Goal: Information Seeking & Learning: Learn about a topic

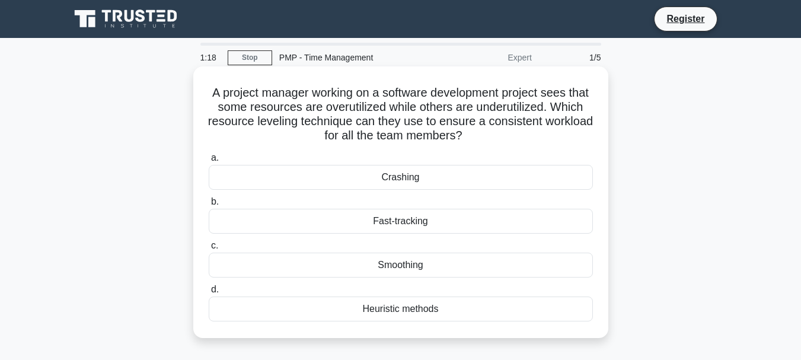
click at [240, 267] on div "Smoothing" at bounding box center [401, 265] width 384 height 25
click at [209, 250] on input "c. Smoothing" at bounding box center [209, 246] width 0 height 8
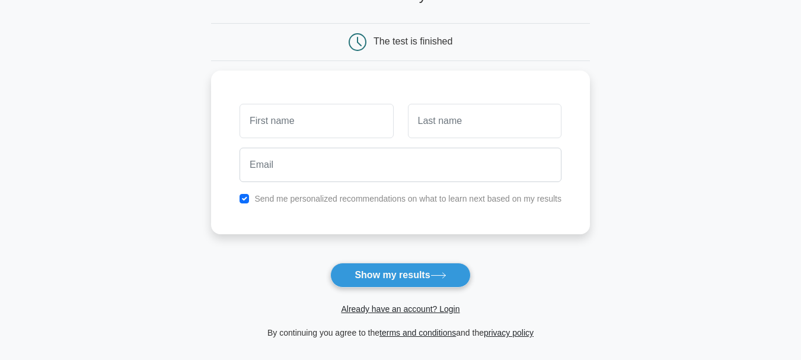
scroll to position [59, 0]
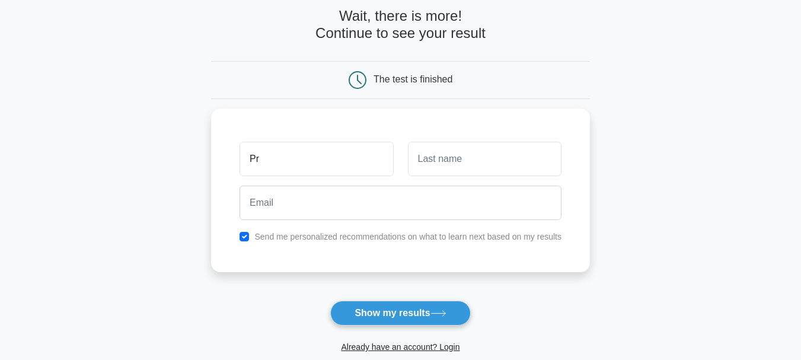
type input "Pra"
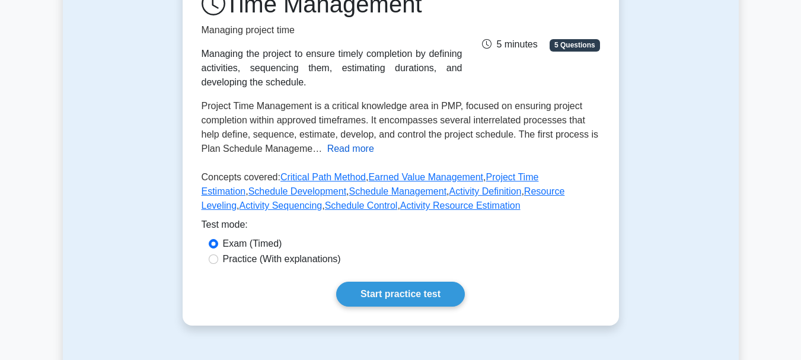
click at [352, 152] on button "Read more" at bounding box center [350, 149] width 47 height 14
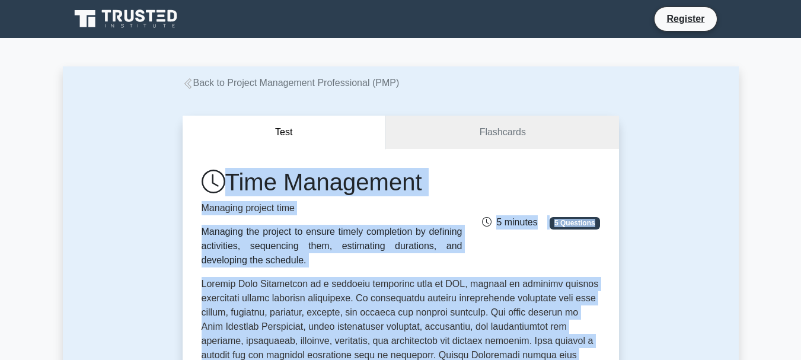
drag, startPoint x: 436, startPoint y: 143, endPoint x: 223, endPoint y: 177, distance: 215.6
copy div "Time Management Managing project time Managing the project to ensure timely com…"
click at [431, 178] on h1 "Time Management" at bounding box center [332, 182] width 261 height 28
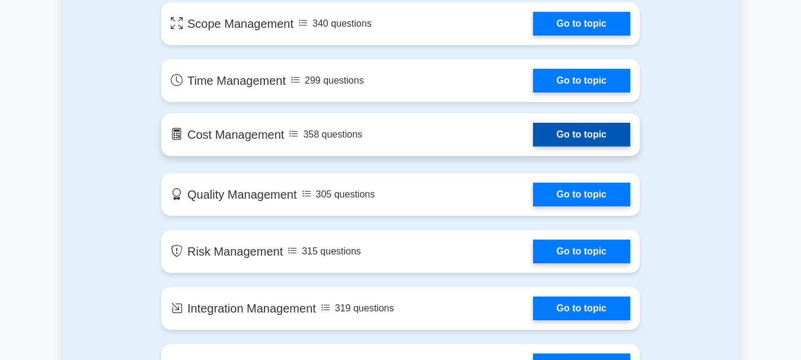
click at [533, 135] on link "Go to topic" at bounding box center [581, 135] width 97 height 24
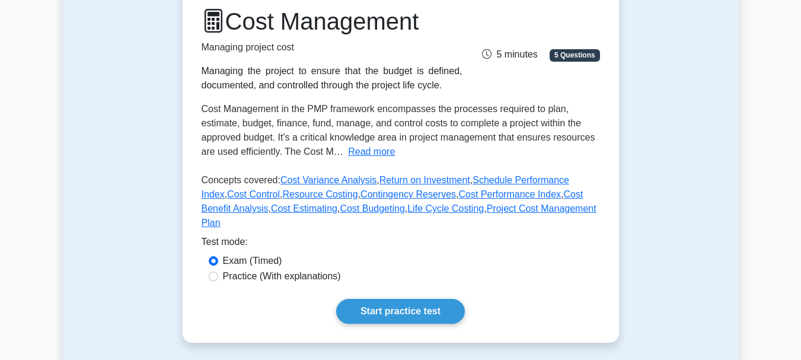
scroll to position [178, 0]
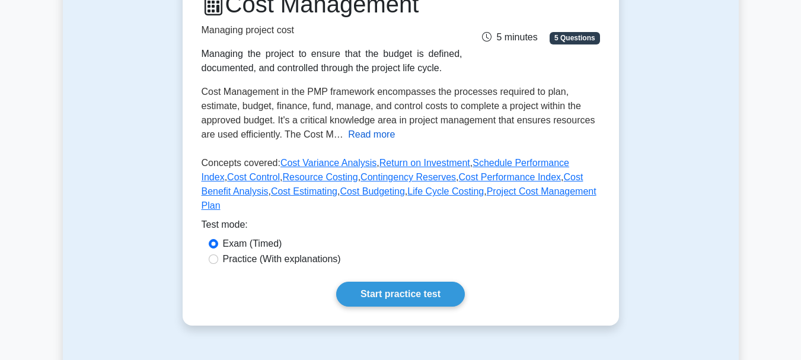
click at [369, 138] on button "Read more" at bounding box center [371, 135] width 47 height 14
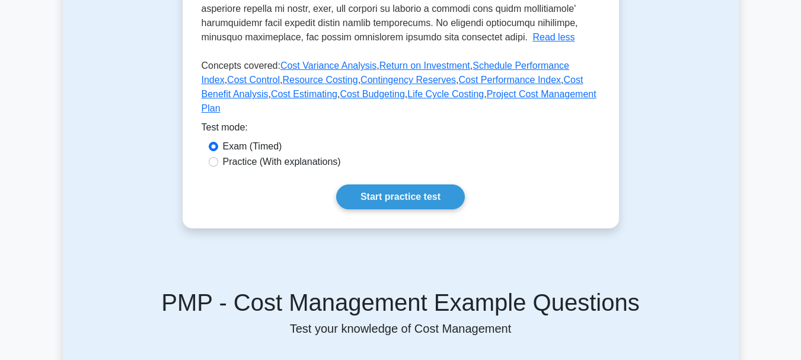
scroll to position [534, 0]
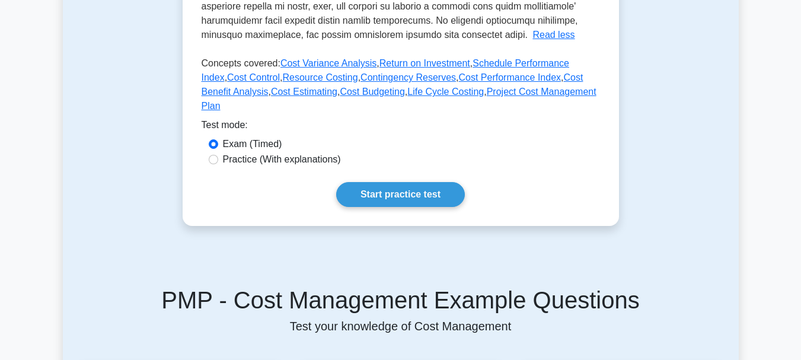
drag, startPoint x: 569, startPoint y: 130, endPoint x: 467, endPoint y: 129, distance: 102.0
click at [467, 129] on div "Test mode:" at bounding box center [401, 127] width 399 height 19
click at [212, 157] on input "Practice (With explanations)" at bounding box center [213, 159] width 9 height 9
radio input "true"
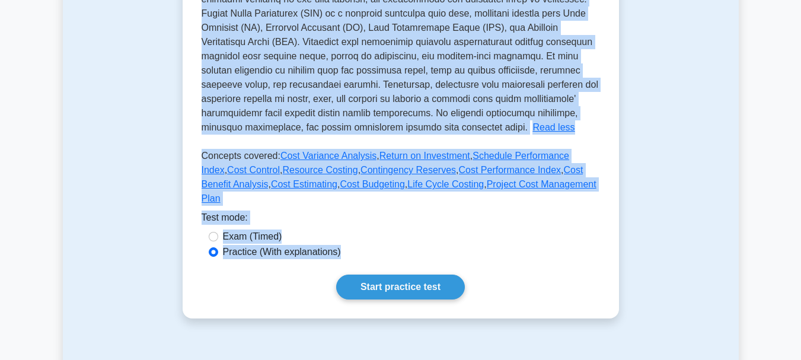
scroll to position [0, 0]
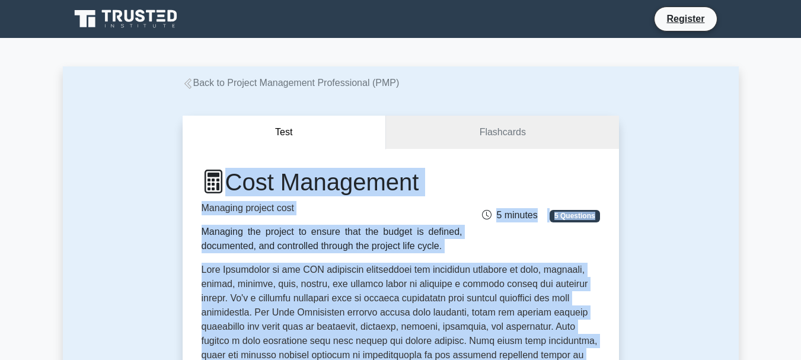
drag, startPoint x: 556, startPoint y: 206, endPoint x: 212, endPoint y: 168, distance: 345.4
copy div "Cost Management Managing project cost Managing the project to ensure that the b…"
click at [559, 174] on div "Cost Management Managing project cost Managing the project to ensure that the b…" at bounding box center [401, 210] width 413 height 85
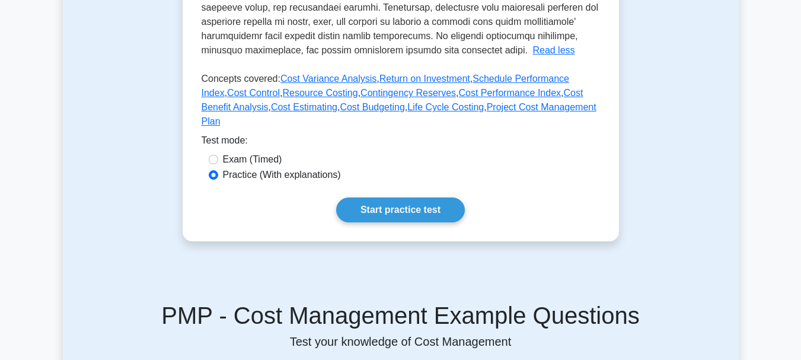
scroll to position [534, 0]
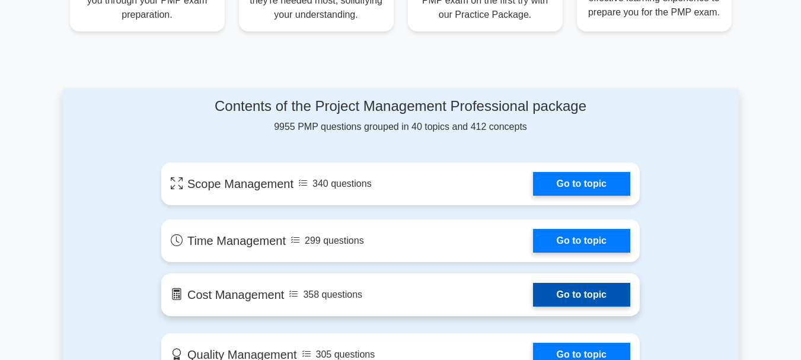
scroll to position [537, 0]
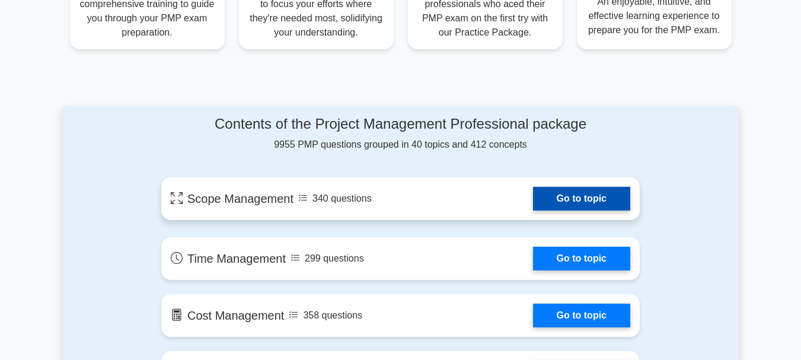
click at [533, 199] on link "Go to topic" at bounding box center [581, 199] width 97 height 24
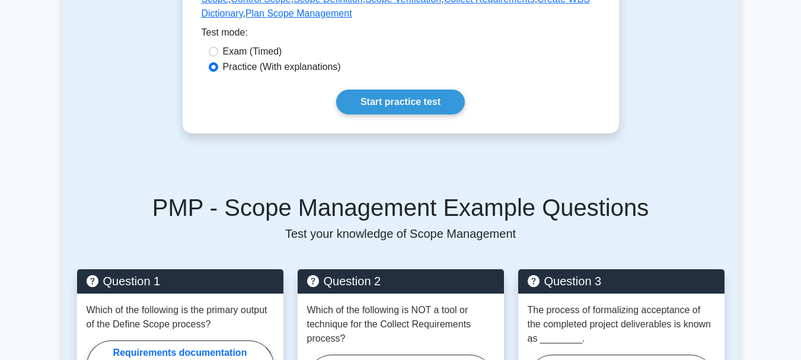
scroll to position [178, 0]
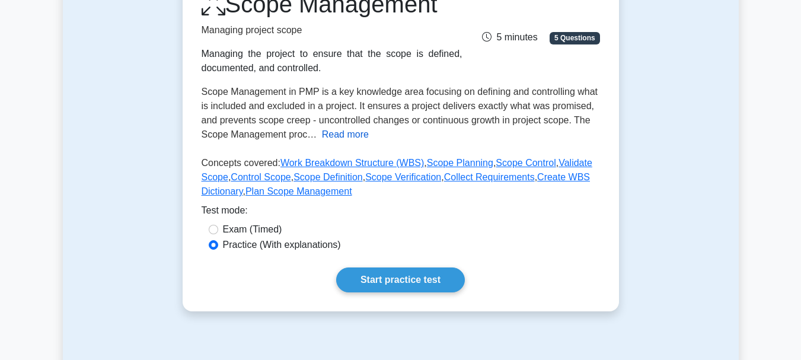
click at [346, 133] on button "Read more" at bounding box center [345, 135] width 47 height 14
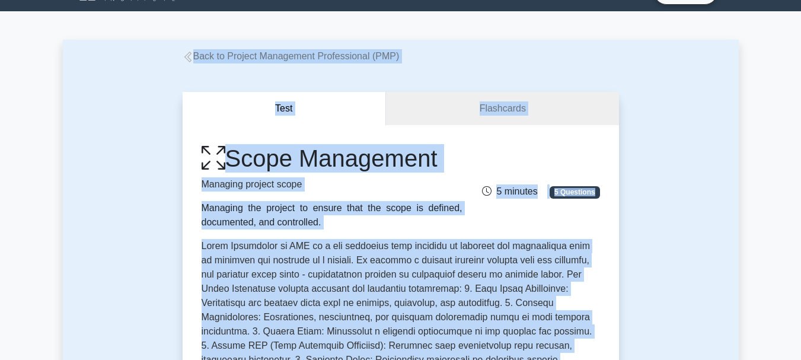
scroll to position [0, 0]
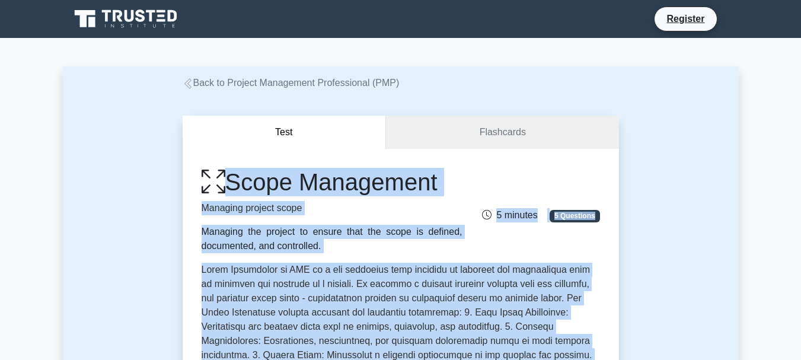
drag, startPoint x: 486, startPoint y: 184, endPoint x: 211, endPoint y: 151, distance: 277.2
copy div "Scope Management Managing project scope Managing the project to ensure that the…"
click at [550, 171] on div "Scope Management Managing project scope Managing the project to ensure that the…" at bounding box center [401, 210] width 413 height 85
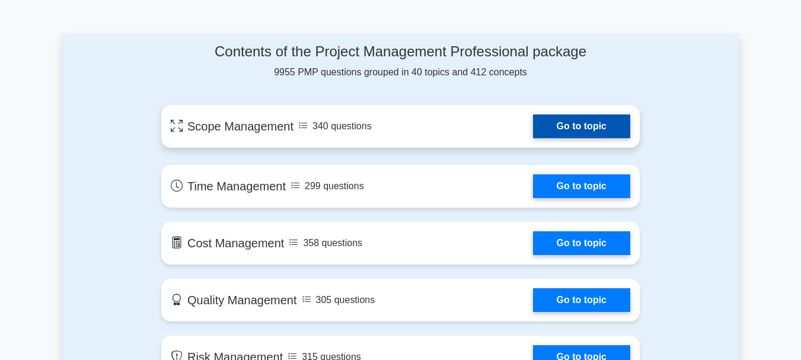
scroll to position [714, 0]
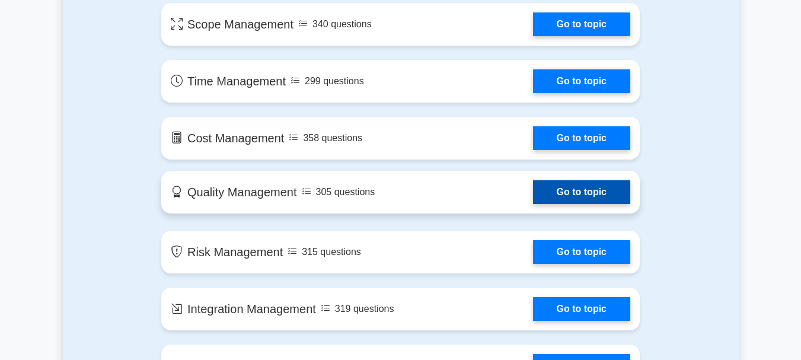
click at [533, 195] on link "Go to topic" at bounding box center [581, 192] width 97 height 24
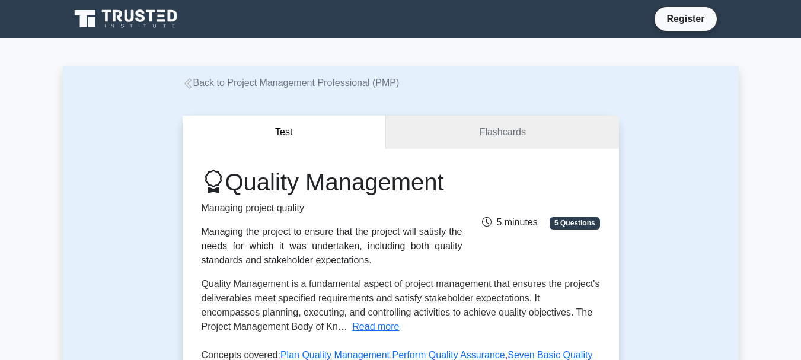
scroll to position [178, 0]
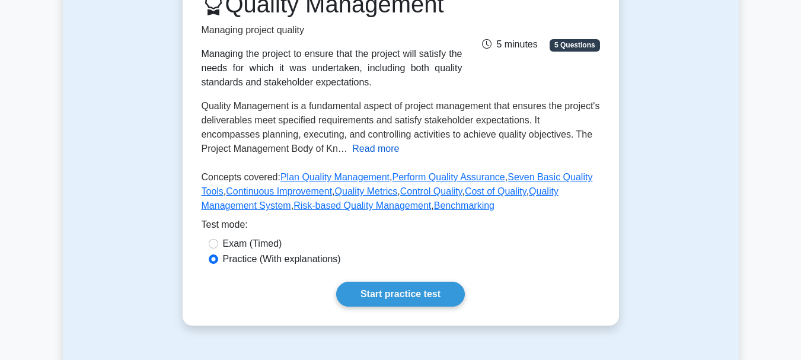
click at [380, 148] on button "Read more" at bounding box center [375, 149] width 47 height 14
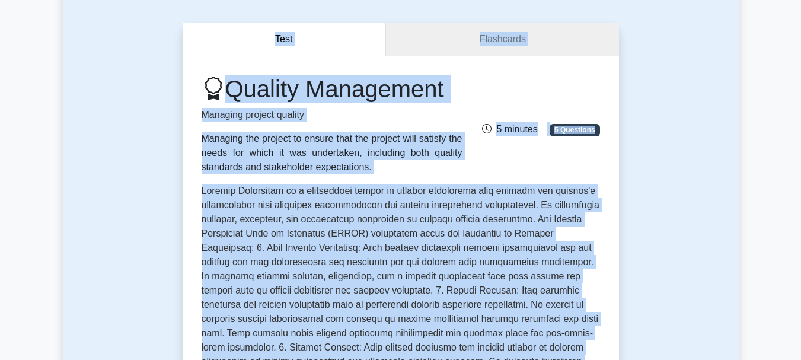
scroll to position [0, 0]
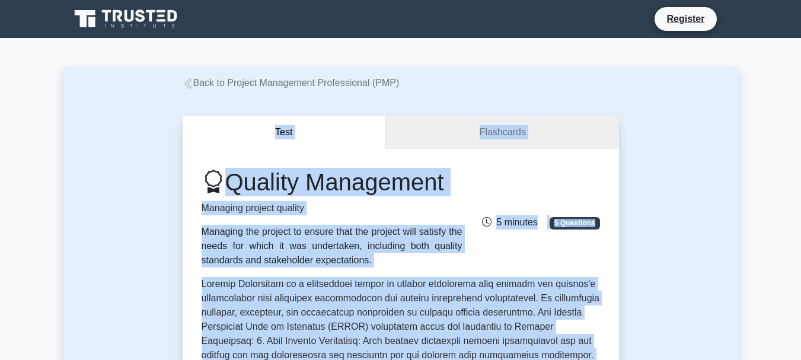
drag, startPoint x: 489, startPoint y: 193, endPoint x: 219, endPoint y: 162, distance: 271.0
copy div "Test Flashcards Quality Management Managing project quality Managing the projec…"
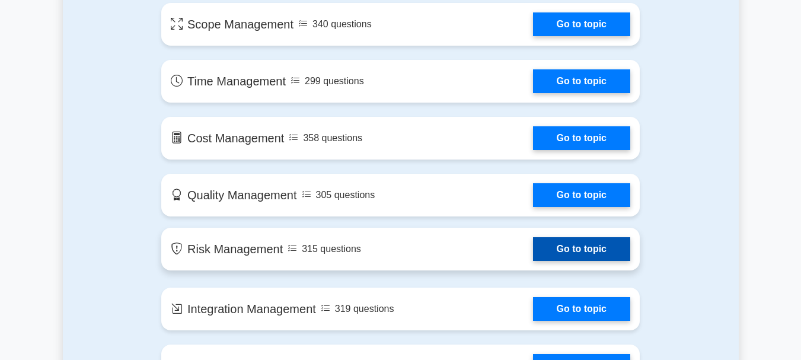
click at [533, 253] on link "Go to topic" at bounding box center [581, 249] width 97 height 24
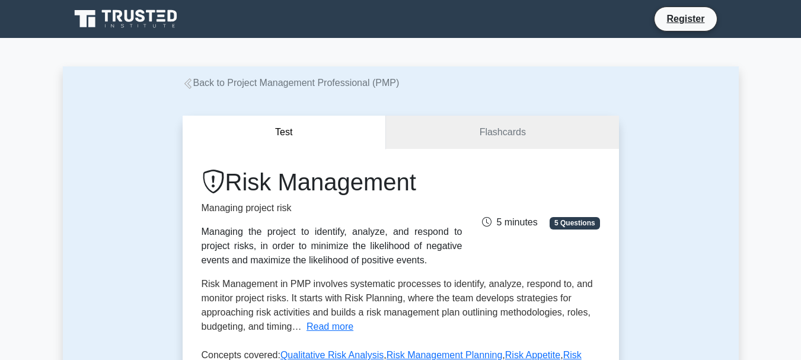
scroll to position [178, 0]
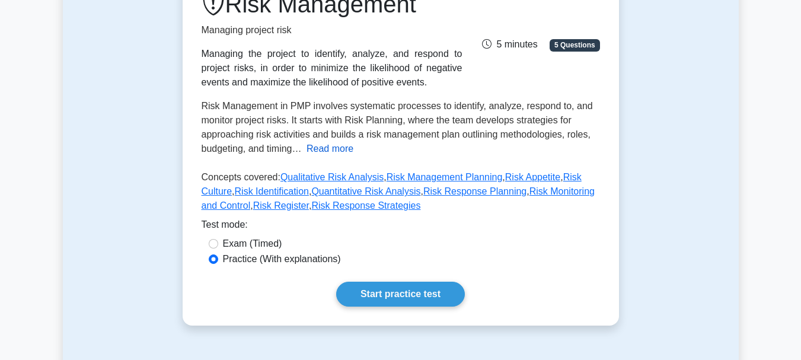
click at [343, 151] on button "Read more" at bounding box center [330, 149] width 47 height 14
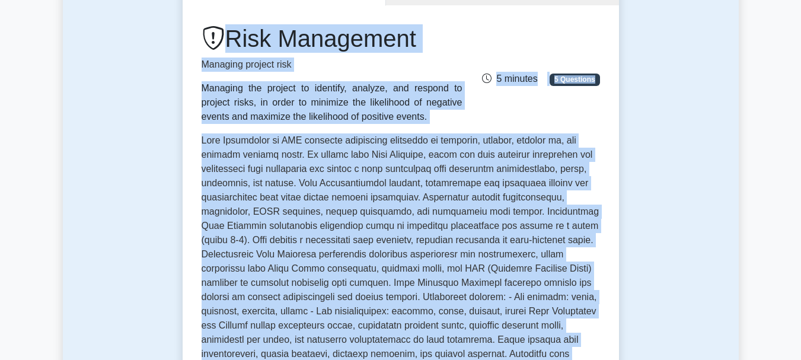
scroll to position [0, 0]
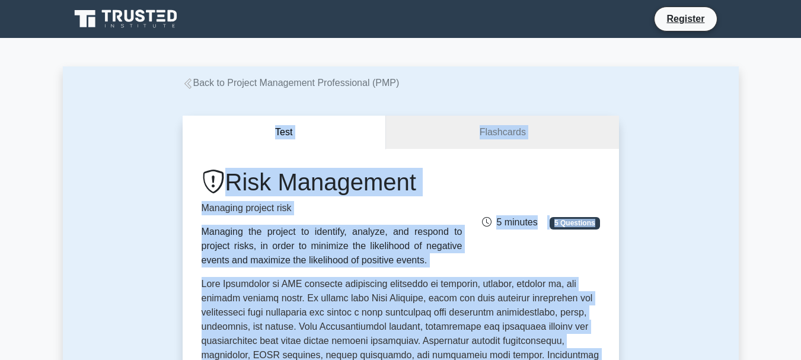
drag, startPoint x: 493, startPoint y: 339, endPoint x: 208, endPoint y: 148, distance: 342.9
copy div "Test Flashcards Risk Management Managing project risk Managing the project to i…"
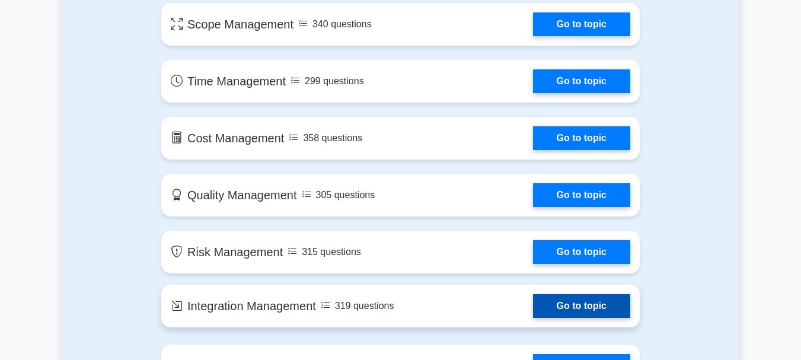
click at [533, 311] on link "Go to topic" at bounding box center [581, 306] width 97 height 24
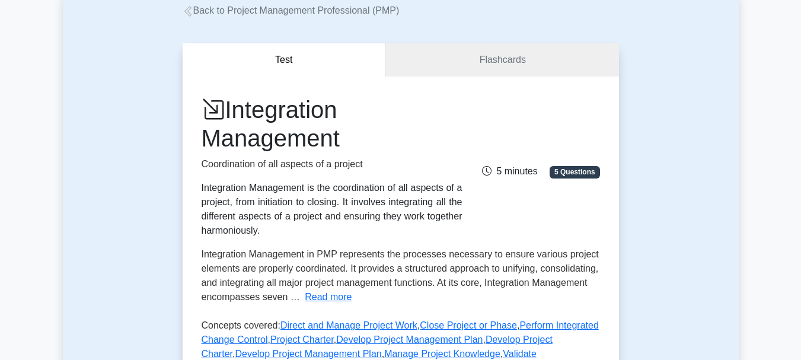
scroll to position [178, 0]
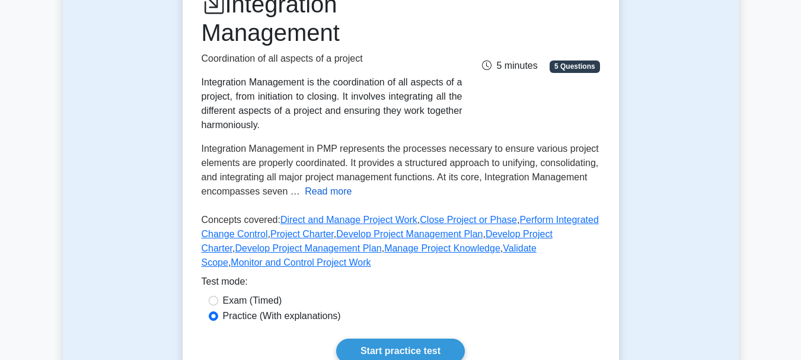
click at [352, 190] on button "Read more" at bounding box center [328, 191] width 47 height 14
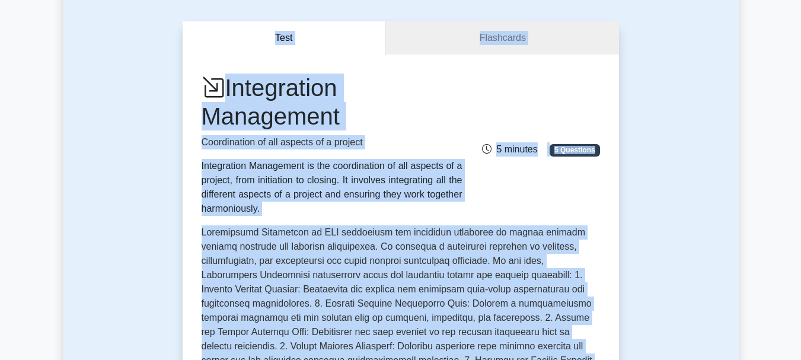
scroll to position [83, 0]
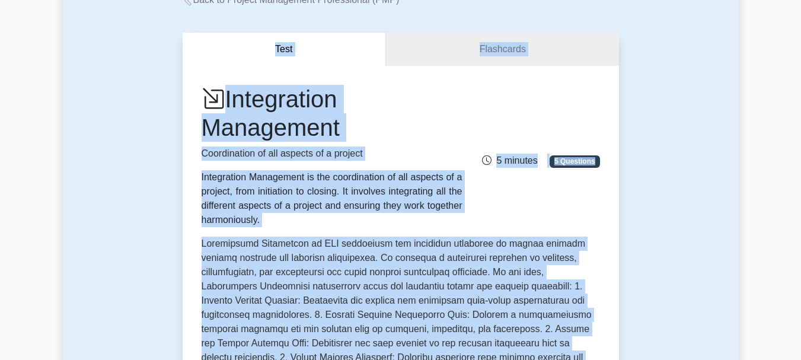
drag, startPoint x: 457, startPoint y: 286, endPoint x: 209, endPoint y: 64, distance: 332.2
copy div "Test Flashcards Integration Management Coordination of all aspects of a project…"
click at [557, 103] on div "Integration Management Coordination of all aspects of a project Integration Man…" at bounding box center [401, 156] width 413 height 142
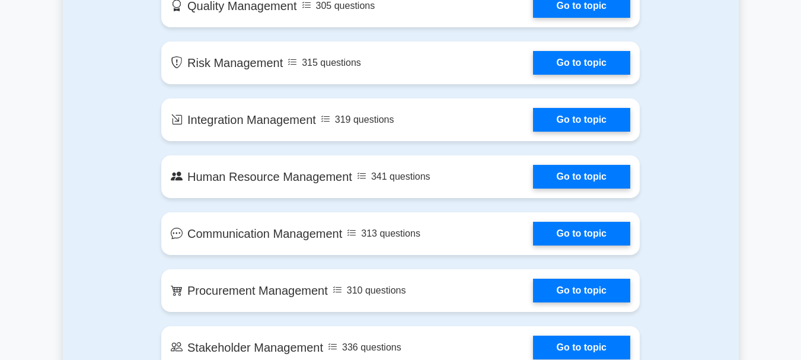
scroll to position [892, 0]
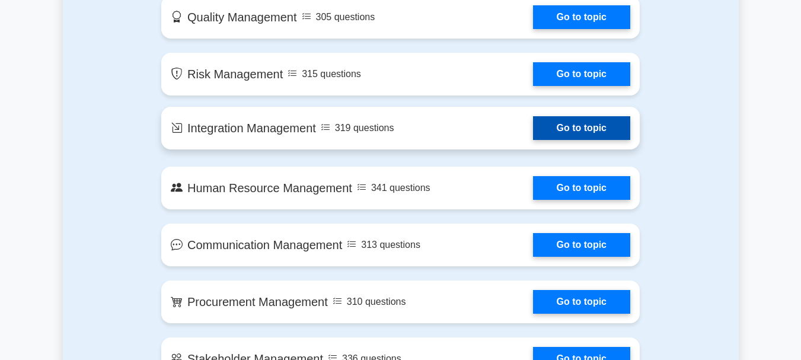
click at [533, 125] on link "Go to topic" at bounding box center [581, 128] width 97 height 24
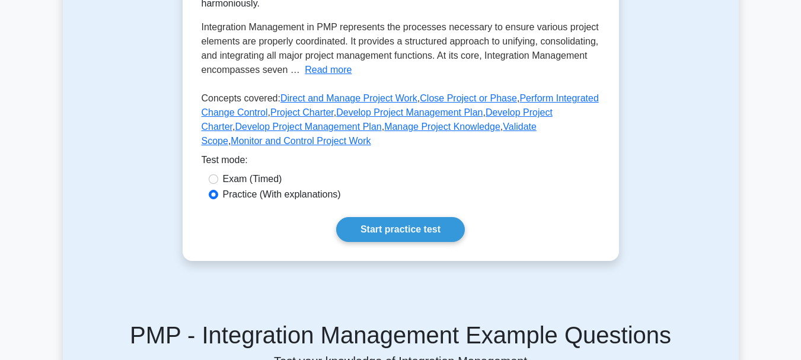
scroll to position [356, 0]
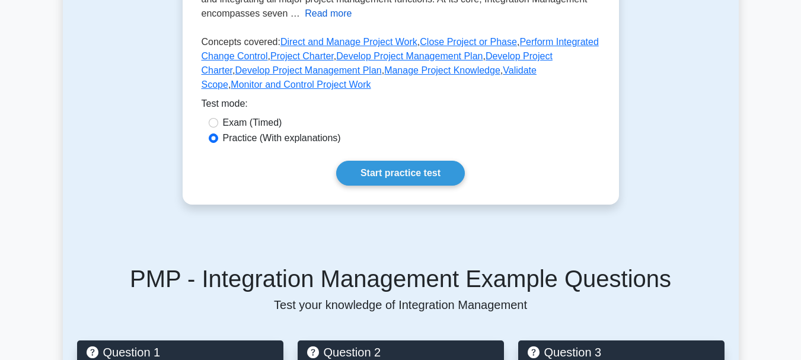
click at [352, 11] on button "Read more" at bounding box center [328, 14] width 47 height 14
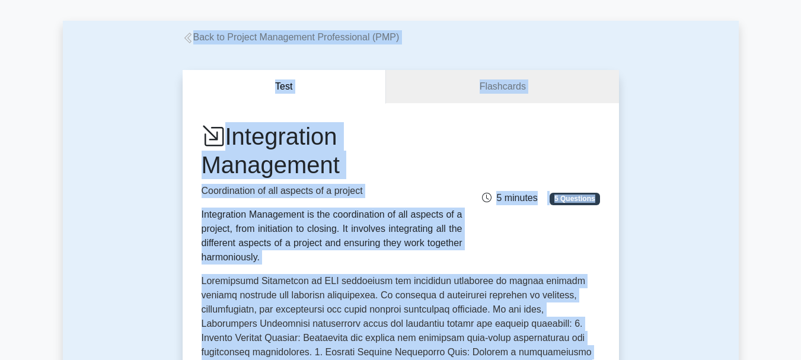
scroll to position [0, 0]
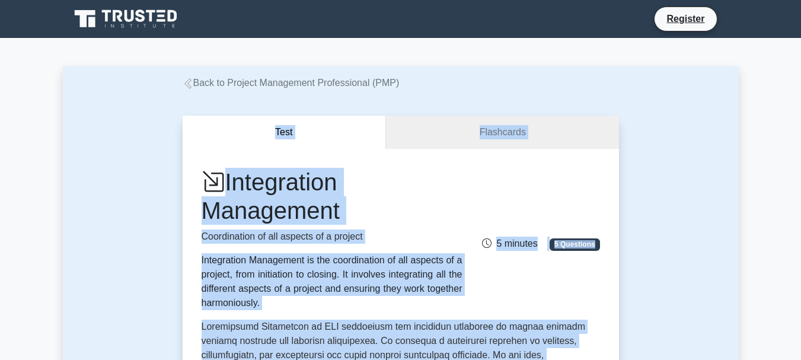
drag, startPoint x: 470, startPoint y: 272, endPoint x: 187, endPoint y: 128, distance: 317.5
copy div "Test Flashcards Integration Management Coordination of all aspects of a project…"
click at [536, 186] on div "Integration Management Coordination of all aspects of a project Integration Man…" at bounding box center [401, 239] width 413 height 142
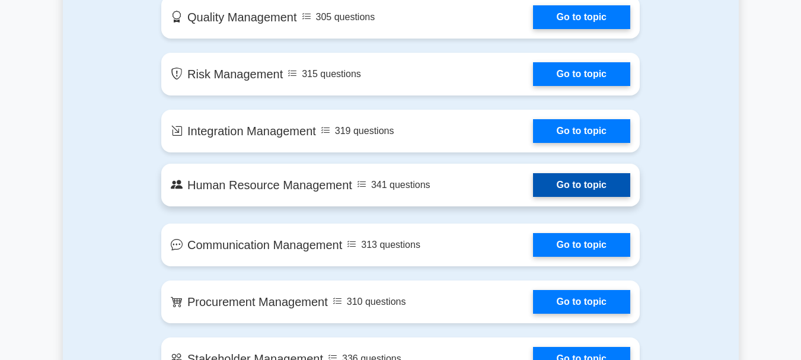
click at [533, 186] on link "Go to topic" at bounding box center [581, 185] width 97 height 24
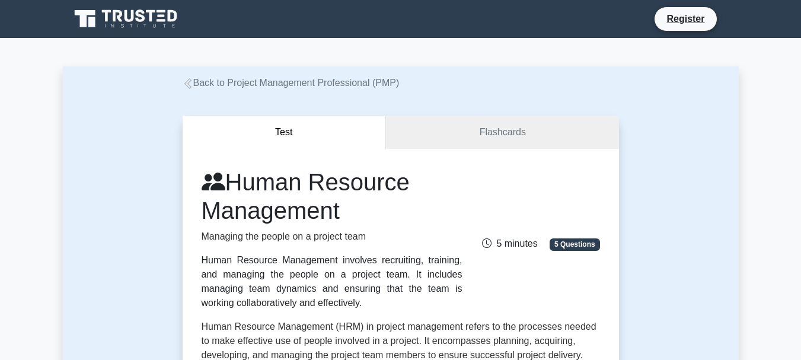
scroll to position [356, 0]
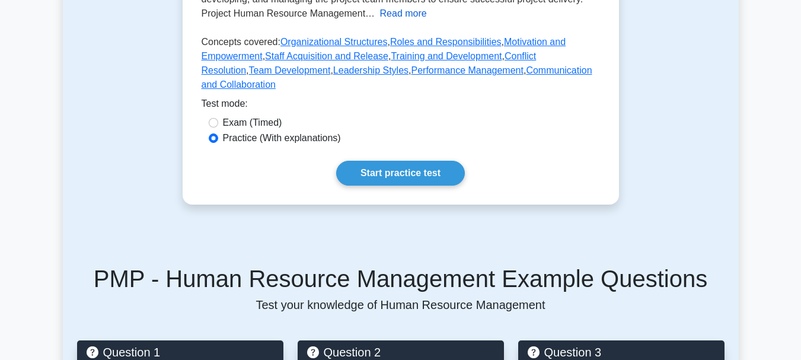
click at [397, 13] on button "Read more" at bounding box center [403, 14] width 47 height 14
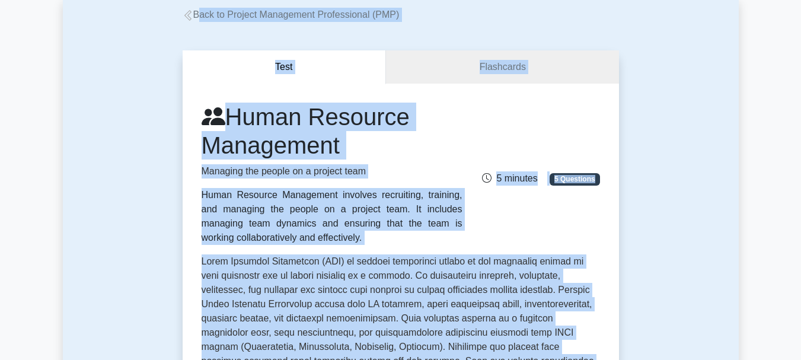
scroll to position [0, 0]
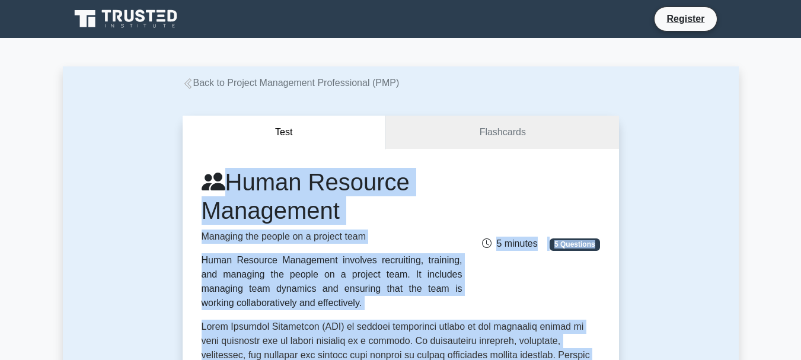
drag, startPoint x: 477, startPoint y: 164, endPoint x: 228, endPoint y: 180, distance: 249.6
copy div "Human Resource Management Managing the people on a project team Human Resource …"
click at [544, 179] on div "Human Resource Management Managing the people on a project team Human Resource …" at bounding box center [401, 239] width 413 height 142
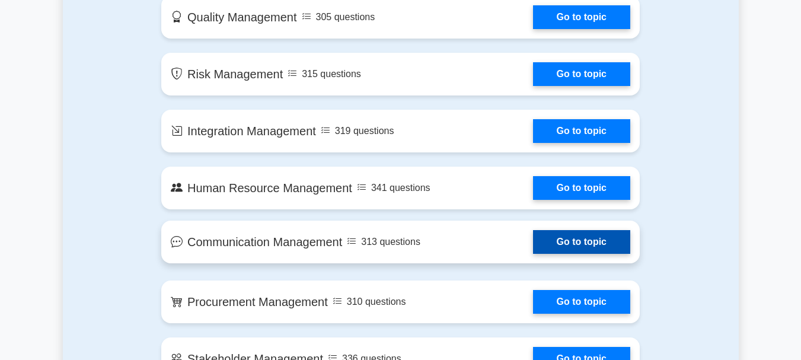
click at [533, 247] on link "Go to topic" at bounding box center [581, 242] width 97 height 24
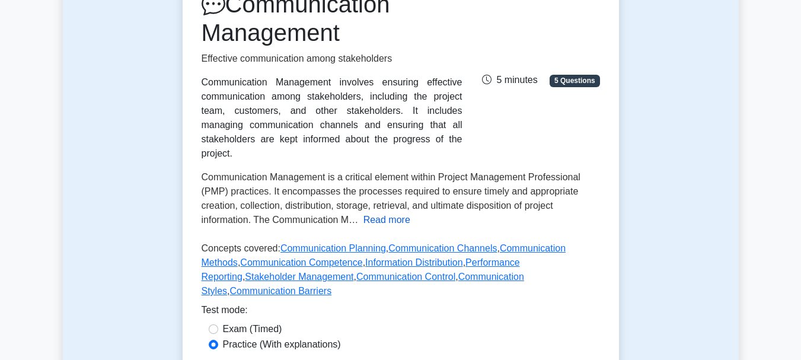
click at [387, 213] on button "Read more" at bounding box center [387, 220] width 47 height 14
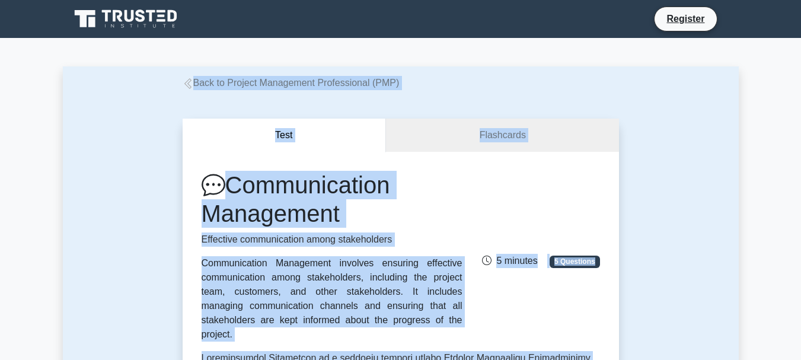
drag, startPoint x: 541, startPoint y: 286, endPoint x: 206, endPoint y: -4, distance: 443.1
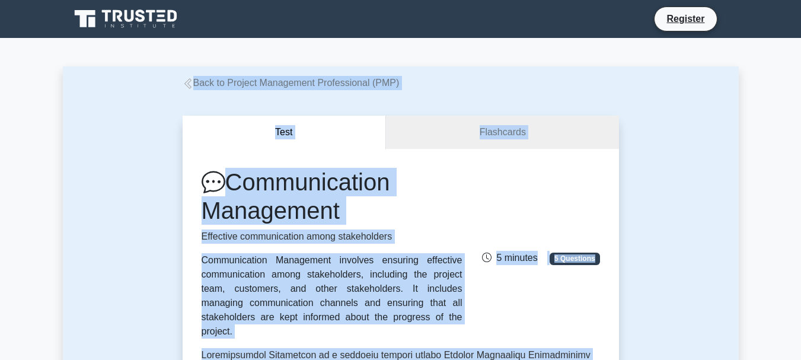
copy div "Back to Project Management Professional (PMP) Test Flashcards Communication Man…"
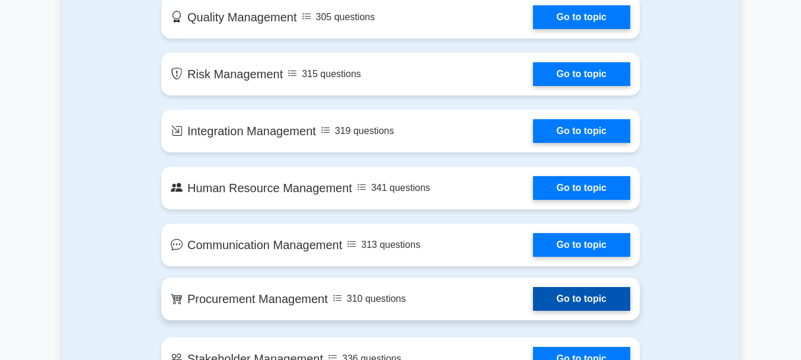
click at [533, 296] on link "Go to topic" at bounding box center [581, 299] width 97 height 24
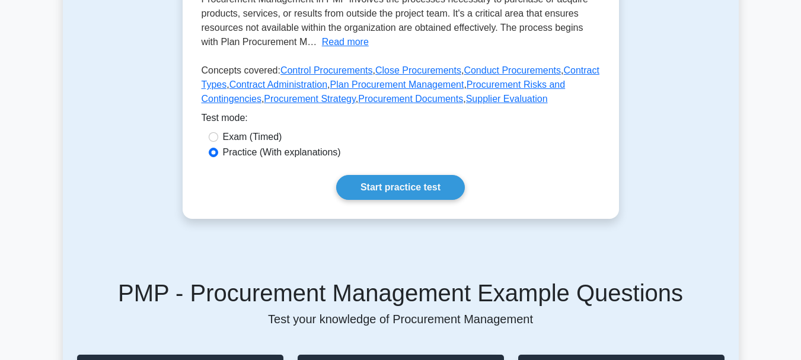
scroll to position [356, 0]
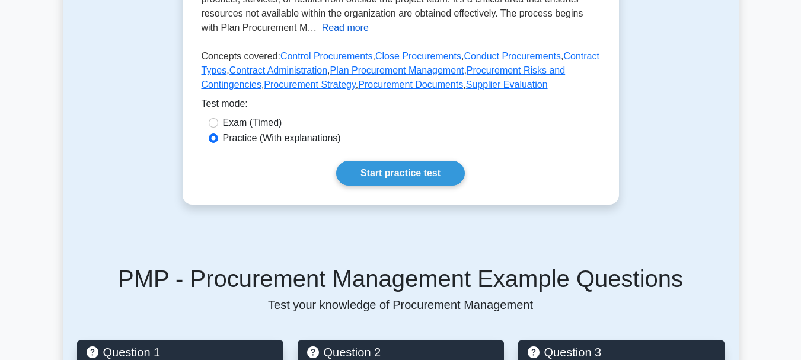
click at [343, 21] on button "Read more" at bounding box center [345, 28] width 47 height 14
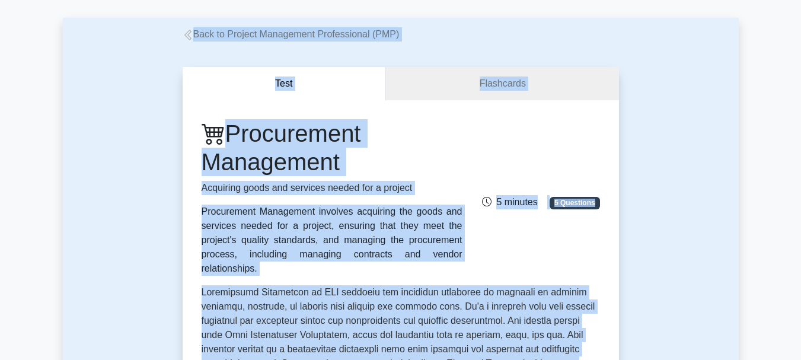
scroll to position [0, 0]
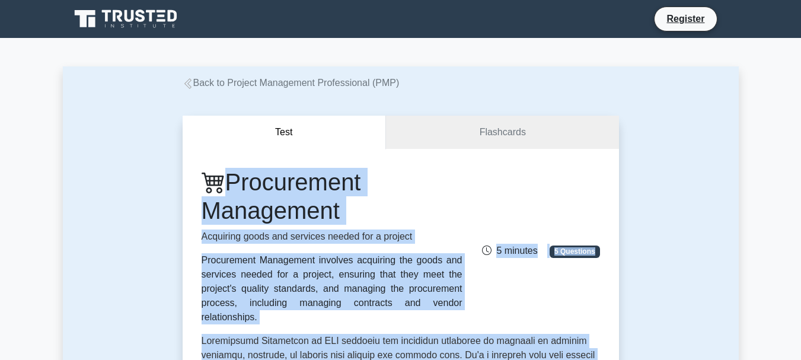
drag, startPoint x: 436, startPoint y: 223, endPoint x: 196, endPoint y: 184, distance: 242.8
copy div "Procurement Management Acquiring goods and services needed for a project Procur…"
click at [591, 184] on div "Procurement Management Acquiring goods and services needed for a project Procur…" at bounding box center [401, 246] width 413 height 157
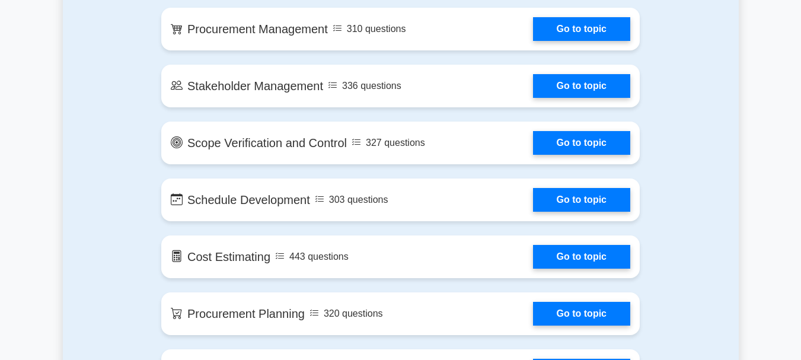
scroll to position [1173, 0]
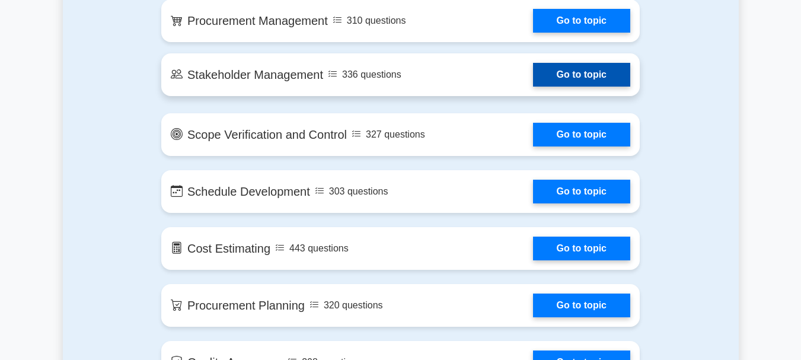
click at [533, 74] on link "Go to topic" at bounding box center [581, 75] width 97 height 24
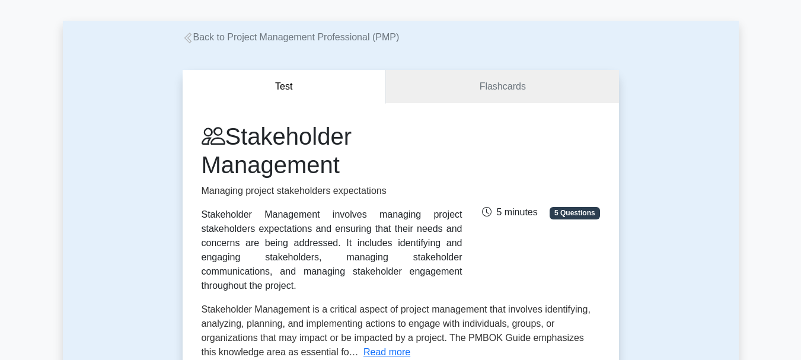
scroll to position [178, 0]
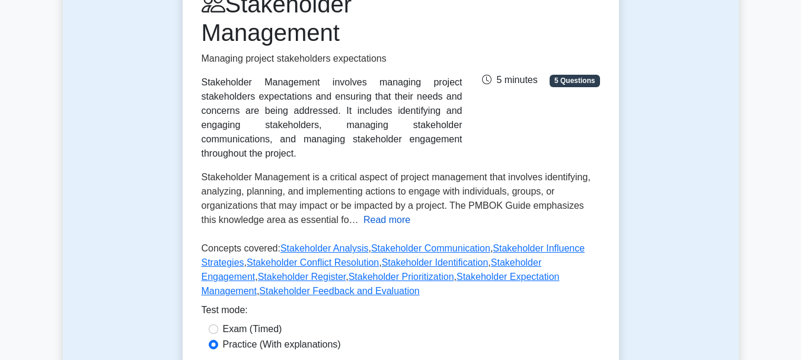
click at [370, 213] on button "Read more" at bounding box center [387, 220] width 47 height 14
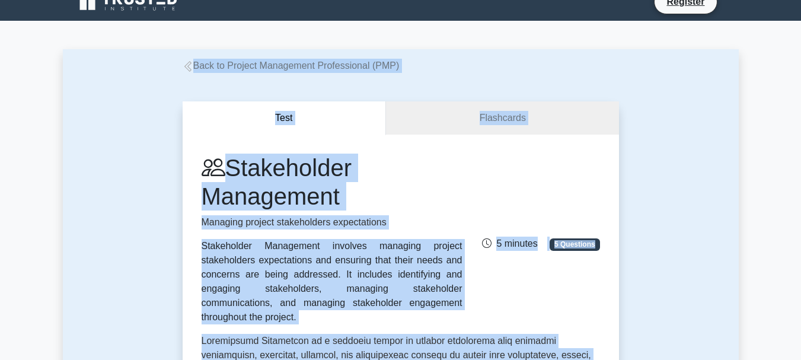
scroll to position [0, 0]
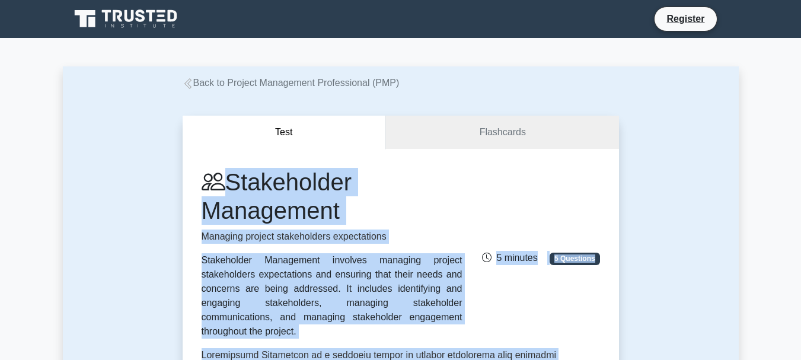
drag, startPoint x: 476, startPoint y: 278, endPoint x: 205, endPoint y: 161, distance: 294.6
copy div "Stakeholder Management Managing project stakeholders expectations Stakeholder M…"
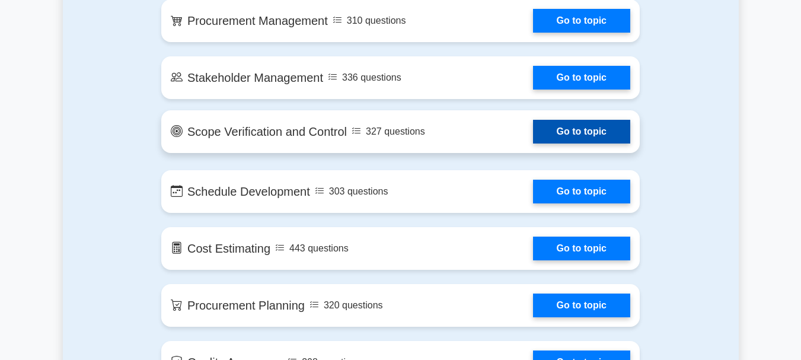
click at [533, 136] on link "Go to topic" at bounding box center [581, 132] width 97 height 24
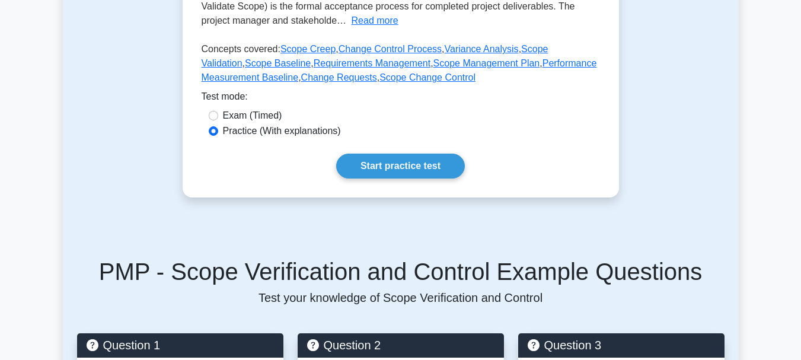
scroll to position [356, 0]
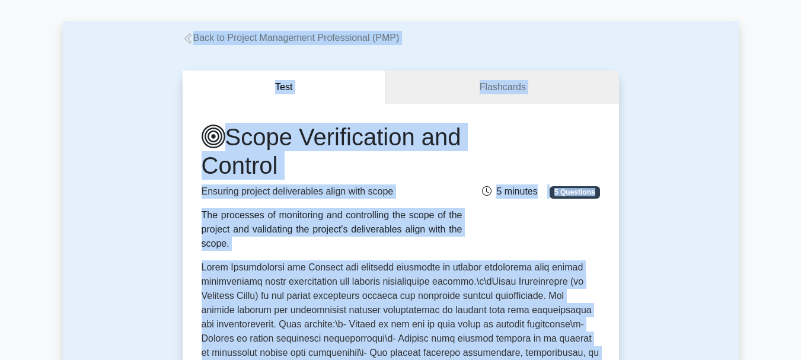
scroll to position [0, 0]
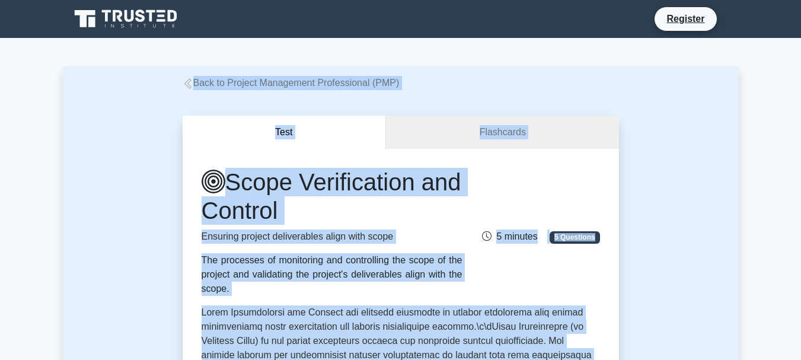
drag, startPoint x: 464, startPoint y: 235, endPoint x: 183, endPoint y: 1, distance: 365.5
copy div "Back to Project Management Professional (PMP) Test Flashcards Scope Verificatio…"
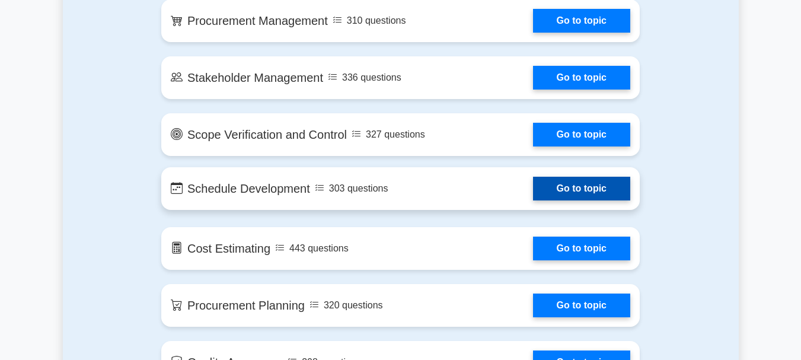
click at [572, 190] on link "Go to topic" at bounding box center [581, 189] width 97 height 24
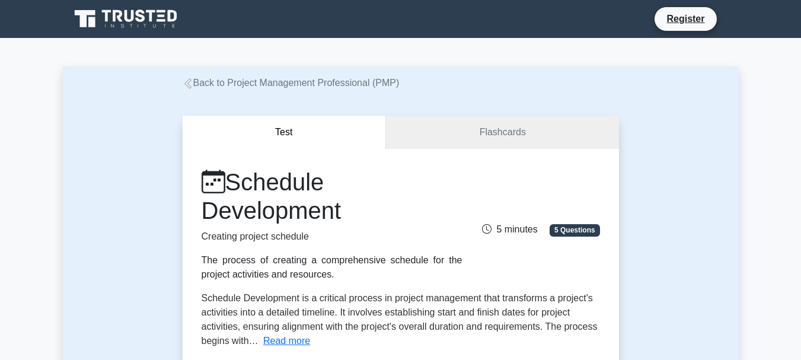
scroll to position [178, 0]
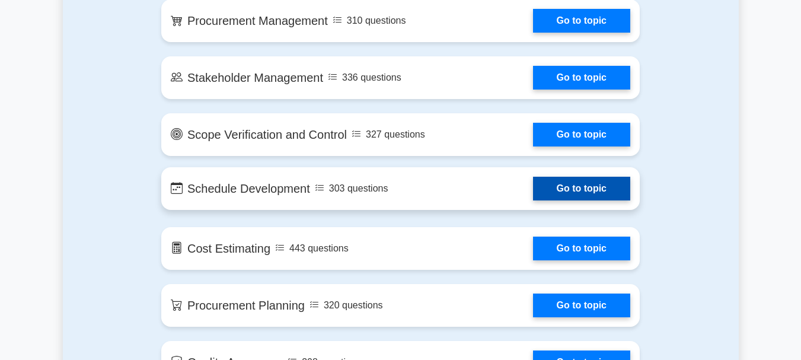
click at [581, 184] on link "Go to topic" at bounding box center [581, 189] width 97 height 24
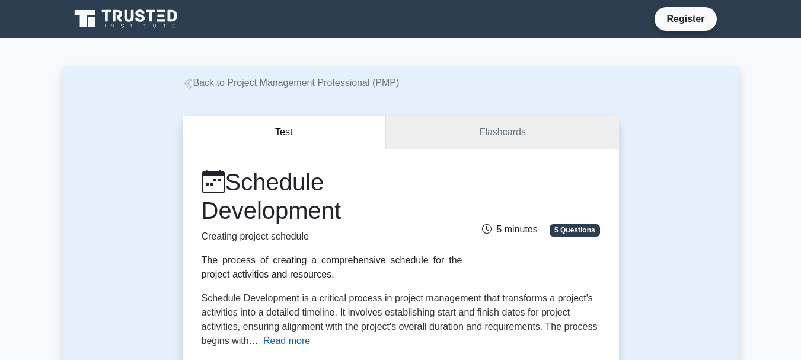
click at [293, 342] on button "Read more" at bounding box center [286, 341] width 47 height 14
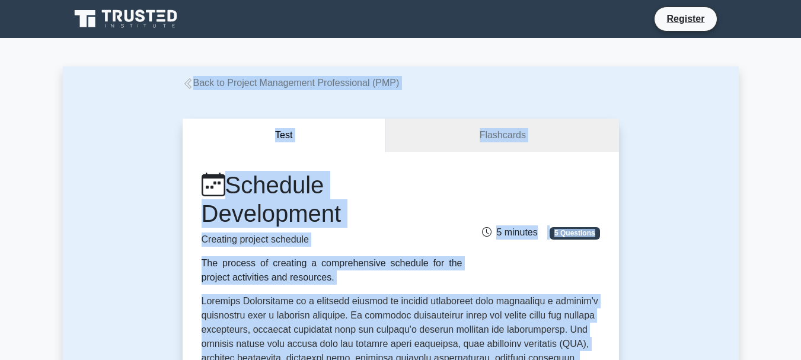
drag, startPoint x: 475, startPoint y: 211, endPoint x: 200, endPoint y: -20, distance: 358.6
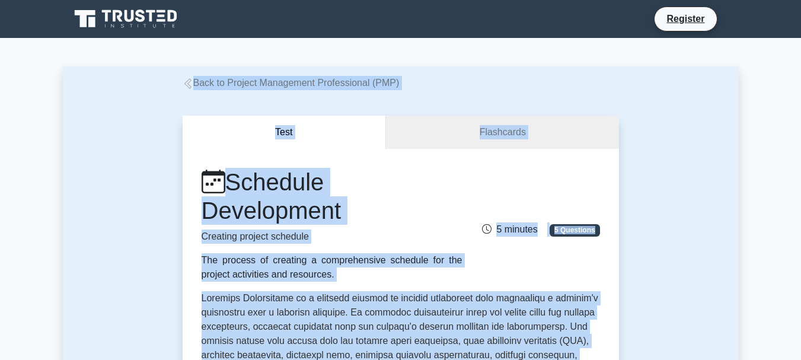
copy div "Back to Project Management Professional (PMP) Test Flashcards Schedule Developm…"
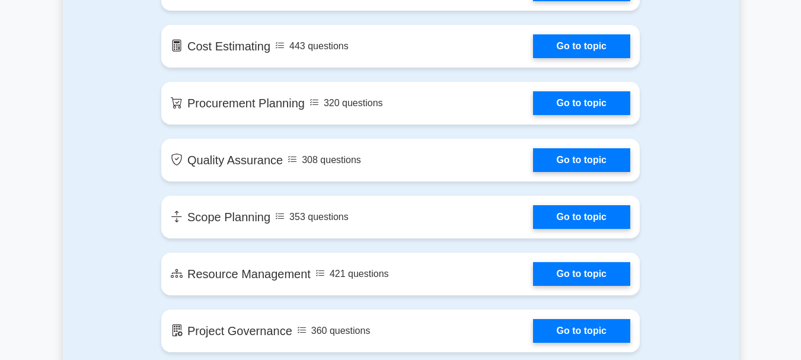
scroll to position [1351, 0]
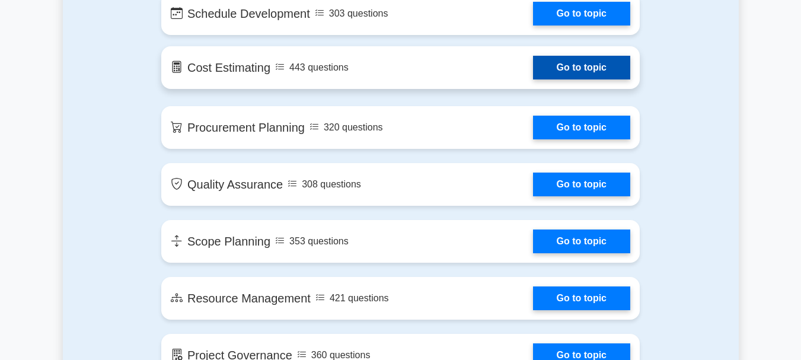
click at [533, 56] on link "Go to topic" at bounding box center [581, 68] width 97 height 24
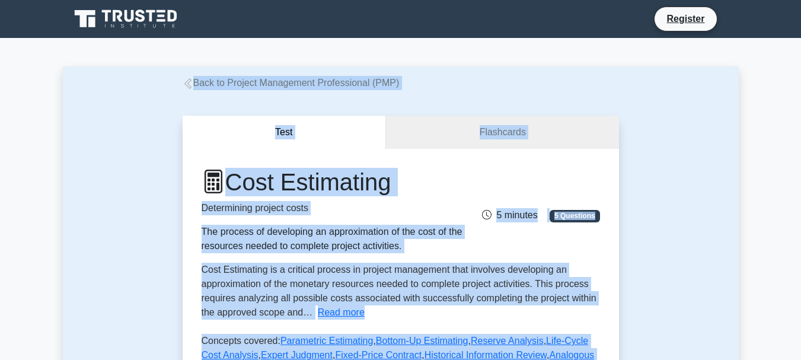
drag, startPoint x: 380, startPoint y: 107, endPoint x: 189, endPoint y: 1, distance: 218.5
copy div "Back to Project Management Professional (PMP) Test Flashcards Cost Estimating D…"
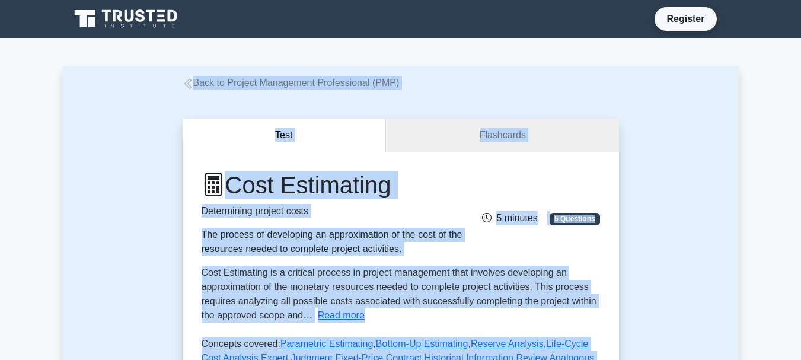
click at [585, 101] on div "Test Flashcards Cost Estimating Determining project costs The process of develo…" at bounding box center [401, 312] width 451 height 445
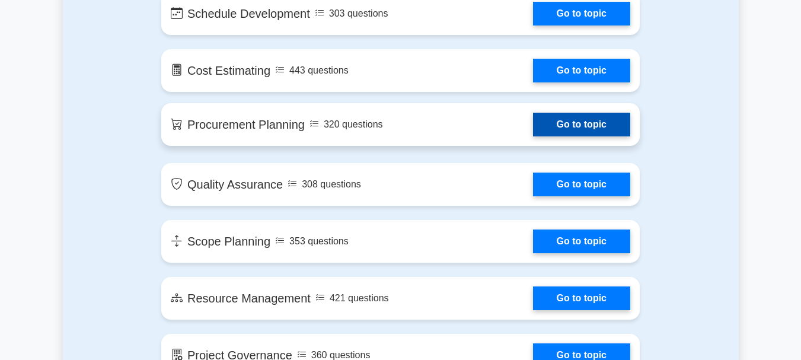
click at [533, 130] on link "Go to topic" at bounding box center [581, 125] width 97 height 24
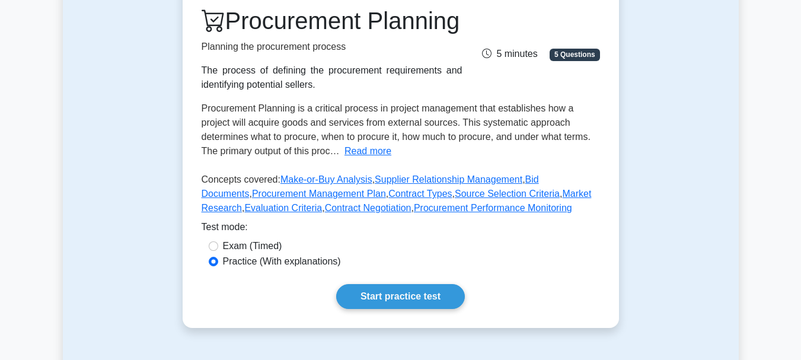
scroll to position [178, 0]
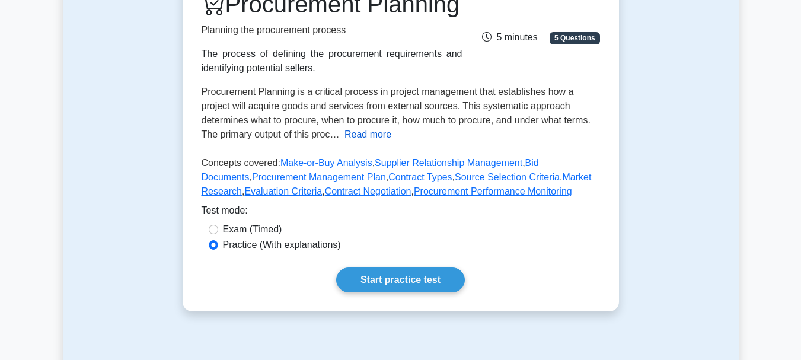
click at [369, 142] on button "Read more" at bounding box center [368, 135] width 47 height 14
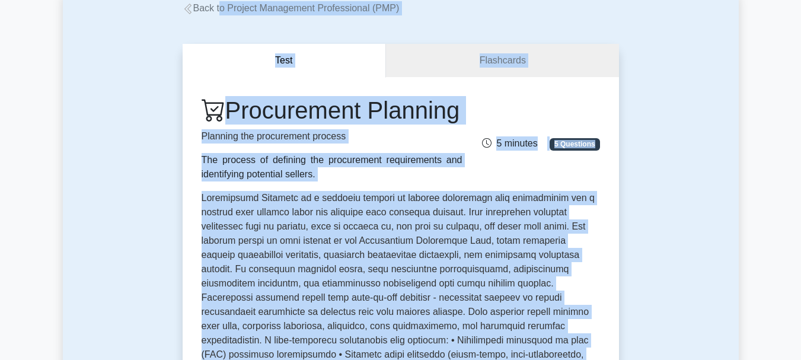
scroll to position [30, 0]
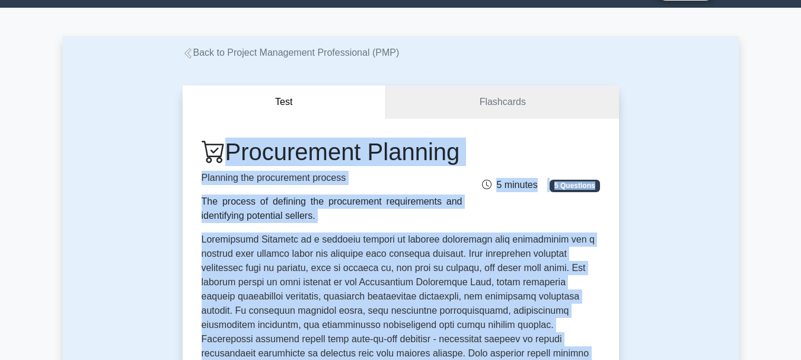
drag, startPoint x: 375, startPoint y: 194, endPoint x: 205, endPoint y: 141, distance: 178.2
copy div "Procurement Planning Planning the procurement process The process of defining t…"
click at [559, 145] on div "Procurement Planning Planning the procurement process The process of defining t…" at bounding box center [401, 180] width 413 height 85
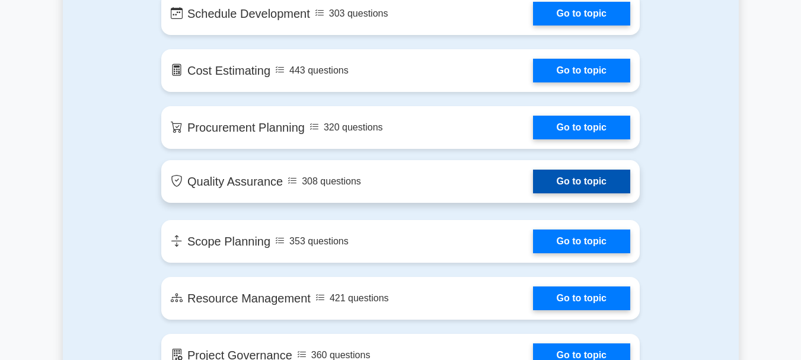
click at [533, 184] on link "Go to topic" at bounding box center [581, 182] width 97 height 24
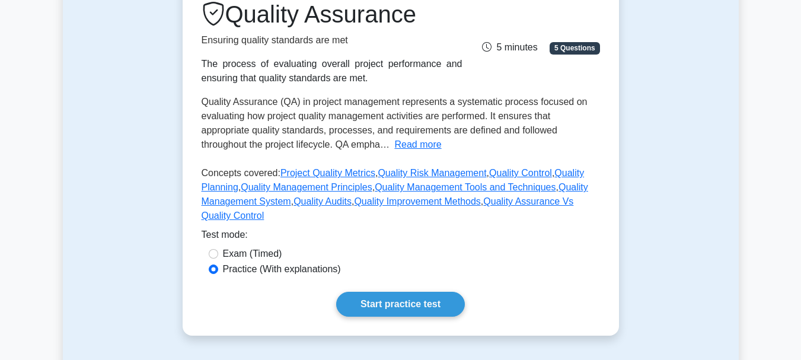
scroll to position [178, 0]
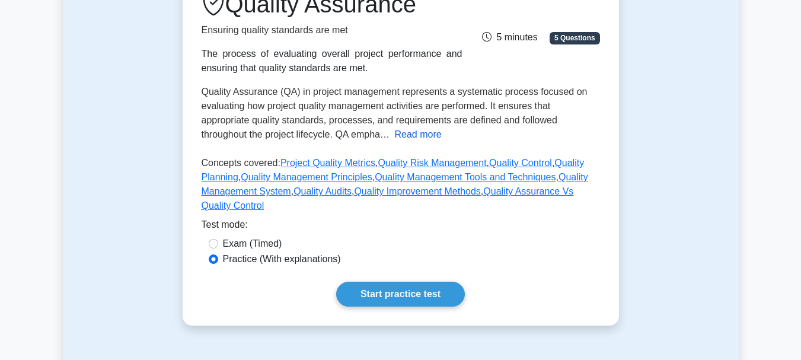
click at [412, 129] on button "Read more" at bounding box center [417, 135] width 47 height 14
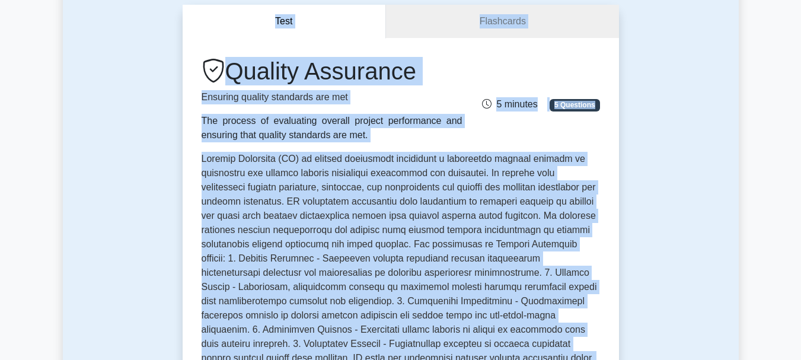
scroll to position [0, 0]
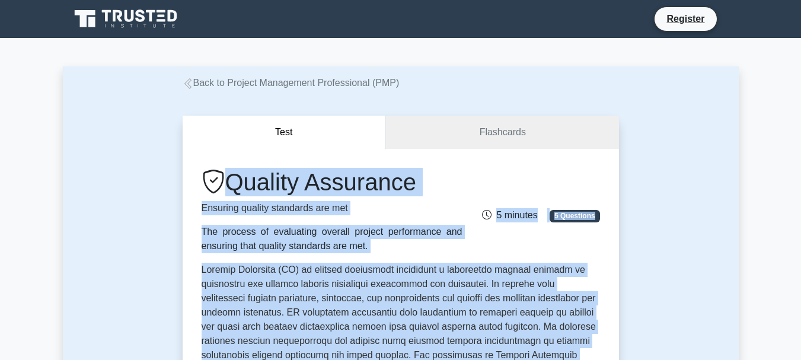
drag, startPoint x: 400, startPoint y: 167, endPoint x: 207, endPoint y: 155, distance: 193.7
copy div "Quality Assurance Ensuring quality standards are met The process of evaluating …"
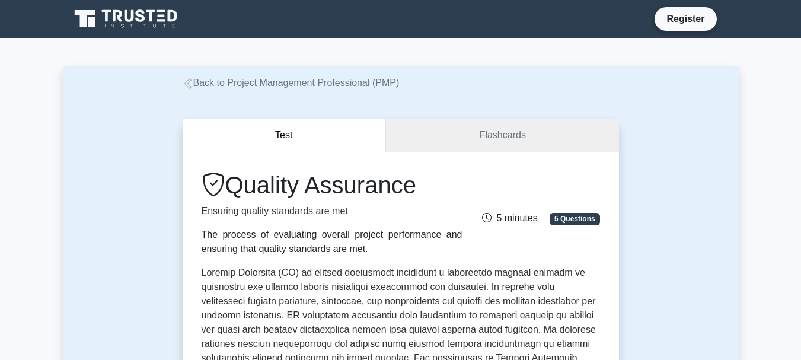
click at [592, 83] on div "Back to Project Management Professional (PMP)" at bounding box center [401, 83] width 451 height 14
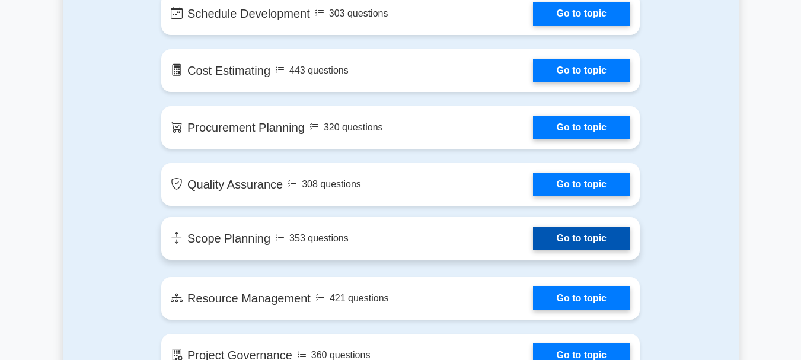
click at [533, 237] on link "Go to topic" at bounding box center [581, 239] width 97 height 24
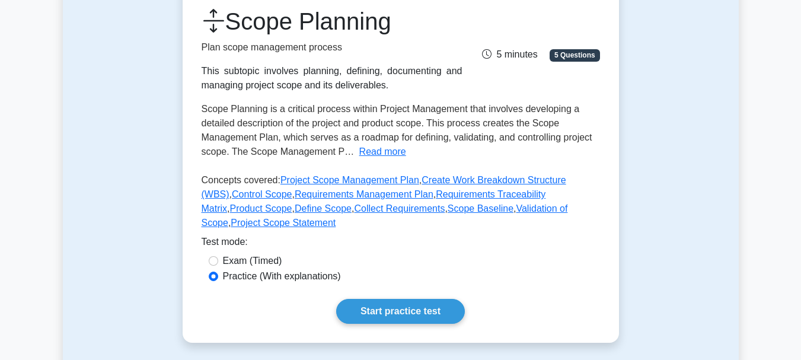
scroll to position [178, 0]
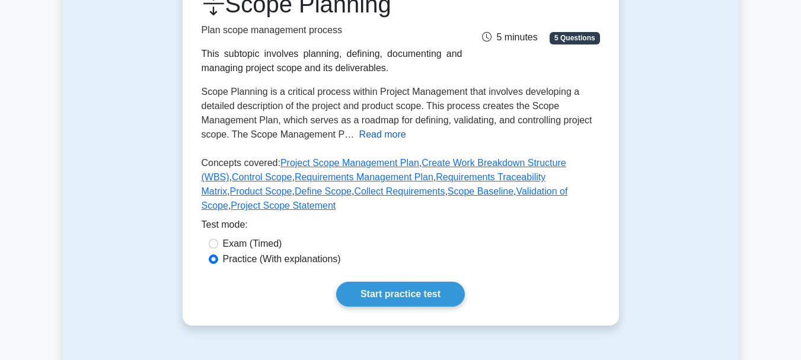
click at [370, 135] on button "Read more" at bounding box center [382, 135] width 47 height 14
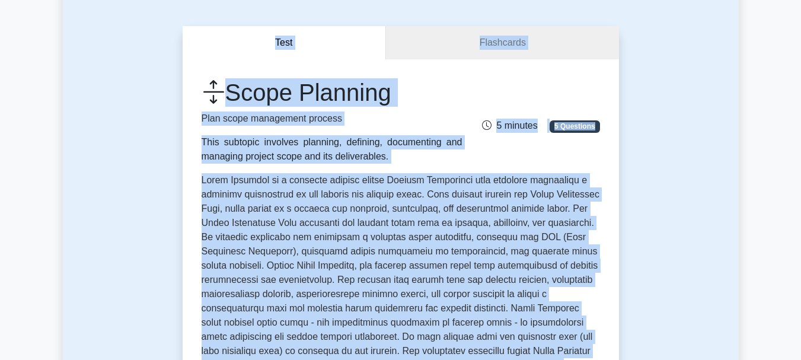
scroll to position [29, 0]
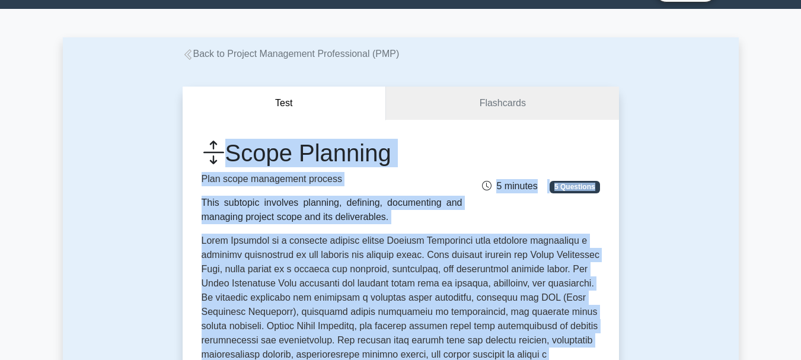
drag, startPoint x: 489, startPoint y: 190, endPoint x: 208, endPoint y: 144, distance: 284.9
copy div "Scope Planning Plan scope management process This subtopic involves planning, d…"
click at [618, 104] on link "Flashcards" at bounding box center [502, 104] width 232 height 34
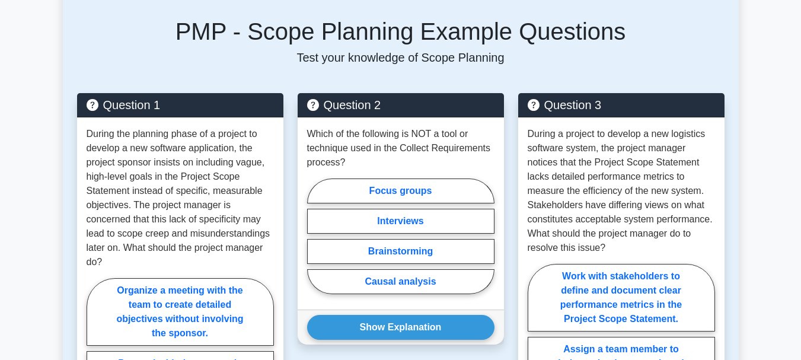
scroll to position [563, 0]
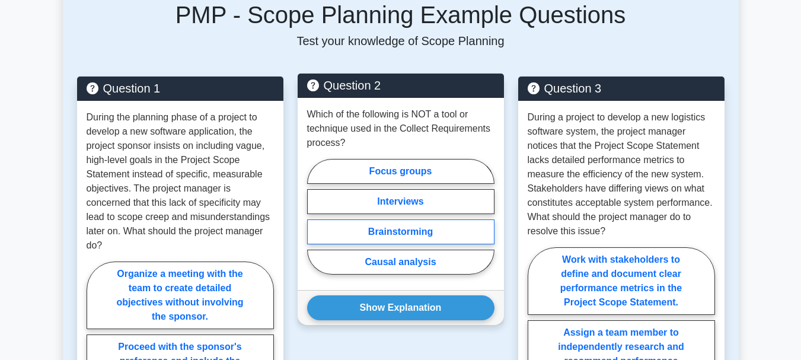
click at [421, 219] on label "Brainstorming" at bounding box center [400, 231] width 187 height 25
click at [315, 218] on input "Brainstorming" at bounding box center [311, 220] width 8 height 8
radio input "true"
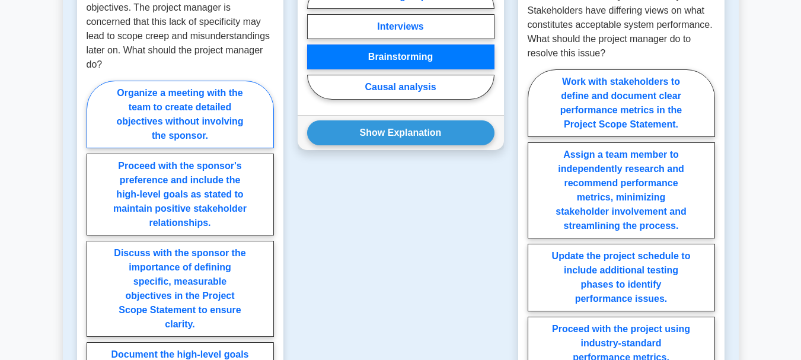
scroll to position [919, 0]
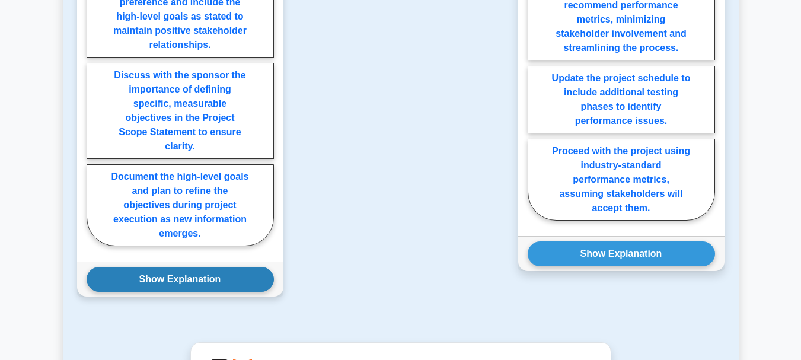
click at [202, 267] on button "Show Explanation" at bounding box center [180, 279] width 187 height 25
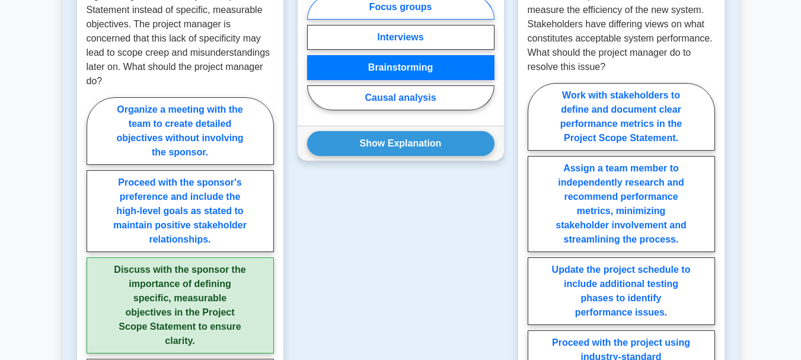
scroll to position [741, 0]
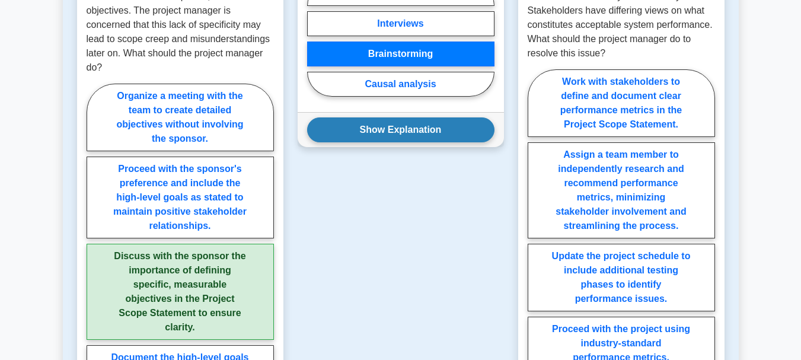
click at [394, 117] on button "Show Explanation" at bounding box center [400, 129] width 187 height 25
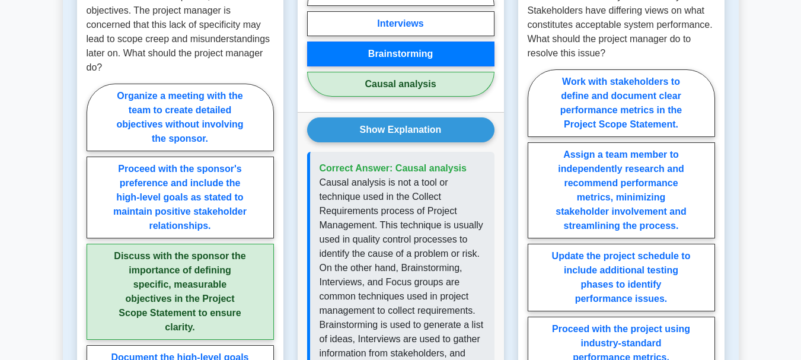
click at [407, 42] on label "Brainstorming" at bounding box center [400, 54] width 187 height 25
click at [315, 40] on input "Brainstorming" at bounding box center [311, 43] width 8 height 8
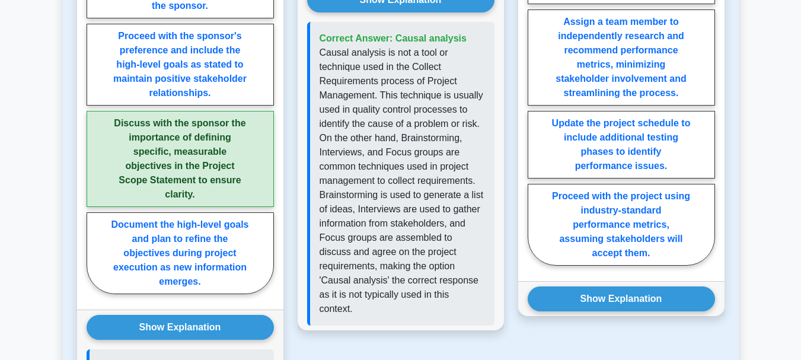
scroll to position [878, 0]
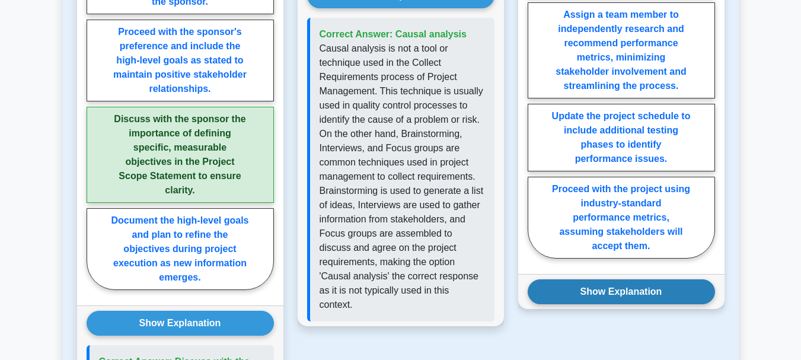
click at [633, 279] on button "Show Explanation" at bounding box center [621, 291] width 187 height 25
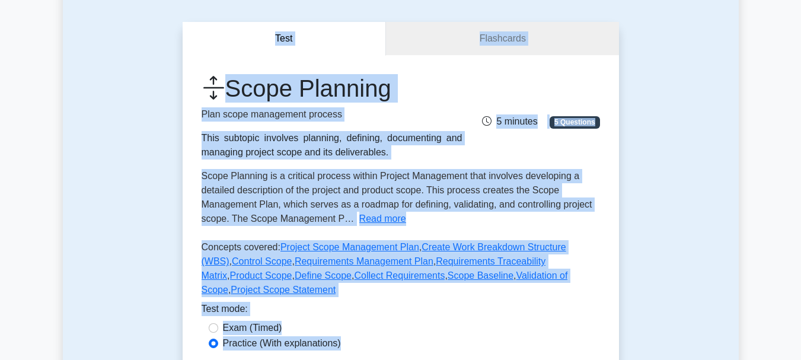
scroll to position [0, 0]
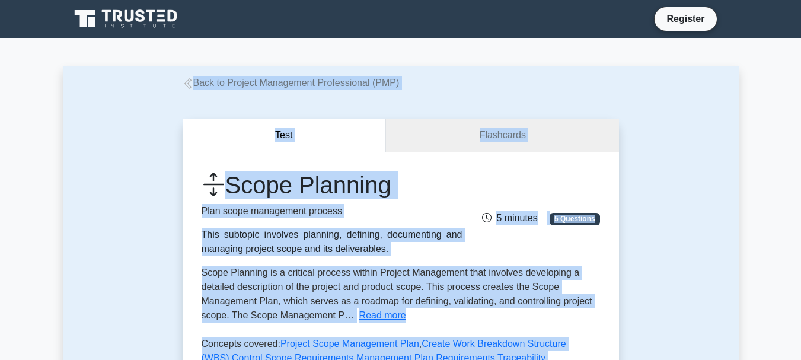
drag, startPoint x: 612, startPoint y: 216, endPoint x: 119, endPoint y: -20, distance: 547.2
click at [675, 175] on div "Test Flashcards Scope Planning Plan scope management process This subtopic invo…" at bounding box center [401, 312] width 676 height 445
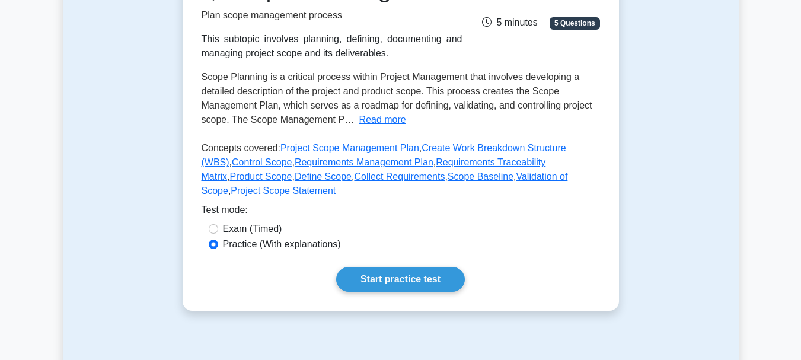
scroll to position [178, 0]
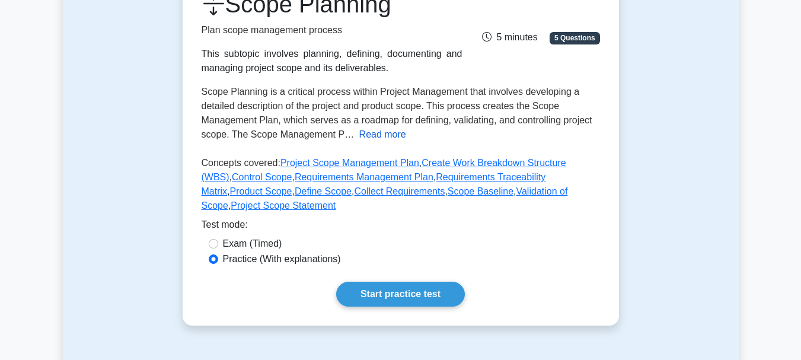
click at [381, 135] on button "Read more" at bounding box center [382, 135] width 47 height 14
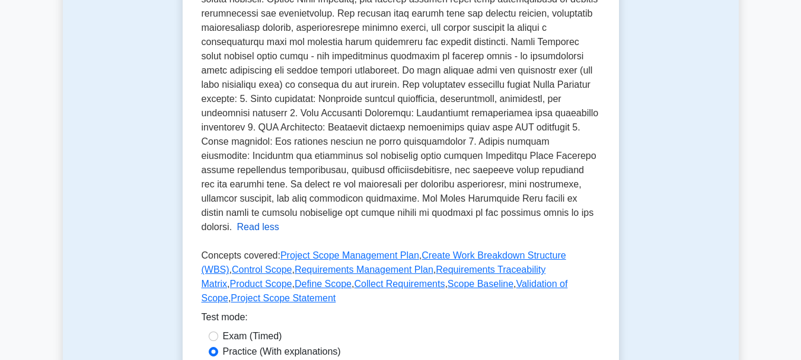
scroll to position [0, 0]
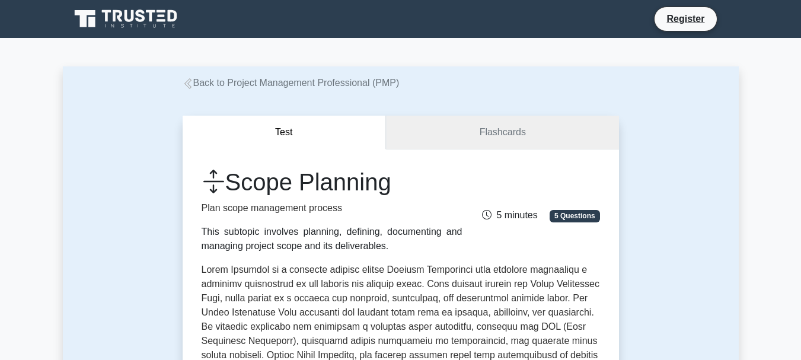
click at [467, 138] on link "Flashcards" at bounding box center [502, 133] width 232 height 34
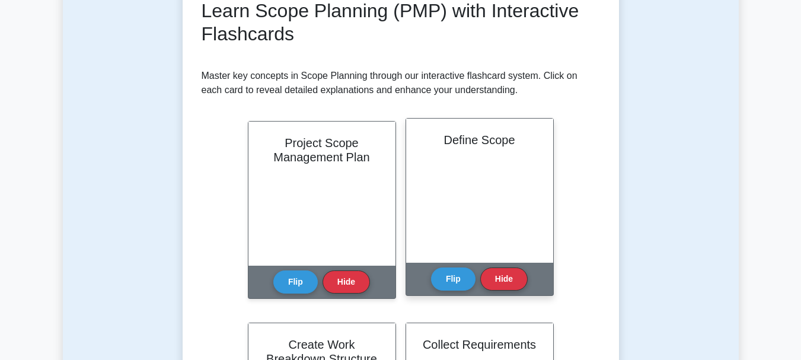
scroll to position [356, 0]
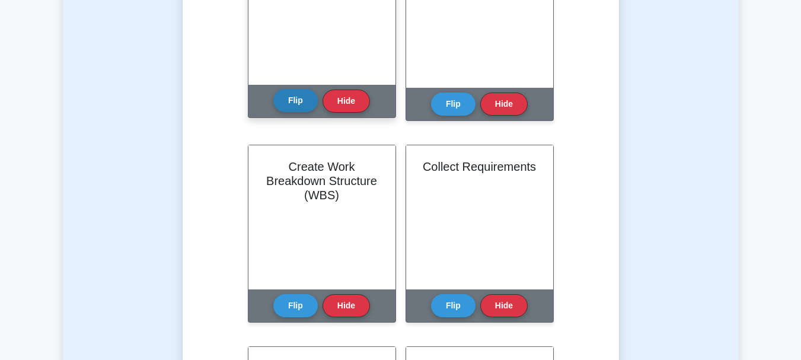
click at [300, 103] on button "Flip" at bounding box center [295, 100] width 44 height 23
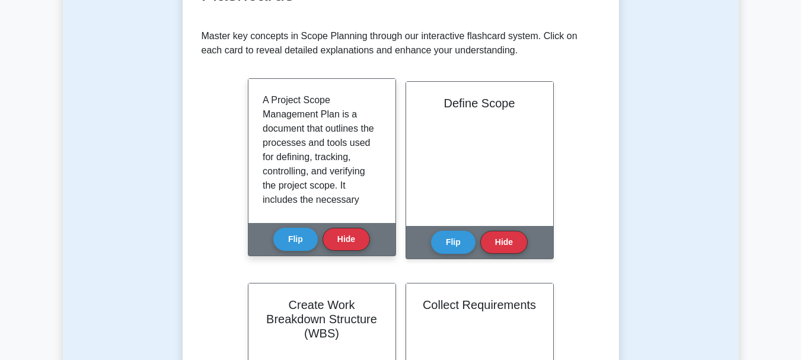
scroll to position [178, 0]
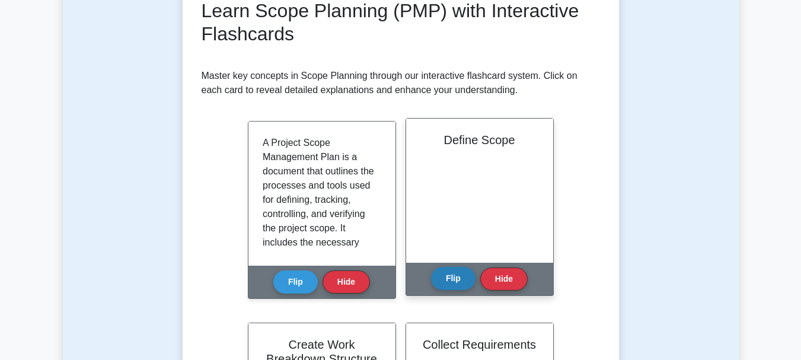
click at [450, 280] on button "Flip" at bounding box center [453, 278] width 44 height 23
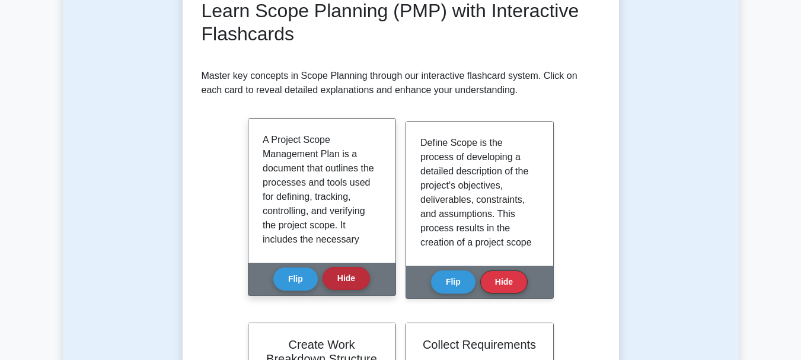
click at [346, 279] on button "Hide" at bounding box center [346, 278] width 47 height 23
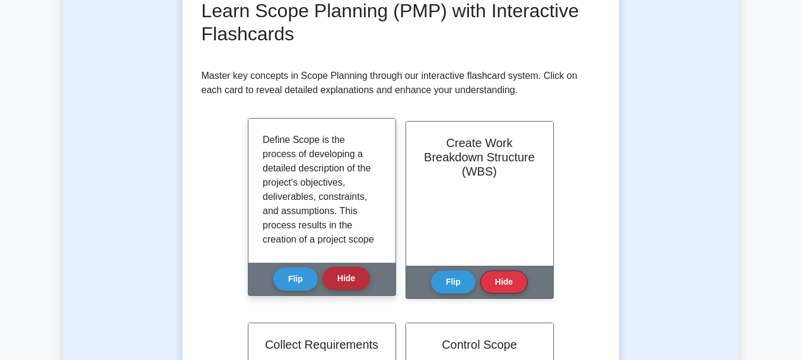
click at [343, 275] on button "Hide" at bounding box center [346, 278] width 47 height 23
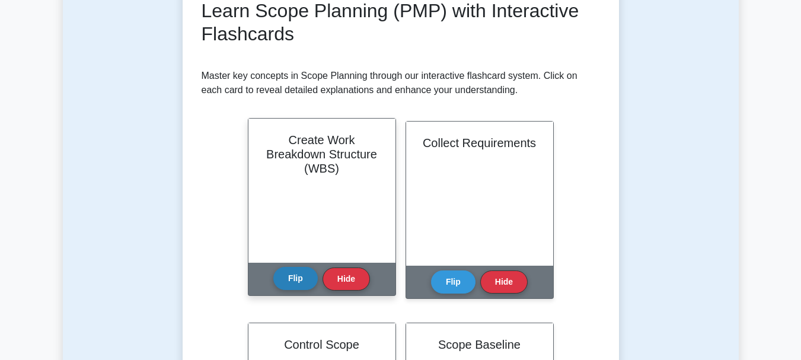
click at [289, 276] on button "Flip" at bounding box center [295, 278] width 44 height 23
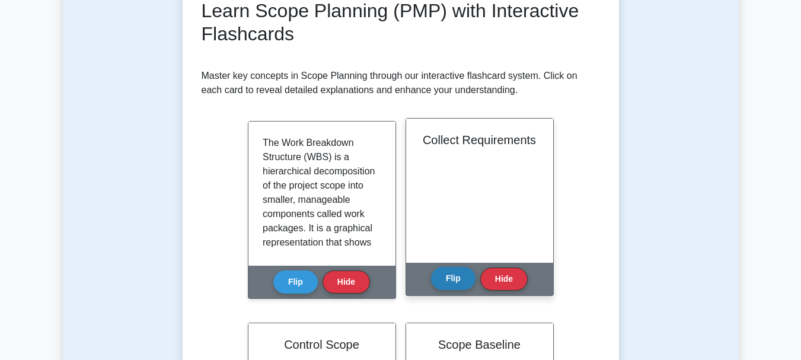
click at [460, 278] on button "Flip" at bounding box center [453, 278] width 44 height 23
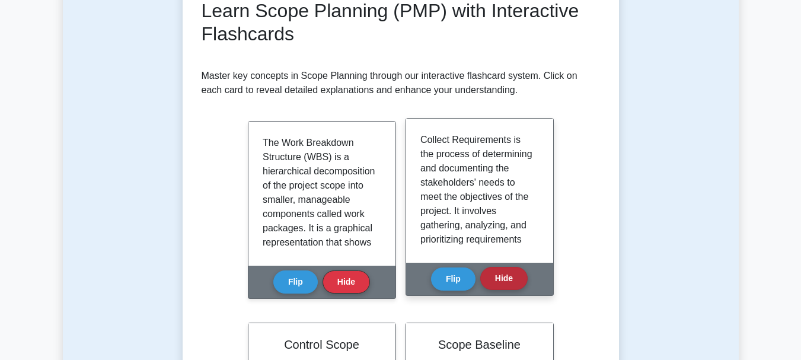
click at [502, 277] on button "Hide" at bounding box center [503, 278] width 47 height 23
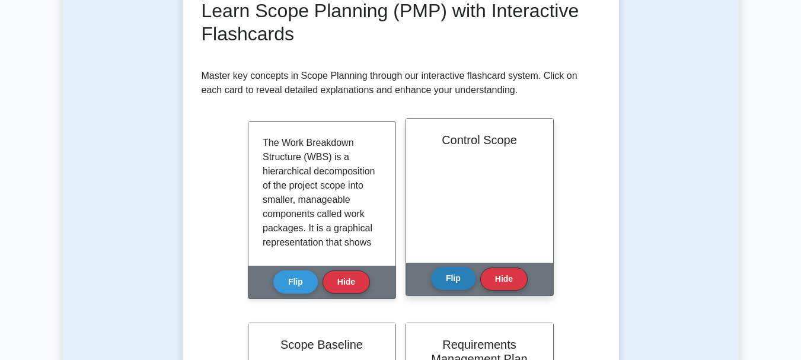
click at [451, 276] on button "Flip" at bounding box center [453, 278] width 44 height 23
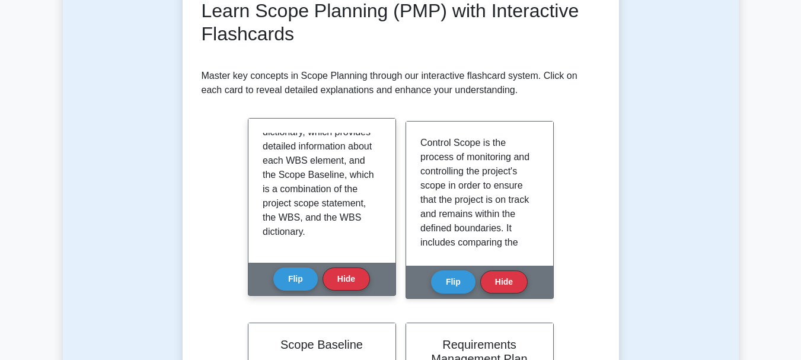
scroll to position [0, 0]
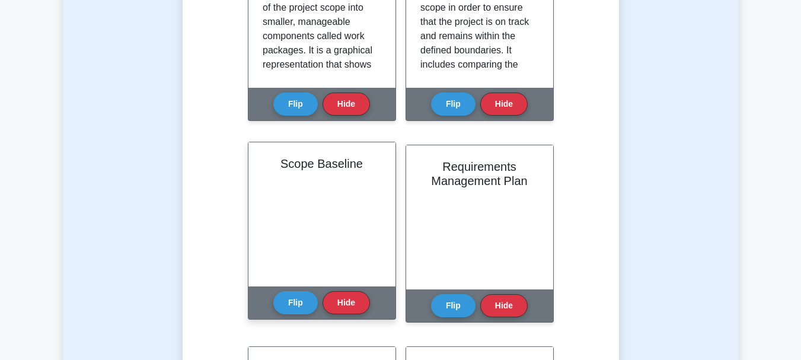
click at [341, 205] on div "Scope Baseline" at bounding box center [321, 214] width 147 height 144
click at [288, 304] on button "Flip" at bounding box center [295, 302] width 44 height 23
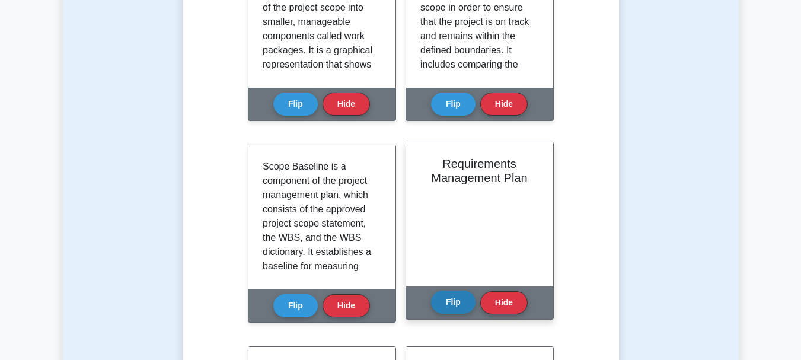
click at [450, 301] on button "Flip" at bounding box center [453, 302] width 44 height 23
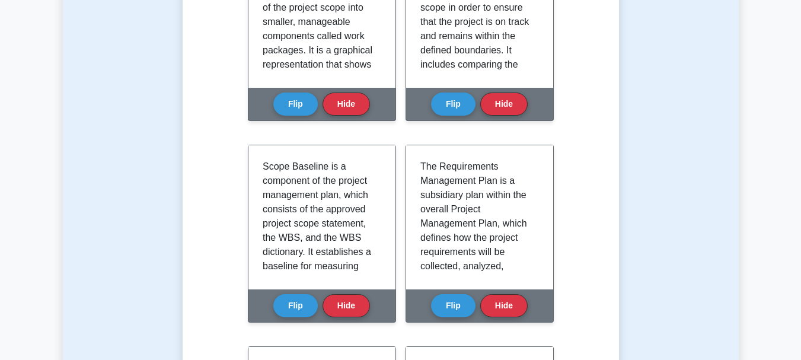
click at [595, 180] on div "Learn Scope Planning (PMP) with Interactive Flashcards Master key concepts in S…" at bounding box center [401, 280] width 399 height 919
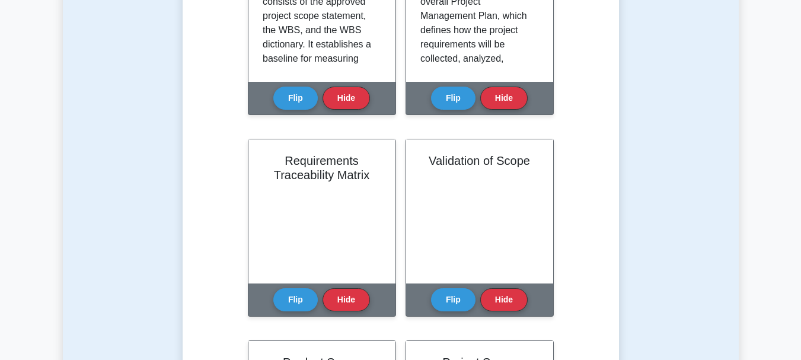
scroll to position [534, 0]
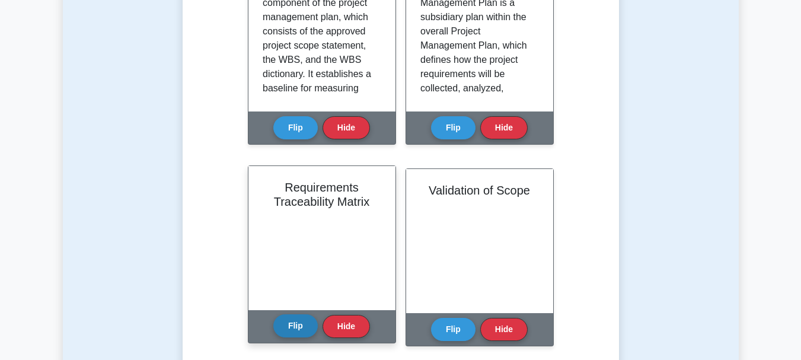
click at [297, 323] on button "Flip" at bounding box center [295, 325] width 44 height 23
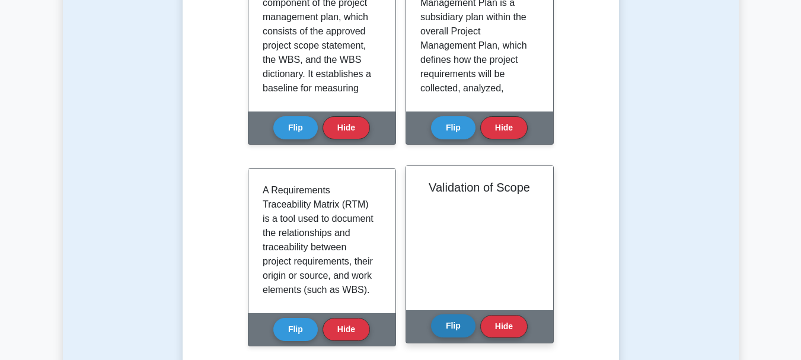
click at [463, 321] on button "Flip" at bounding box center [453, 325] width 44 height 23
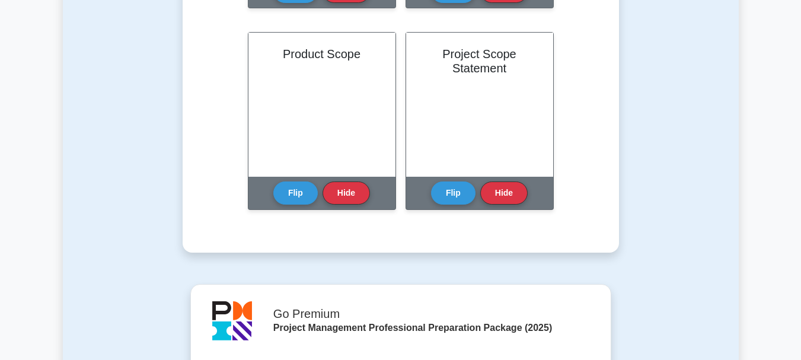
scroll to position [890, 0]
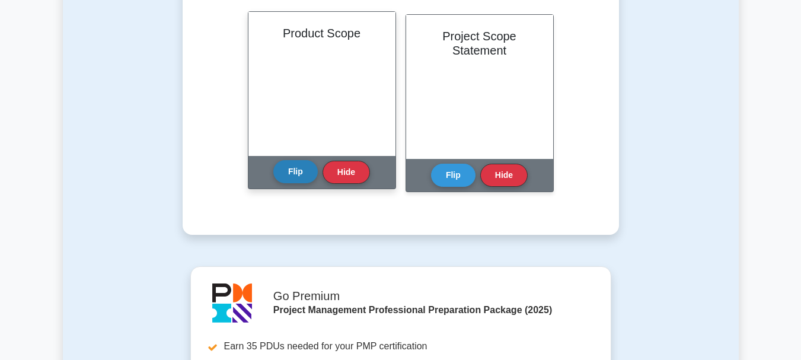
click at [295, 171] on button "Flip" at bounding box center [295, 171] width 44 height 23
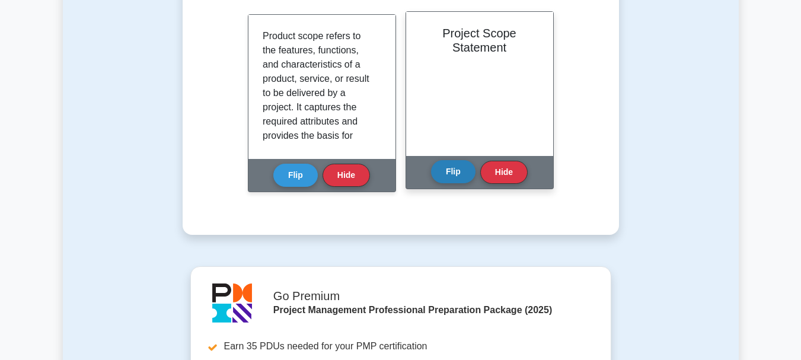
click at [458, 174] on button "Flip" at bounding box center [453, 171] width 44 height 23
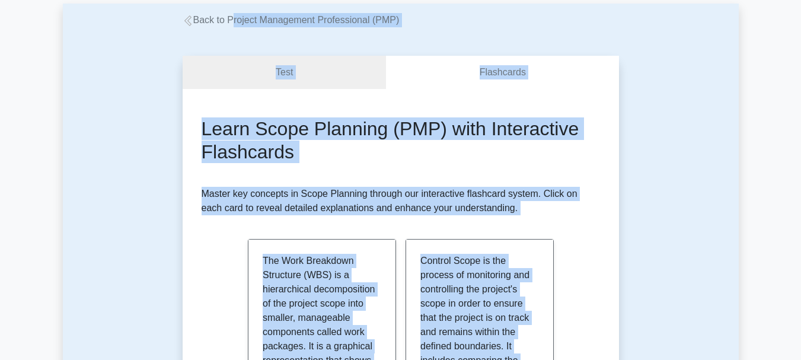
scroll to position [0, 0]
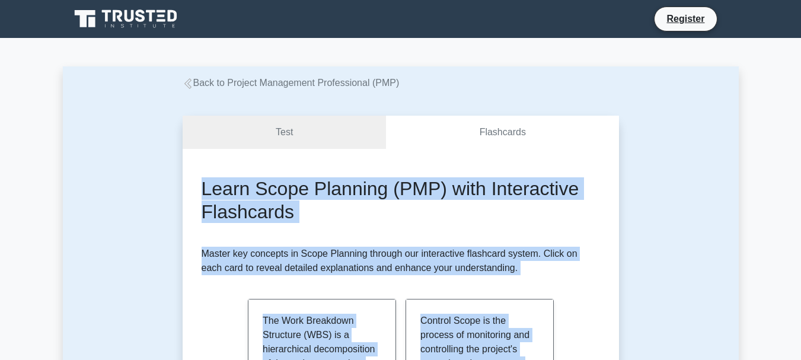
drag, startPoint x: 541, startPoint y: 246, endPoint x: 197, endPoint y: 193, distance: 347.3
copy div "Learn Scope Planning (PMP) with Interactive Flashcards Master key concepts in S…"
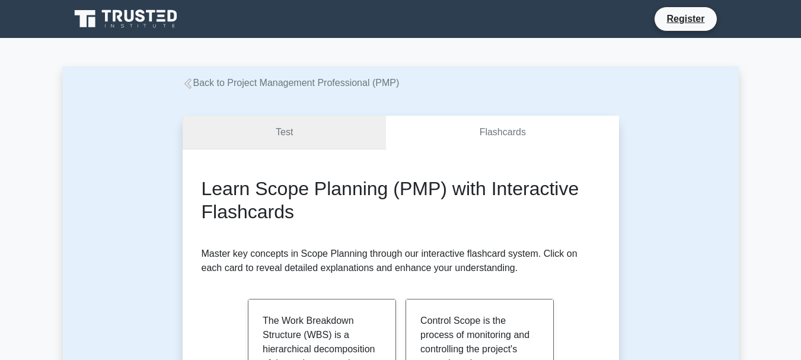
click at [274, 130] on link "Test" at bounding box center [285, 133] width 204 height 34
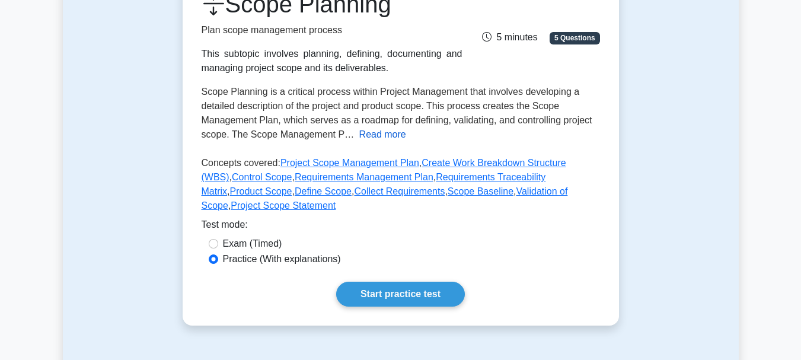
click at [371, 139] on button "Read more" at bounding box center [382, 135] width 47 height 14
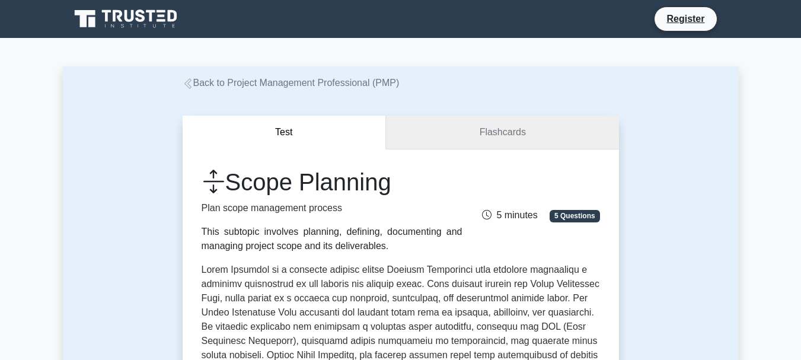
click at [485, 126] on link "Flashcards" at bounding box center [502, 133] width 232 height 34
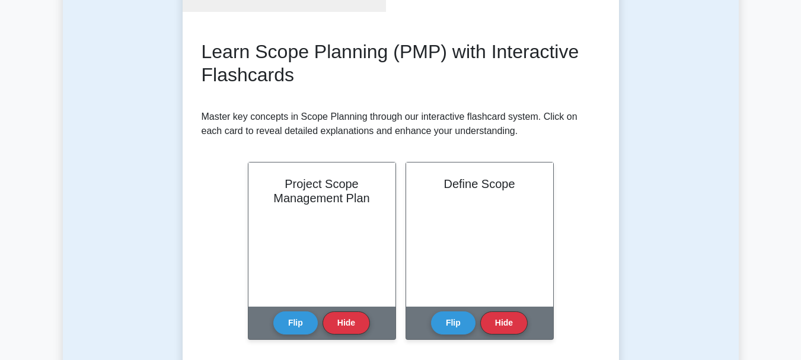
scroll to position [178, 0]
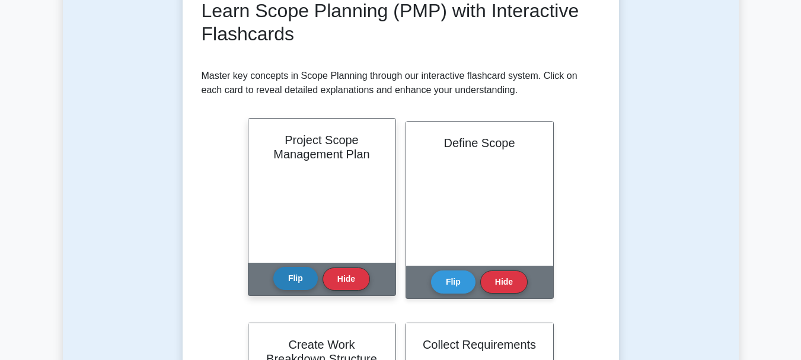
click at [292, 277] on button "Flip" at bounding box center [295, 278] width 44 height 23
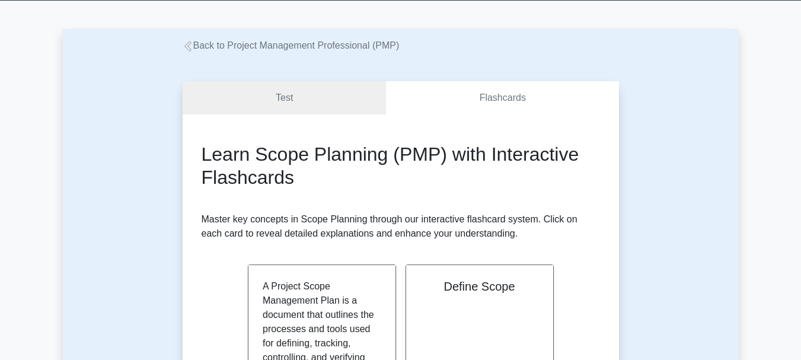
scroll to position [0, 0]
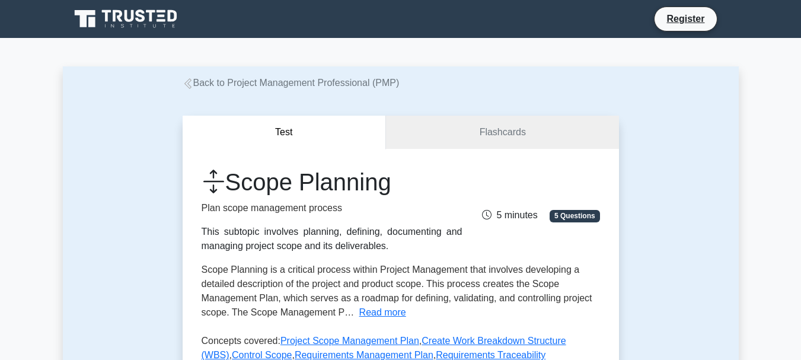
scroll to position [178, 0]
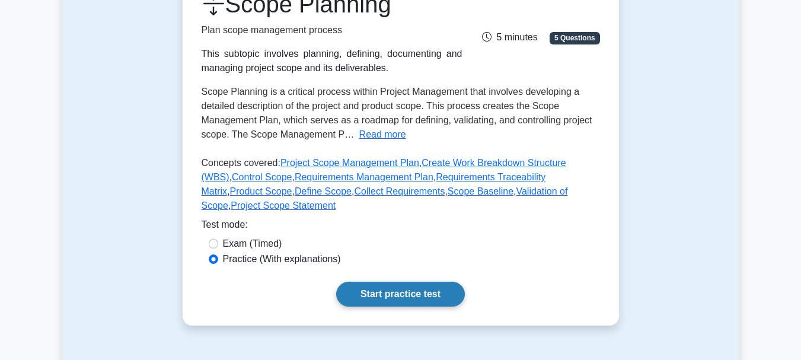
click at [385, 282] on link "Start practice test" at bounding box center [400, 294] width 129 height 25
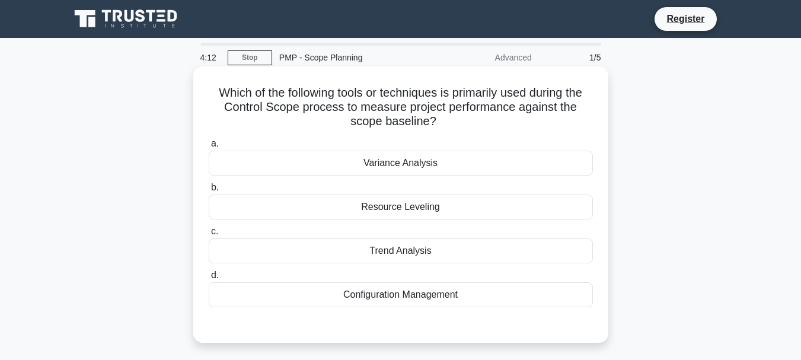
click at [256, 161] on div "Variance Analysis" at bounding box center [401, 163] width 384 height 25
click at [209, 148] on input "a. Variance Analysis" at bounding box center [209, 144] width 0 height 8
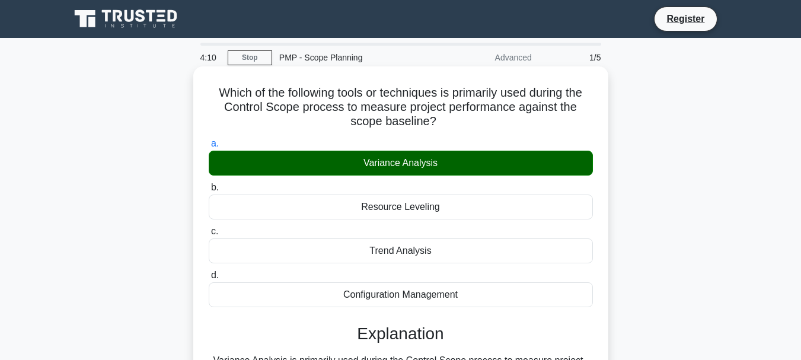
scroll to position [178, 0]
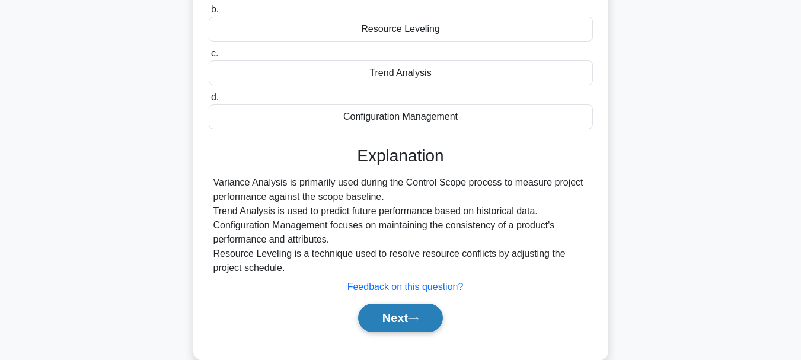
click at [413, 321] on icon at bounding box center [413, 318] width 11 height 7
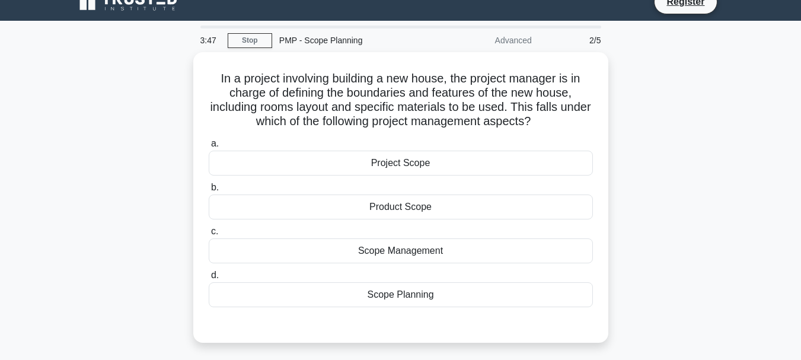
scroll to position [0, 0]
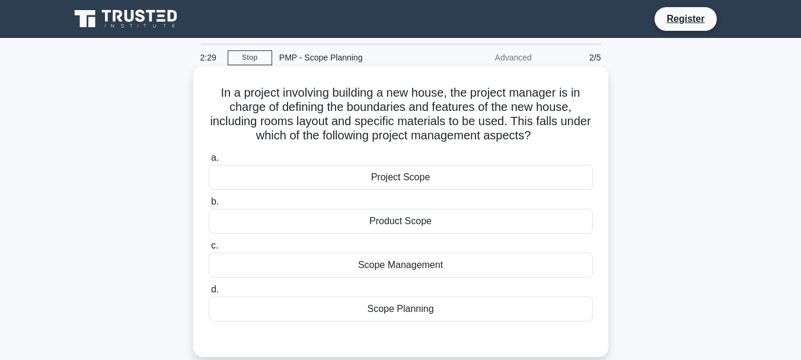
click at [403, 270] on div "Scope Management" at bounding box center [401, 265] width 384 height 25
click at [209, 250] on input "c. Scope Management" at bounding box center [209, 246] width 0 height 8
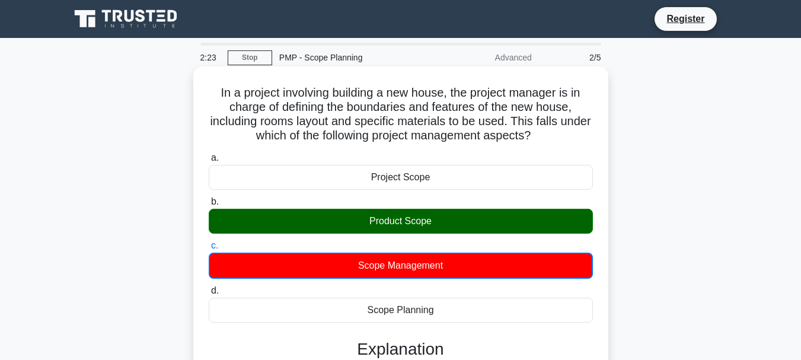
click at [386, 218] on div "Product Scope" at bounding box center [401, 221] width 384 height 25
click at [209, 206] on input "b. Product Scope" at bounding box center [209, 202] width 0 height 8
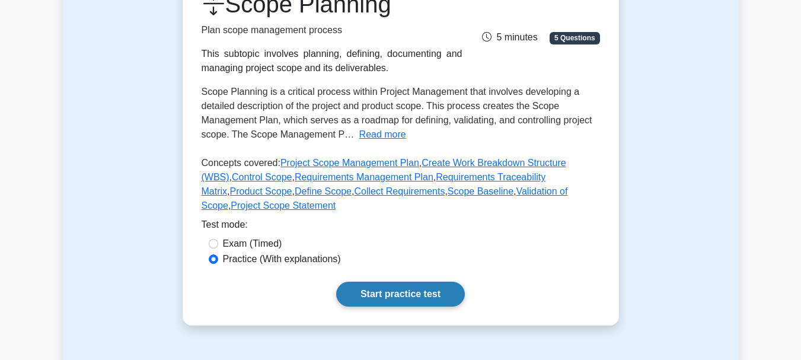
click at [391, 282] on link "Start practice test" at bounding box center [400, 294] width 129 height 25
click at [396, 282] on link "Start practice test" at bounding box center [400, 294] width 129 height 25
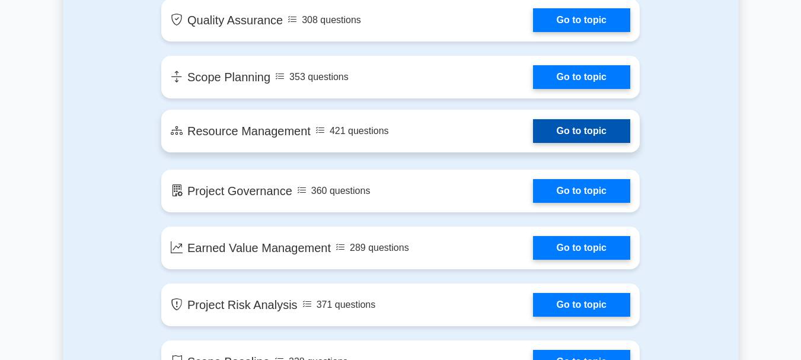
scroll to position [1529, 0]
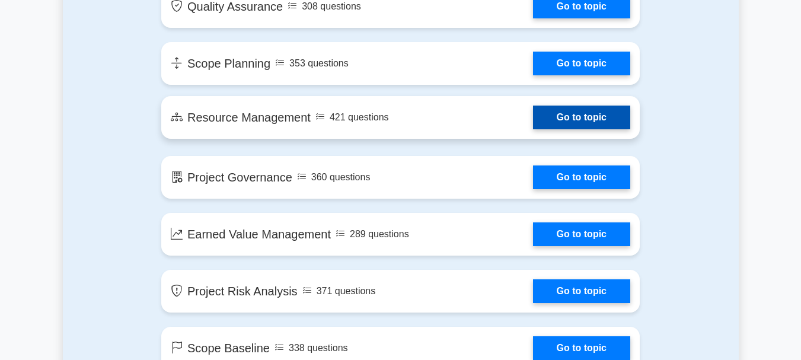
click at [533, 123] on link "Go to topic" at bounding box center [581, 118] width 97 height 24
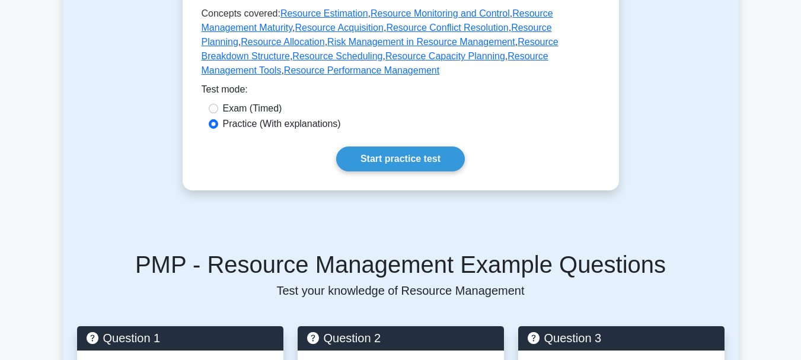
scroll to position [178, 0]
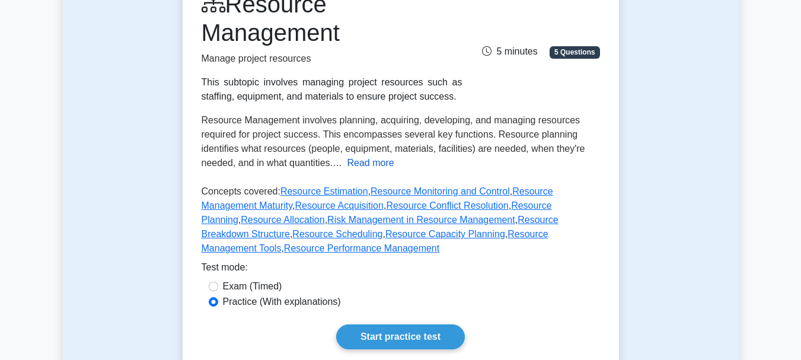
click at [382, 165] on button "Read more" at bounding box center [370, 163] width 47 height 14
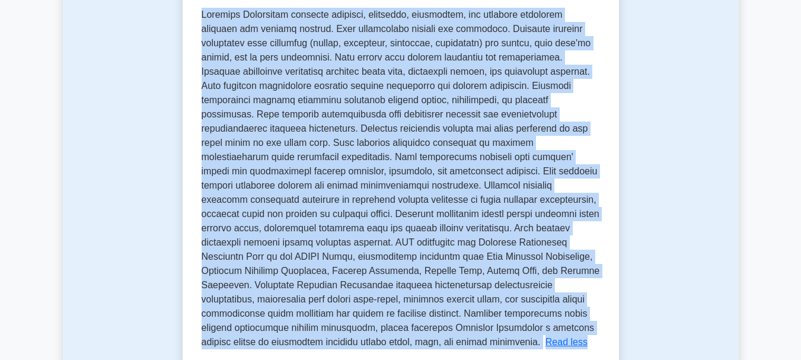
scroll to position [0, 0]
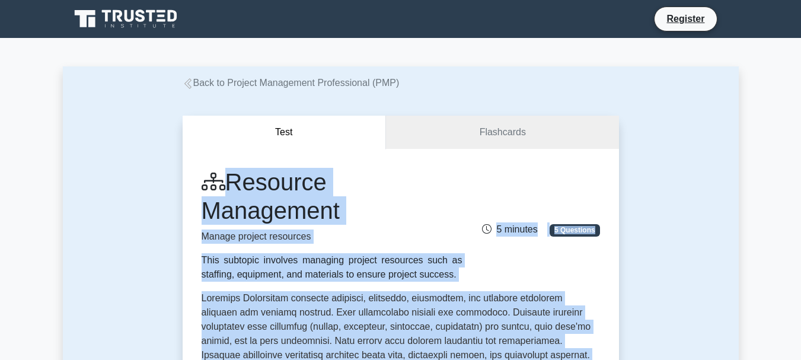
drag, startPoint x: 473, startPoint y: 56, endPoint x: 215, endPoint y: 179, distance: 285.4
copy div "Resource Management Manage project resources This subtopic involves managing pr…"
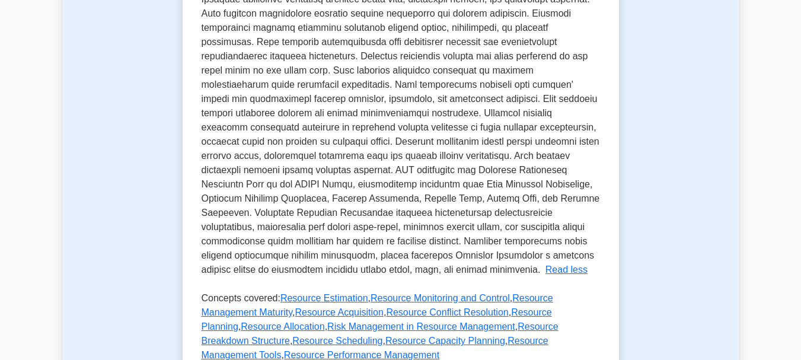
scroll to position [534, 0]
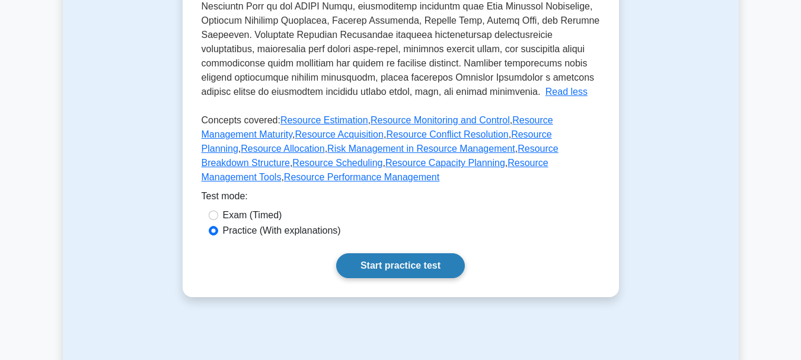
click at [410, 253] on link "Start practice test" at bounding box center [400, 265] width 129 height 25
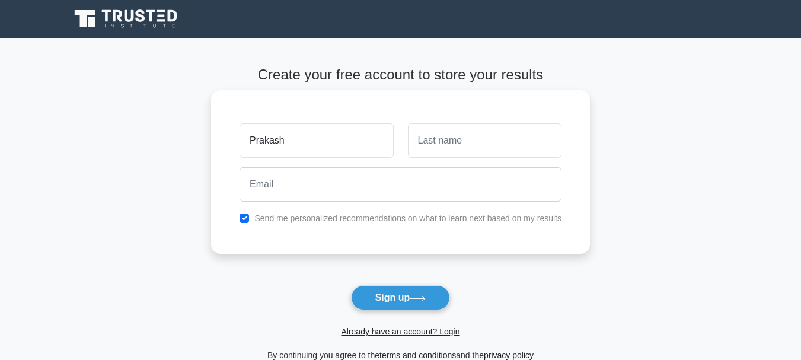
type input "Prakash"
click at [431, 143] on input "text" at bounding box center [485, 140] width 154 height 34
type input "Chandra"
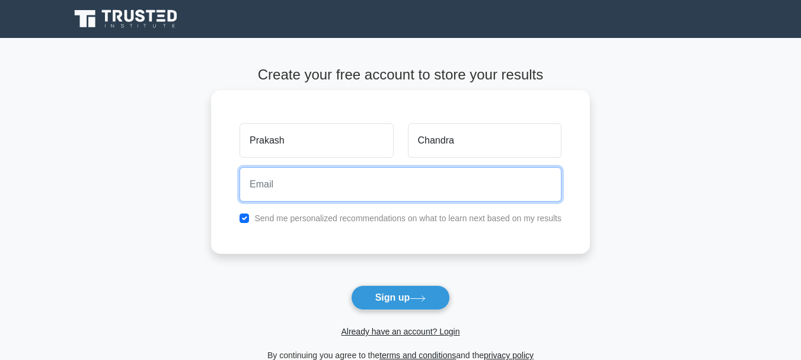
click at [285, 192] on input "email" at bounding box center [401, 184] width 322 height 34
type input "prakas489@gmail.com"
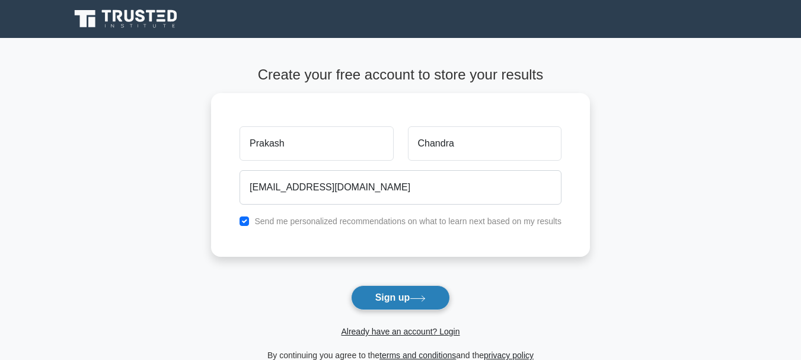
click at [389, 297] on button "Sign up" at bounding box center [401, 297] width 100 height 25
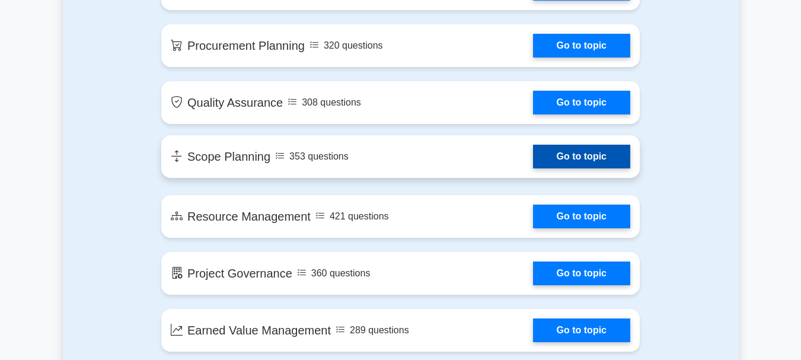
scroll to position [1707, 0]
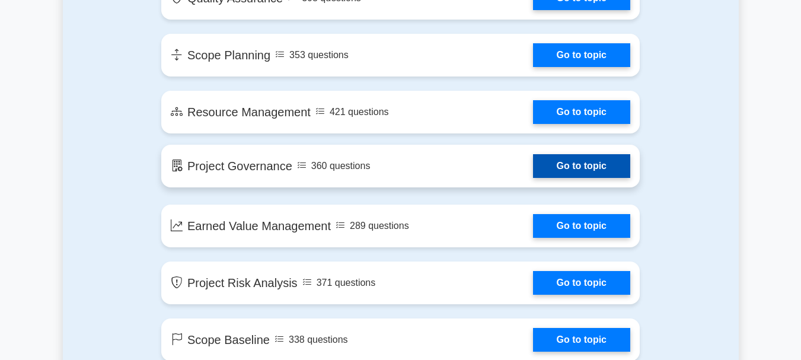
click at [555, 173] on link "Go to topic" at bounding box center [581, 166] width 97 height 24
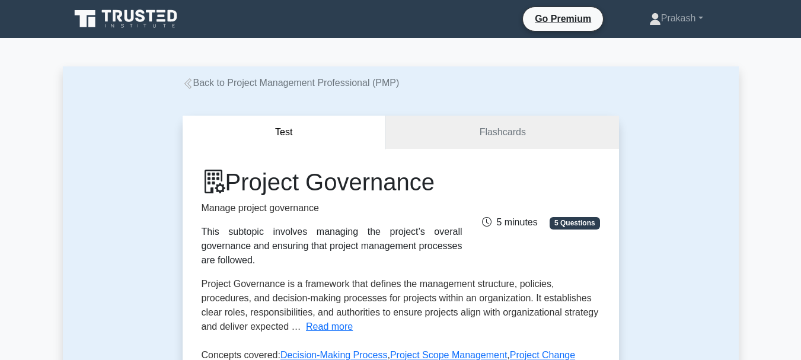
scroll to position [178, 0]
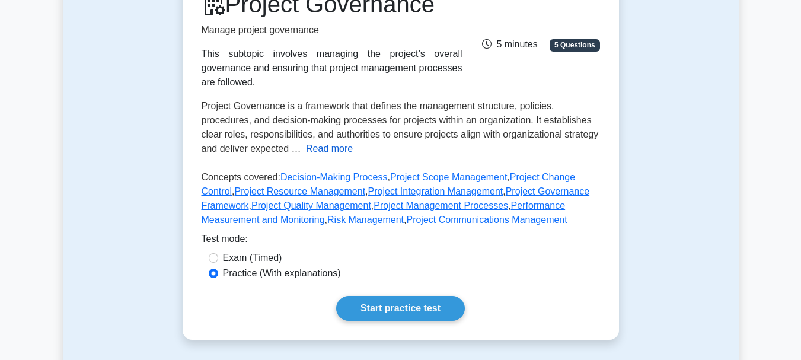
click at [334, 142] on button "Read more" at bounding box center [329, 149] width 47 height 14
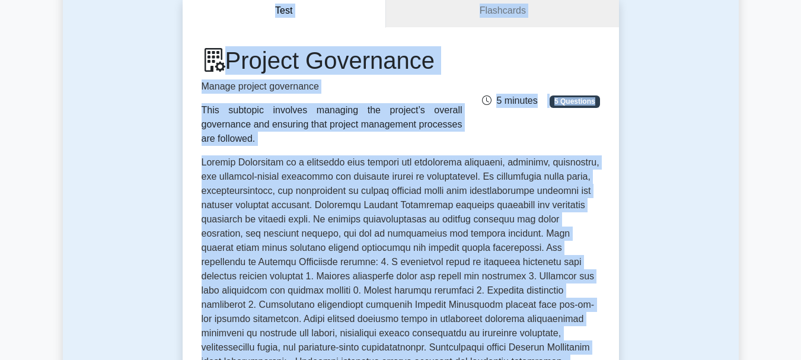
scroll to position [92, 0]
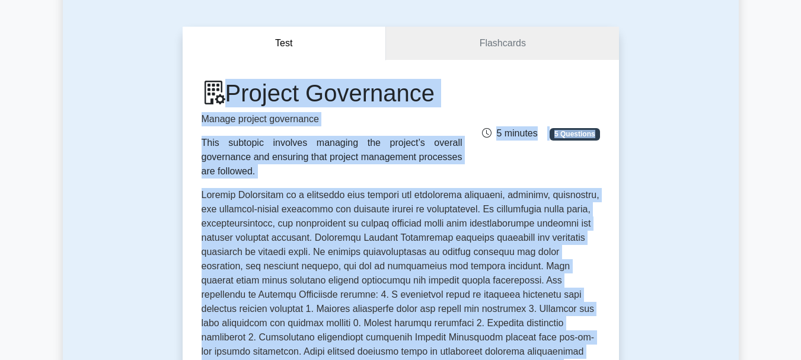
drag, startPoint x: 450, startPoint y: 346, endPoint x: 177, endPoint y: 65, distance: 391.3
click at [177, 65] on div "Test Flashcards Project Governance Manage project governance This subtopic invo…" at bounding box center [401, 355] width 451 height 715
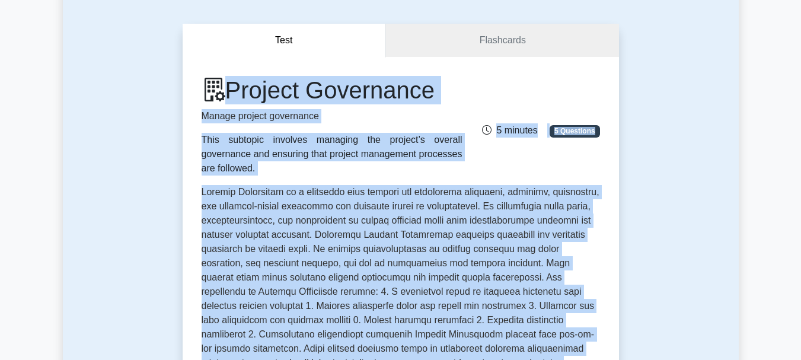
copy div "Project Governance Manage project governance This subtopic involves managing th…"
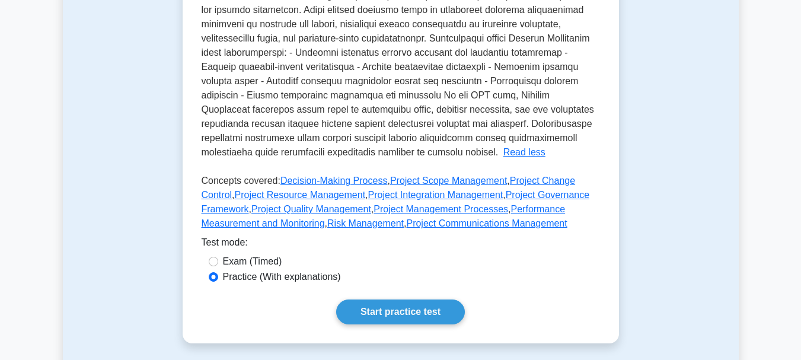
scroll to position [448, 0]
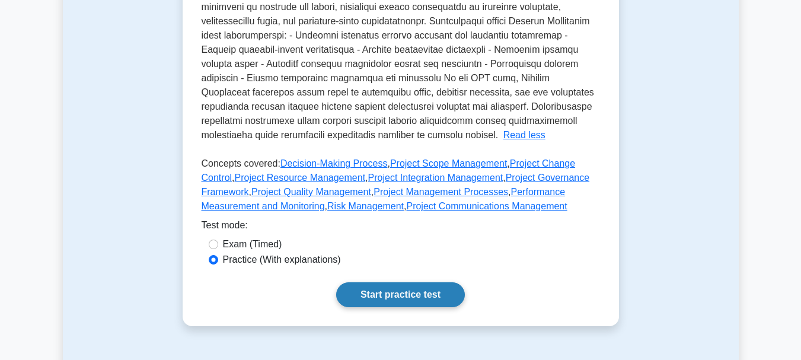
click at [400, 282] on link "Start practice test" at bounding box center [400, 294] width 129 height 25
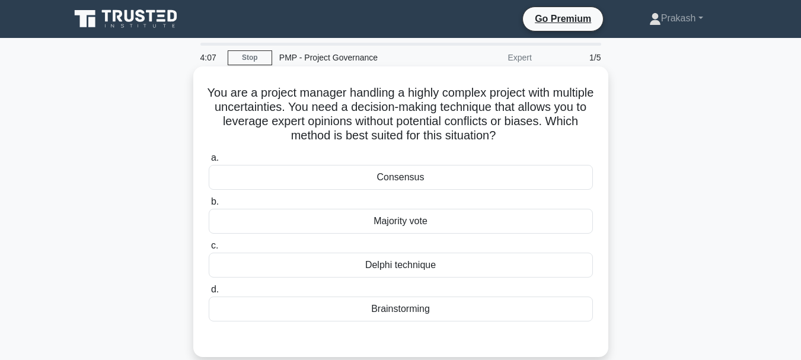
click at [407, 266] on div "Delphi technique" at bounding box center [401, 265] width 384 height 25
click at [209, 250] on input "c. Delphi technique" at bounding box center [209, 246] width 0 height 8
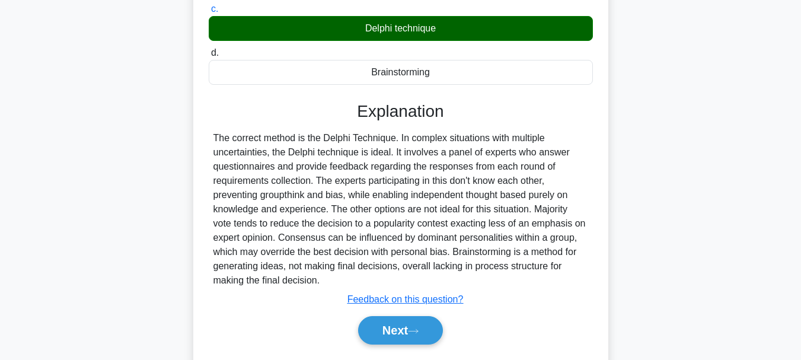
scroll to position [281, 0]
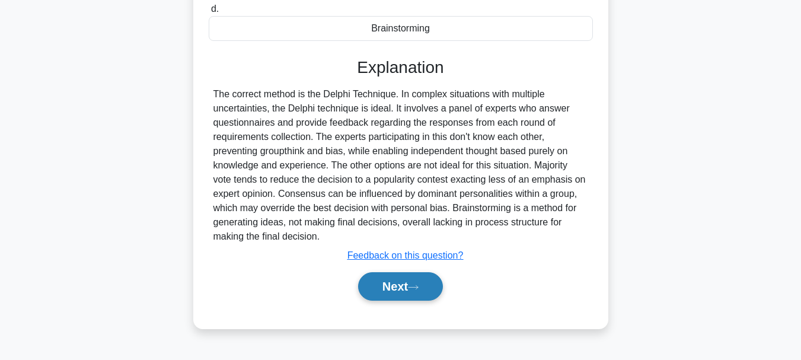
click at [415, 289] on icon at bounding box center [413, 287] width 11 height 7
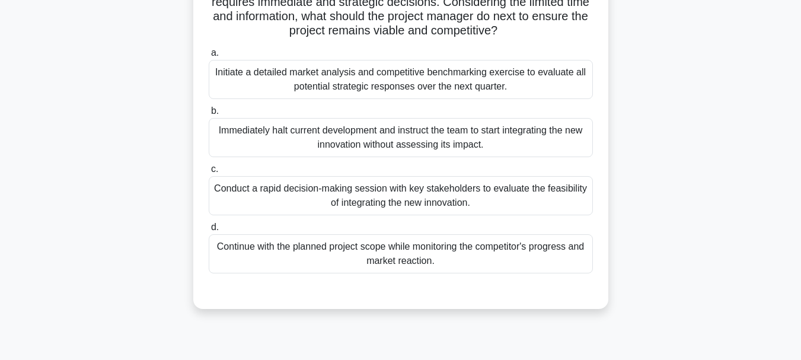
scroll to position [178, 0]
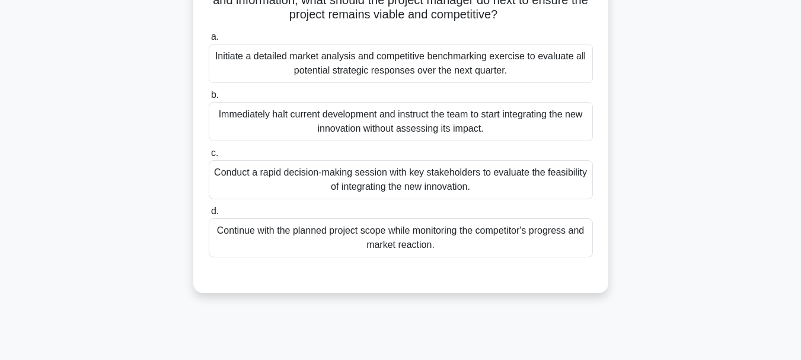
click at [402, 199] on div "Conduct a rapid decision-making session with key stakeholders to evaluate the f…" at bounding box center [401, 179] width 384 height 39
click at [209, 157] on input "c. Conduct a rapid decision-making session with key stakeholders to evaluate th…" at bounding box center [209, 153] width 0 height 8
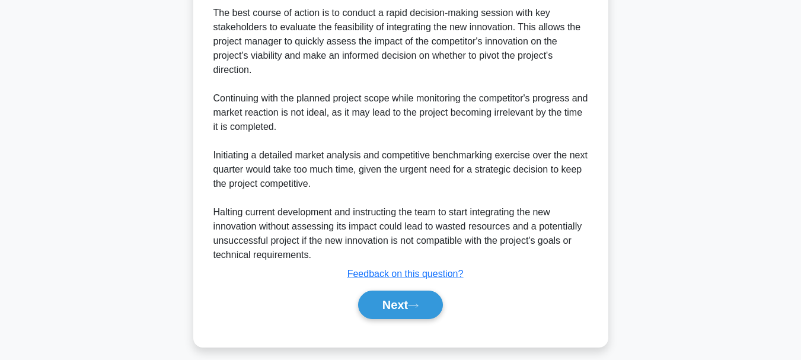
scroll to position [500, 0]
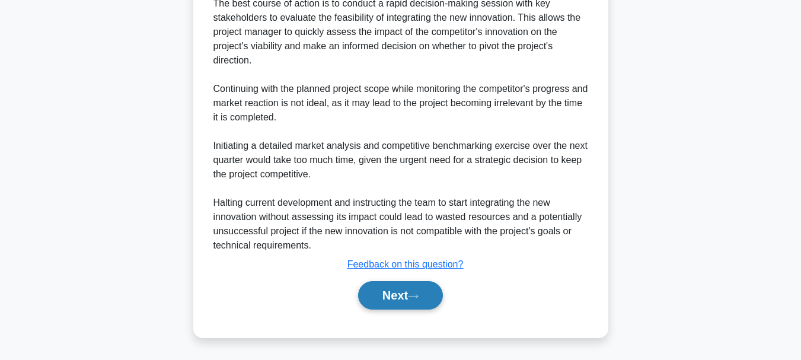
click at [403, 297] on button "Next" at bounding box center [400, 295] width 85 height 28
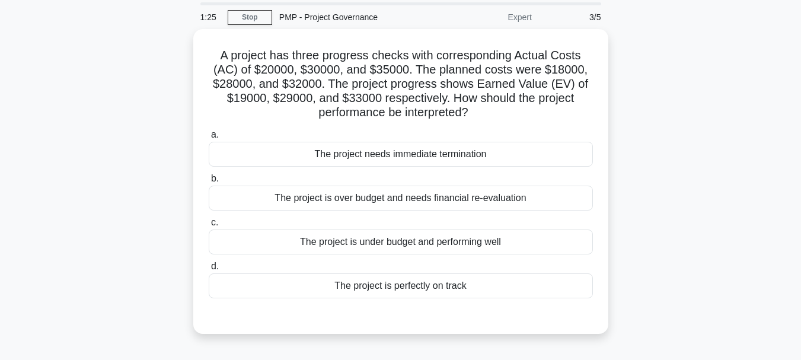
scroll to position [0, 0]
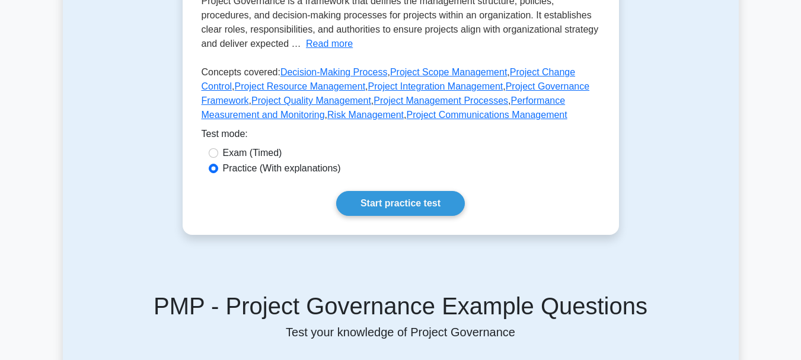
scroll to position [270, 0]
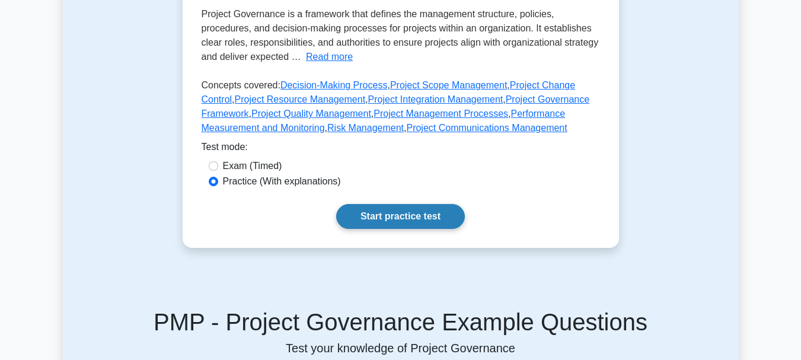
click at [401, 204] on link "Start practice test" at bounding box center [400, 216] width 129 height 25
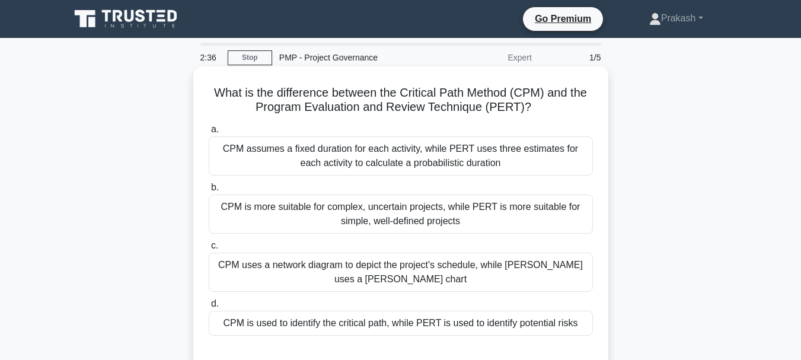
click at [395, 307] on label "d. CPM is used to identify the critical path, while PERT is used to identify po…" at bounding box center [401, 316] width 384 height 39
click at [209, 307] on input "d. CPM is used to identify the critical path, while PERT is used to identify po…" at bounding box center [209, 304] width 0 height 8
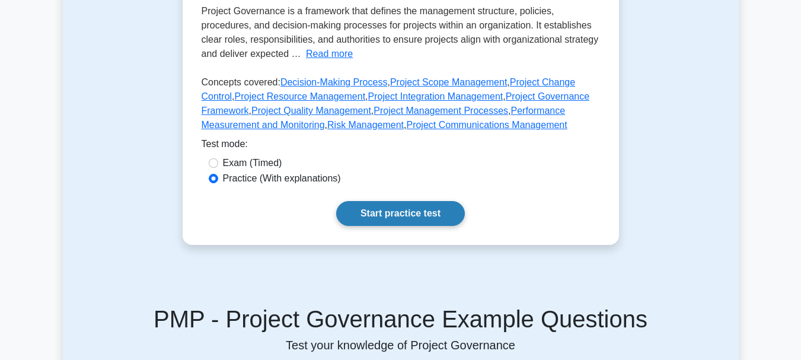
click at [385, 205] on link "Start practice test" at bounding box center [400, 213] width 129 height 25
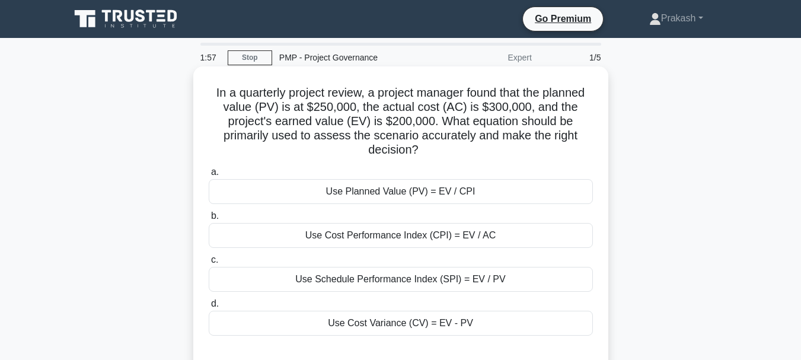
click at [370, 323] on div "Use Cost Variance (CV) = EV - PV" at bounding box center [401, 323] width 384 height 25
click at [209, 308] on input "d. Use Cost Variance (CV) = EV - PV" at bounding box center [209, 304] width 0 height 8
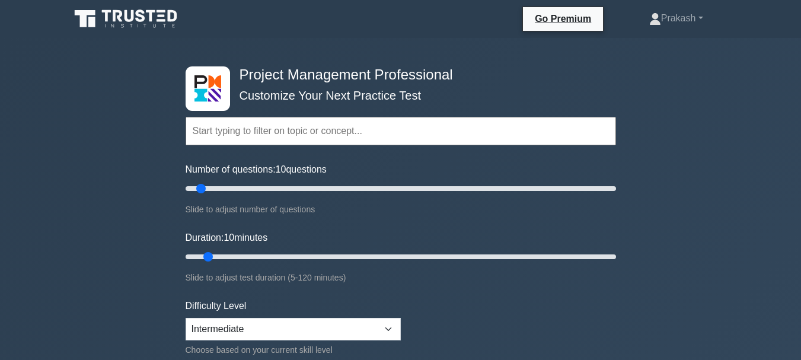
select select "intermediate"
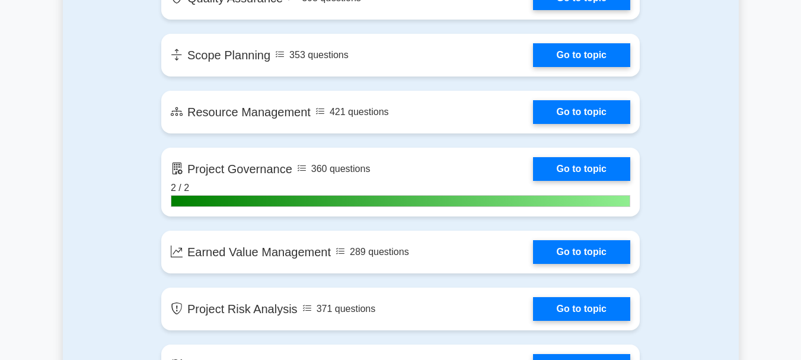
click at [714, 194] on div "Contents of the Project Management Professional package 9955 PMP questions grou…" at bounding box center [401, 299] width 676 height 2387
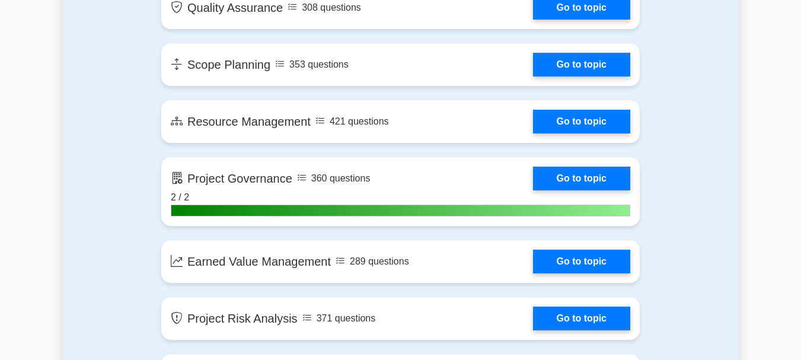
scroll to position [1707, 0]
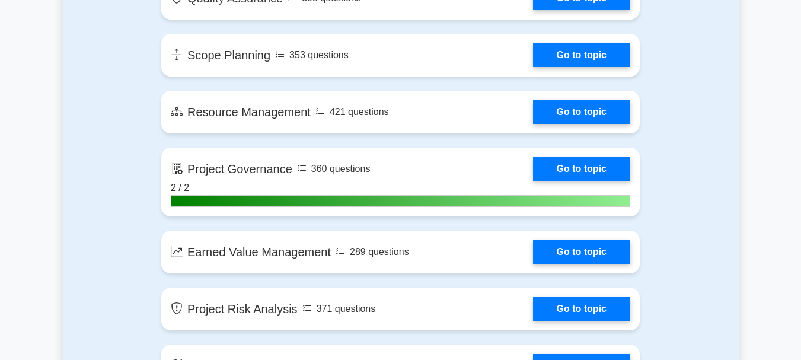
click at [677, 172] on div "Contents of the Project Management Professional package 9955 PMP questions grou…" at bounding box center [401, 299] width 676 height 2387
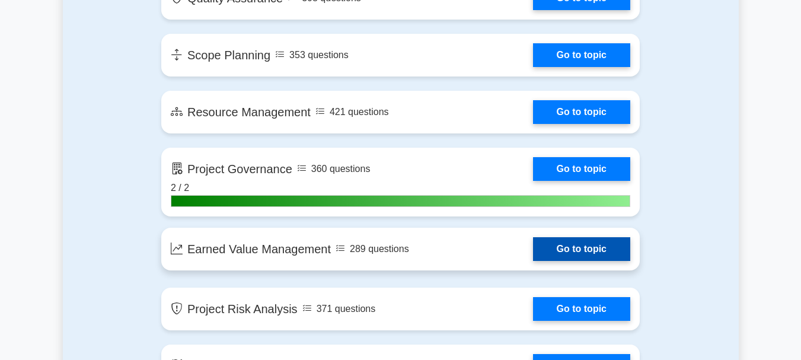
click at [533, 249] on link "Go to topic" at bounding box center [581, 249] width 97 height 24
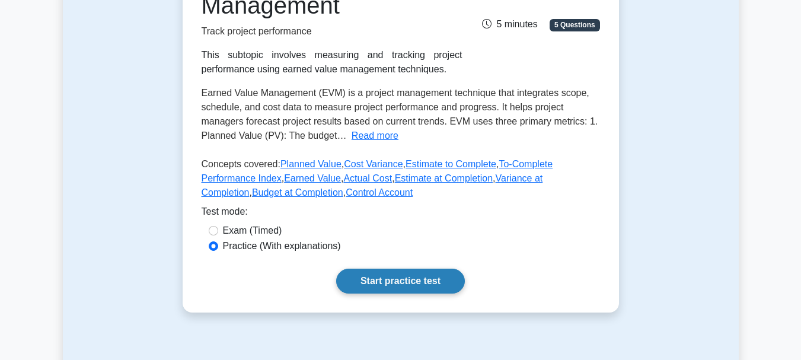
scroll to position [178, 0]
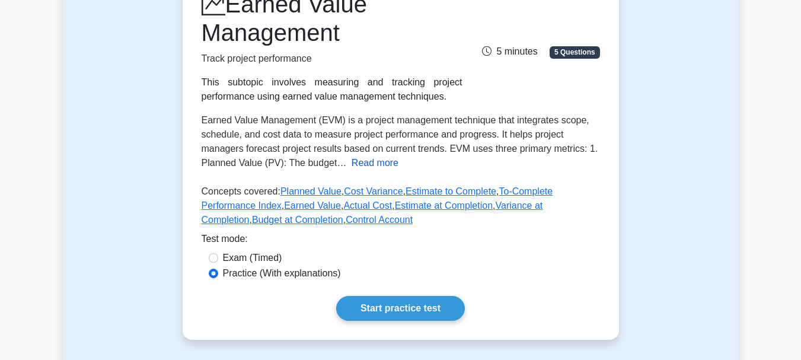
click at [374, 162] on button "Read more" at bounding box center [375, 163] width 47 height 14
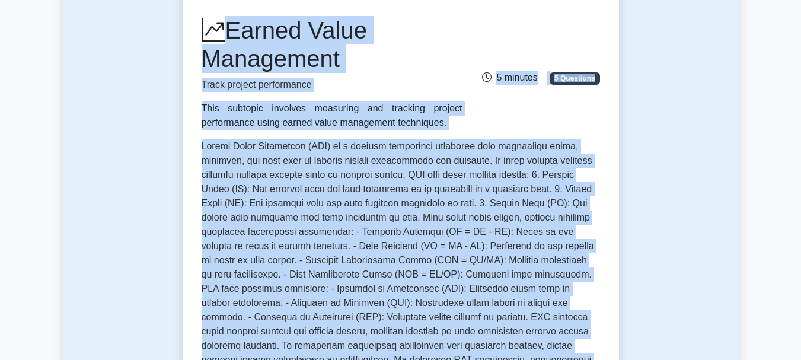
scroll to position [144, 0]
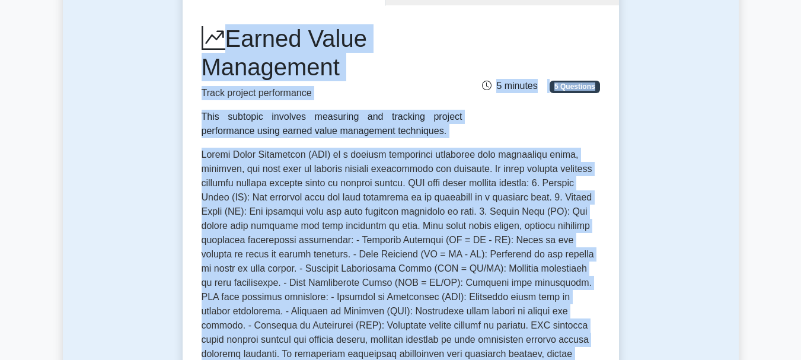
drag, startPoint x: 450, startPoint y: 194, endPoint x: 208, endPoint y: 33, distance: 290.5
click at [208, 33] on div "Earned Value Management Track project performance This subtopic involves measur…" at bounding box center [401, 310] width 436 height 611
copy div "Earned Value Management Track project performance This subtopic involves measur…"
click at [547, 27] on div "Earned Value Management Track project performance This subtopic involves measur…" at bounding box center [401, 81] width 413 height 114
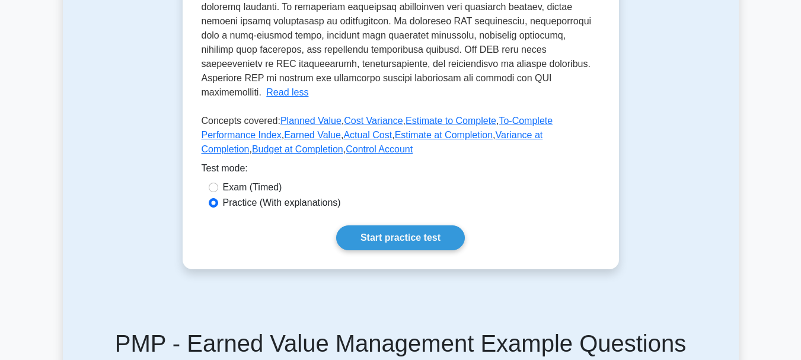
scroll to position [499, 0]
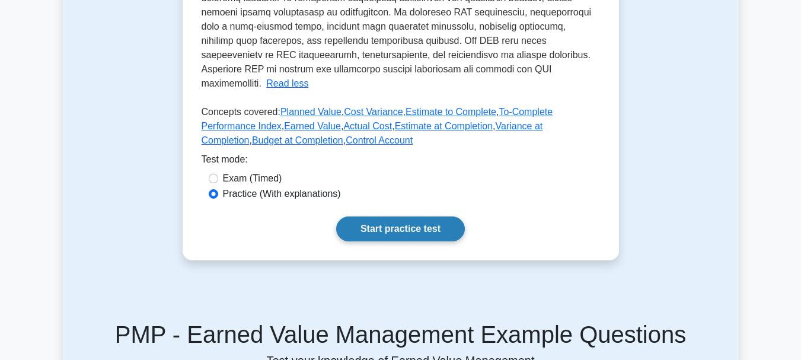
click at [396, 217] on link "Start practice test" at bounding box center [400, 228] width 129 height 25
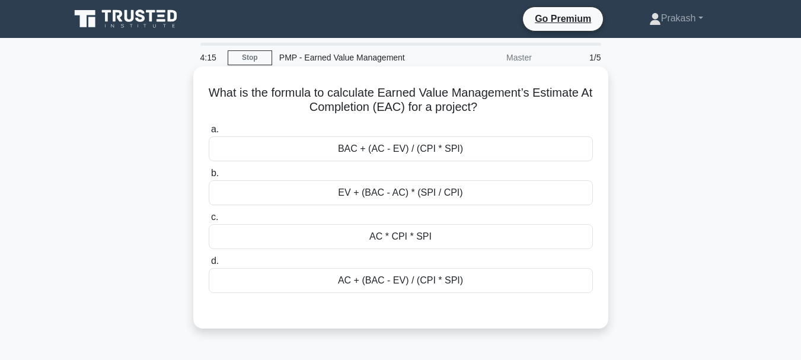
click at [383, 150] on div "BAC + (AC - EV) / (CPI * SPI)" at bounding box center [401, 148] width 384 height 25
click at [209, 133] on input "a. BAC + (AC - EV) / (CPI * SPI)" at bounding box center [209, 130] width 0 height 8
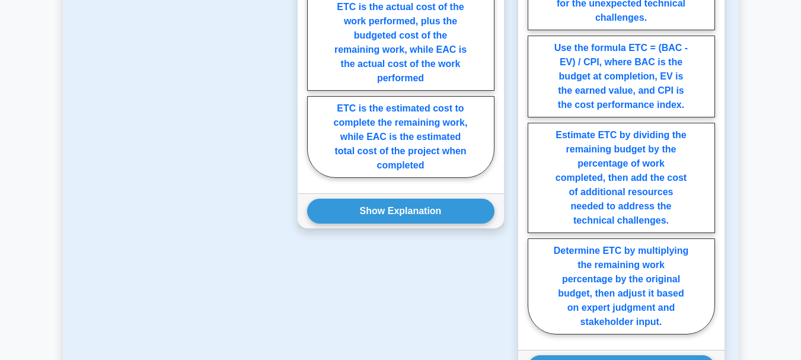
scroll to position [1033, 0]
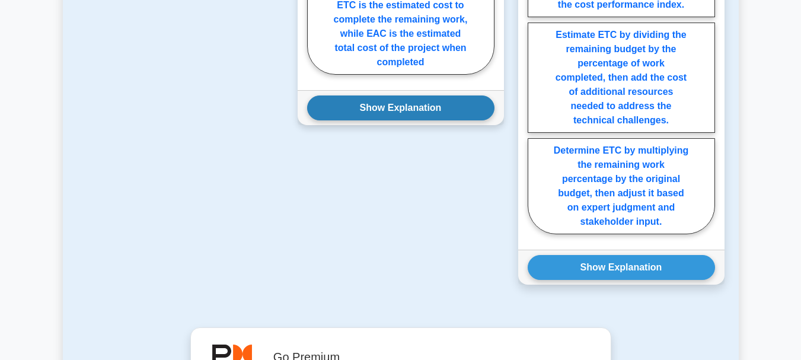
click at [356, 102] on button "Show Explanation" at bounding box center [400, 107] width 187 height 25
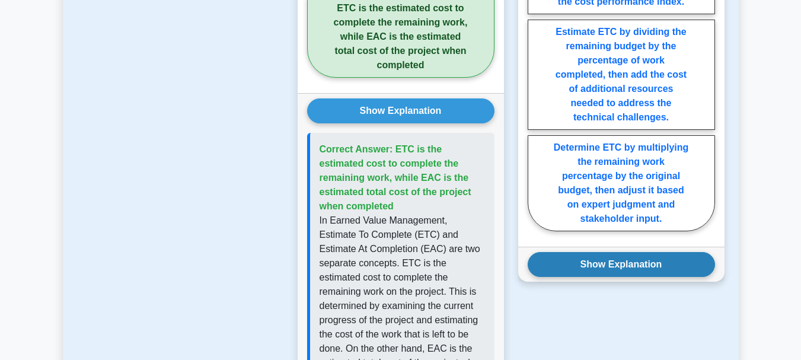
click at [635, 278] on div "Show Explanation Correct Answer: Use the formula ETC = (BAC - EV) / CPI, where …" at bounding box center [621, 264] width 206 height 35
click at [628, 269] on button "Show Explanation" at bounding box center [621, 264] width 187 height 25
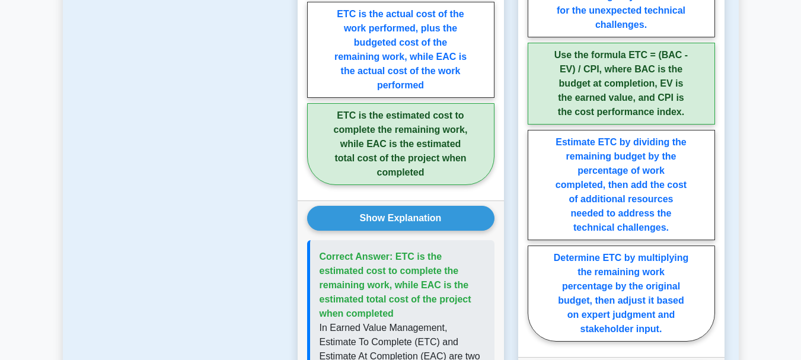
scroll to position [855, 0]
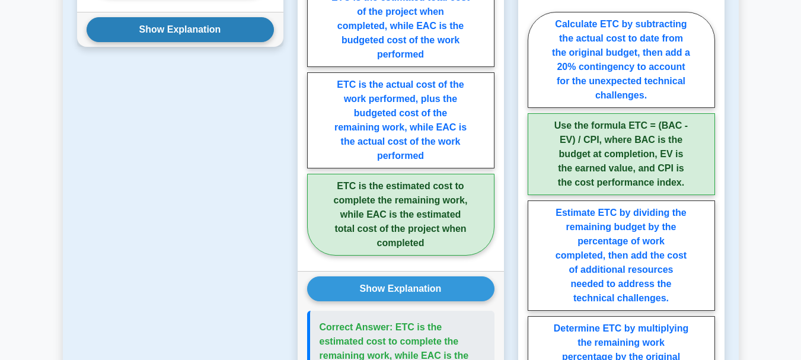
click at [190, 36] on button "Show Explanation" at bounding box center [180, 29] width 187 height 25
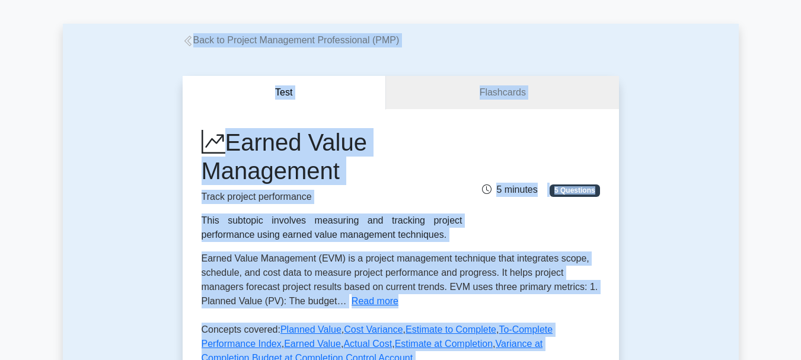
scroll to position [0, 0]
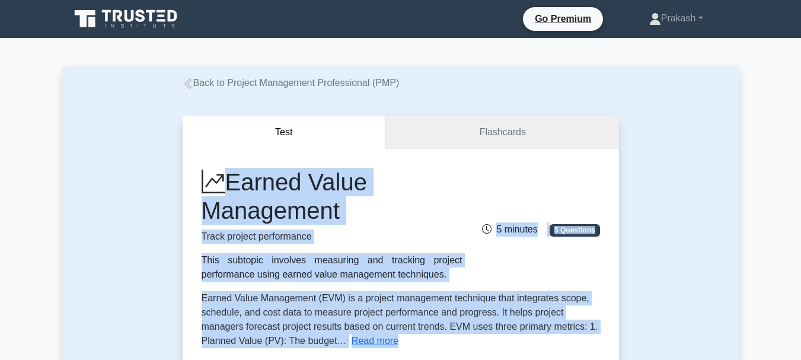
drag, startPoint x: 706, startPoint y: 103, endPoint x: 225, endPoint y: 186, distance: 487.6
copy div "Earned Value Management Track project performance This subtopic involves measur…"
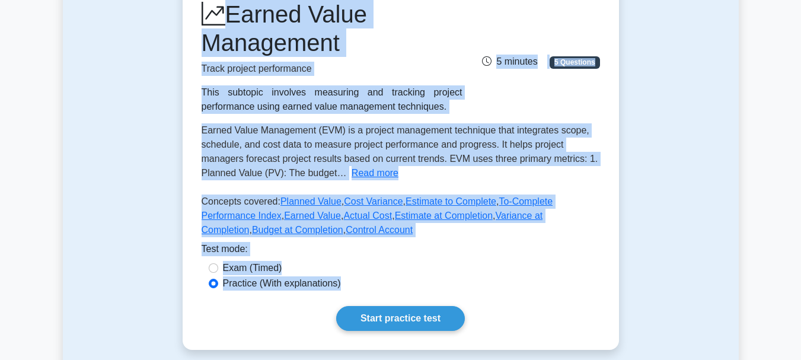
scroll to position [178, 0]
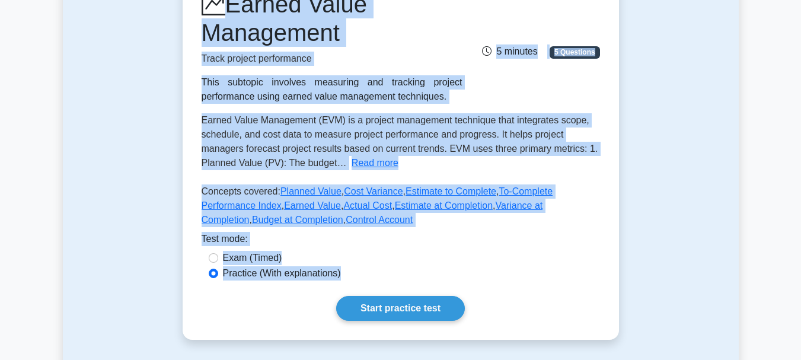
click at [556, 246] on div "Test mode:" at bounding box center [401, 241] width 399 height 19
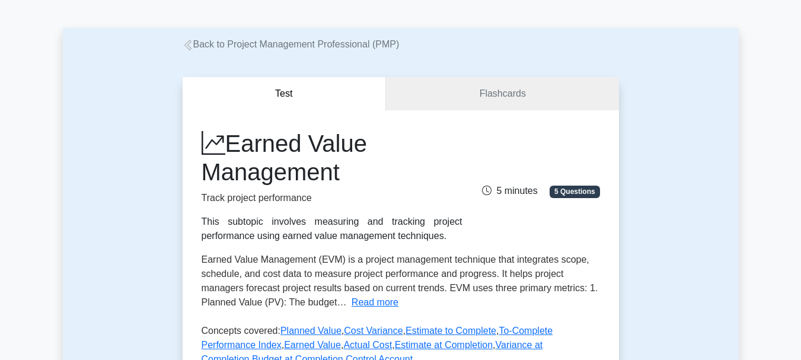
scroll to position [0, 0]
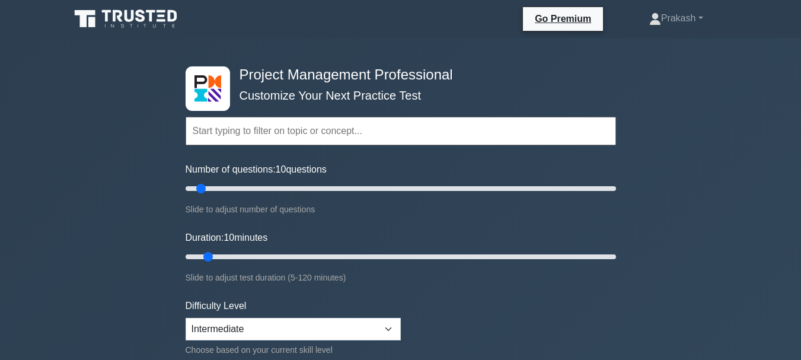
select select "intermediate"
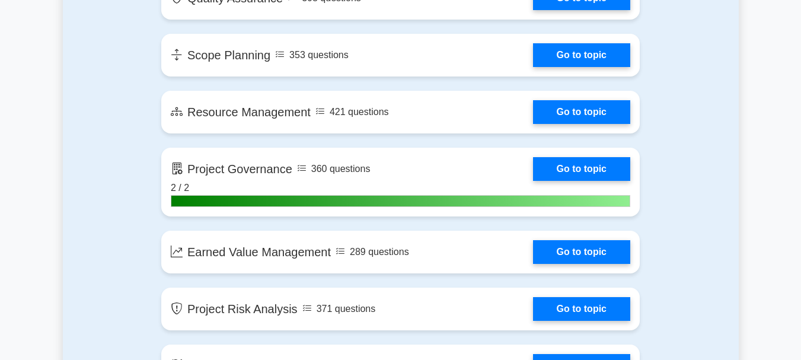
scroll to position [1707, 0]
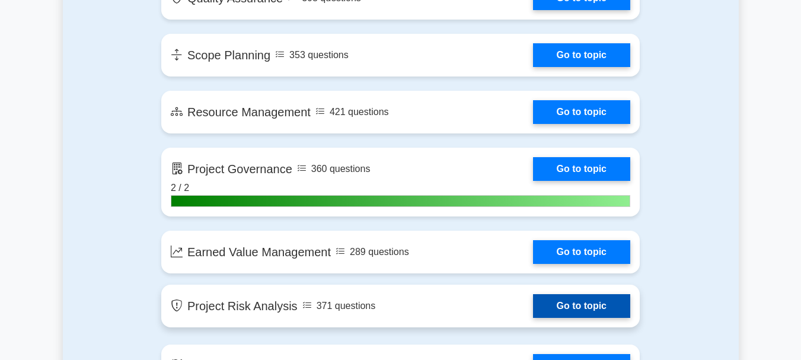
click at [533, 310] on link "Go to topic" at bounding box center [581, 306] width 97 height 24
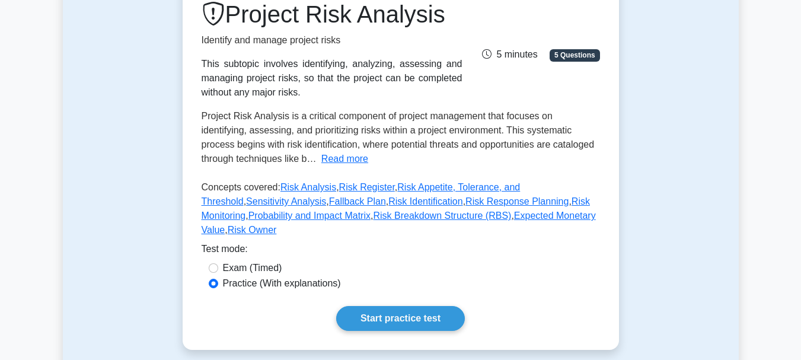
scroll to position [178, 0]
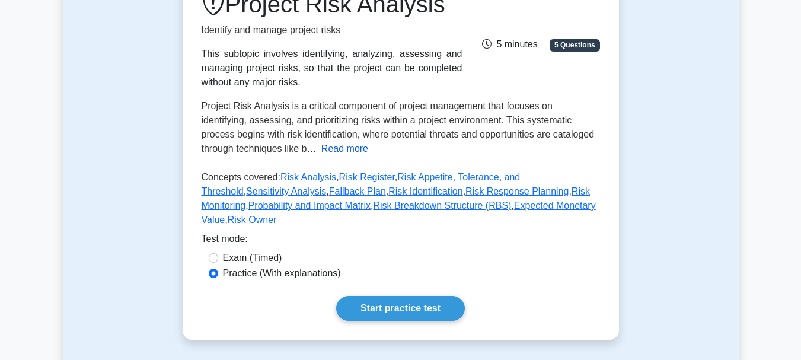
click at [321, 144] on button "Read more" at bounding box center [344, 149] width 47 height 14
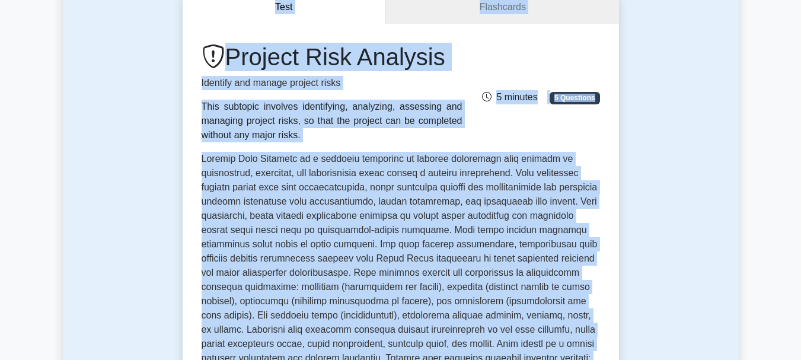
scroll to position [116, 0]
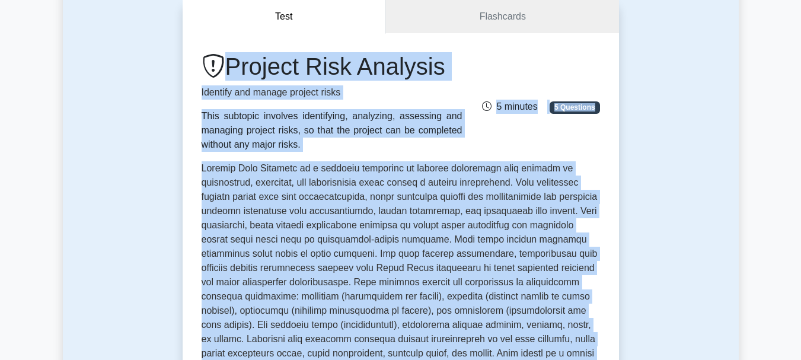
drag, startPoint x: 446, startPoint y: 186, endPoint x: 195, endPoint y: 50, distance: 285.0
click at [195, 50] on div "Project Risk Analysis Identify and manage project risks This subtopic involves …" at bounding box center [401, 352] width 436 height 639
click at [509, 142] on div "Project Risk Analysis Identify and manage project risks This subtopic involves …" at bounding box center [401, 102] width 413 height 100
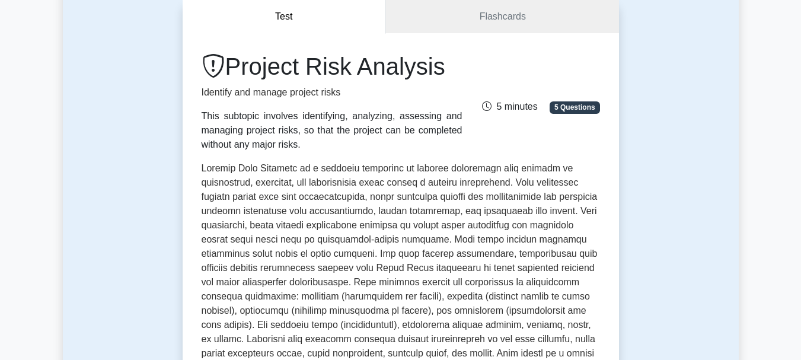
click at [528, 47] on div "Project Risk Analysis Identify and manage project risks This subtopic involves …" at bounding box center [401, 352] width 436 height 639
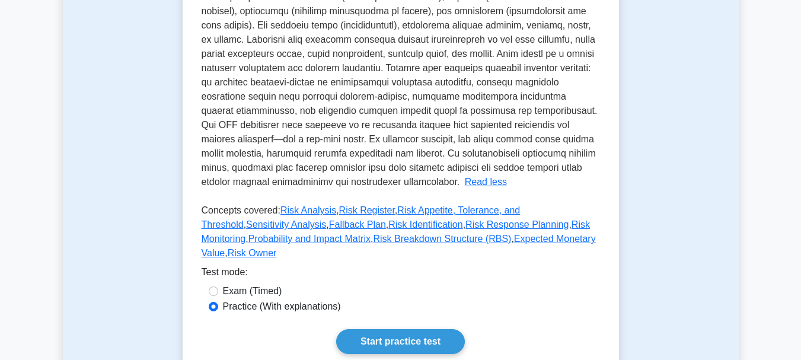
scroll to position [471, 0]
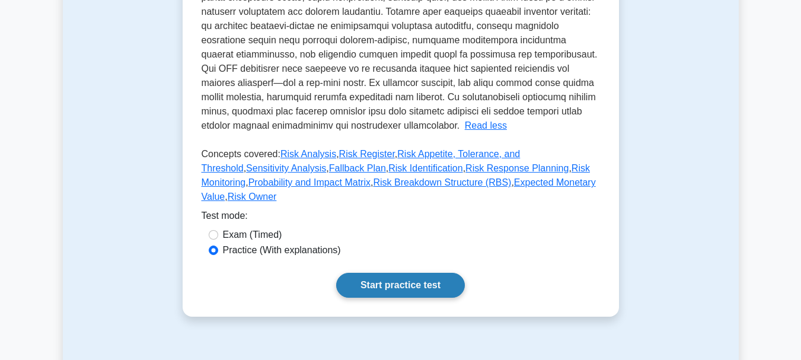
click at [414, 273] on link "Start practice test" at bounding box center [400, 285] width 129 height 25
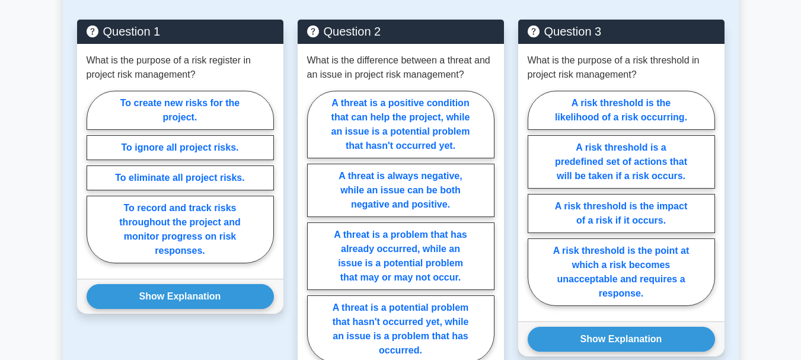
scroll to position [649, 0]
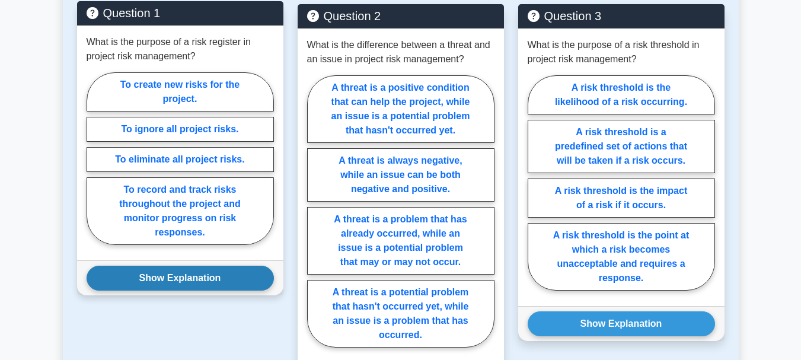
click at [206, 266] on button "Show Explanation" at bounding box center [180, 278] width 187 height 25
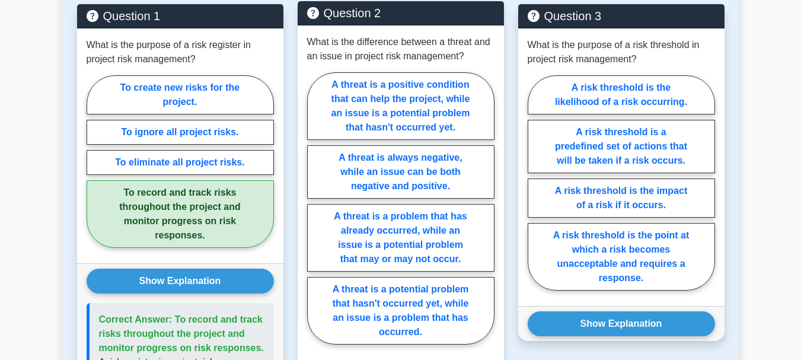
scroll to position [827, 0]
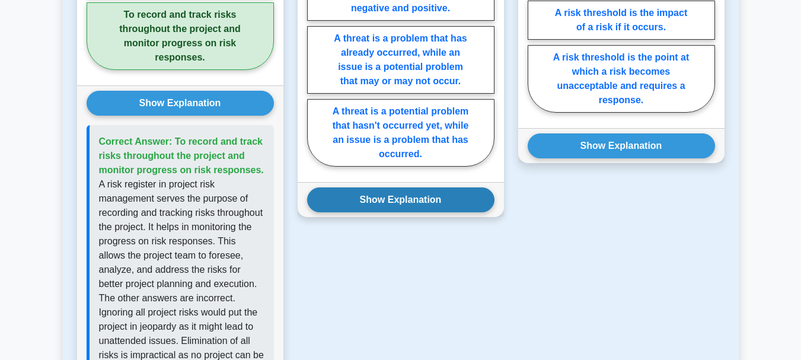
click at [371, 189] on button "Show Explanation" at bounding box center [400, 199] width 187 height 25
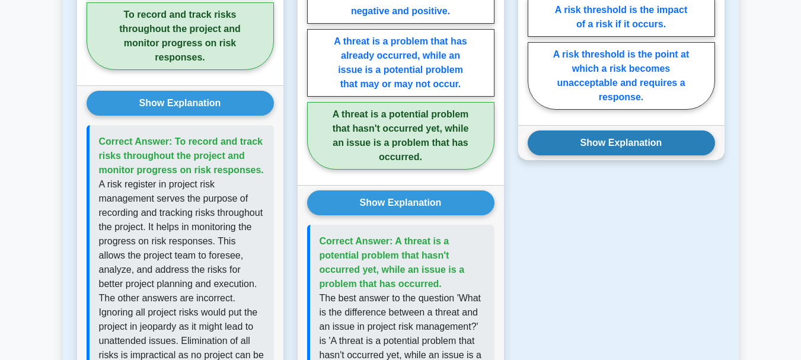
click at [605, 132] on button "Show Explanation" at bounding box center [621, 142] width 187 height 25
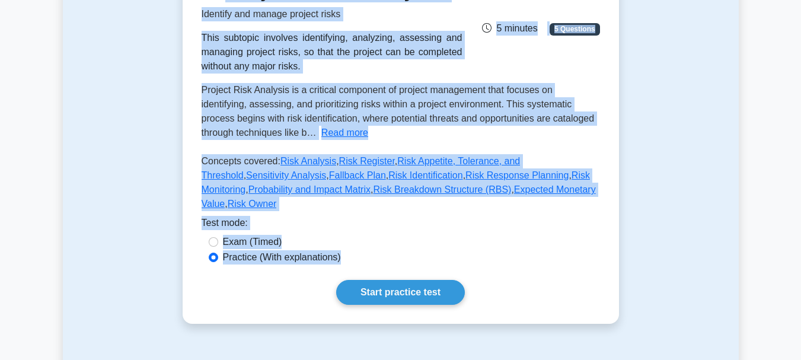
scroll to position [0, 0]
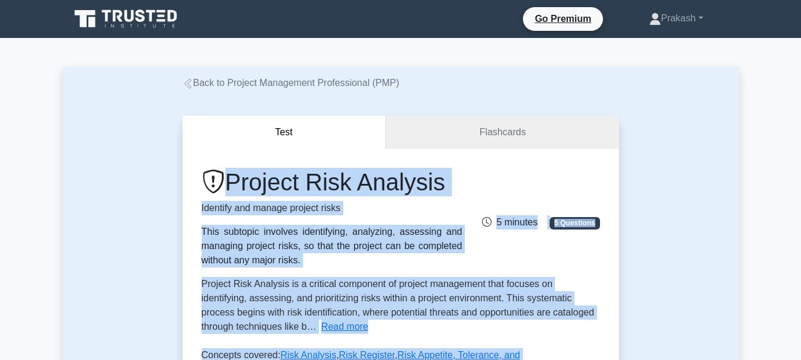
drag, startPoint x: 533, startPoint y: 321, endPoint x: 208, endPoint y: 187, distance: 352.3
copy div "Project Risk Analysis Identify and manage project risks This subtopic involves …"
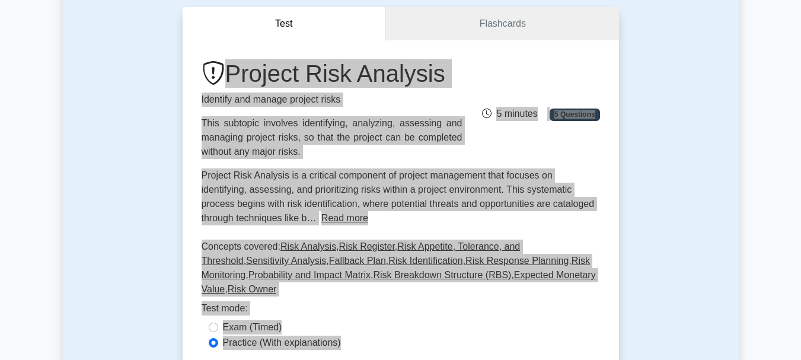
scroll to position [178, 0]
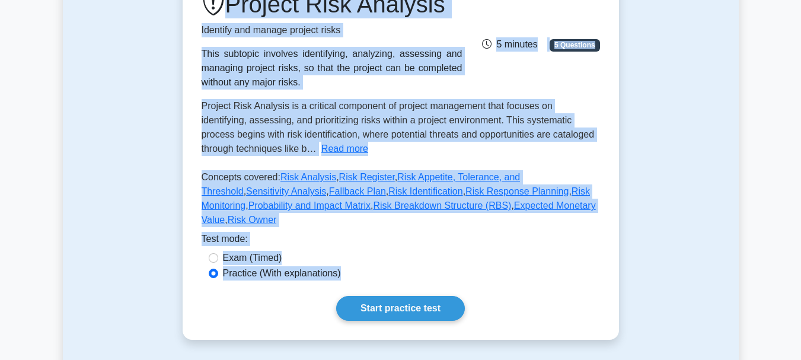
click at [533, 251] on div "Exam (Timed)" at bounding box center [401, 258] width 384 height 14
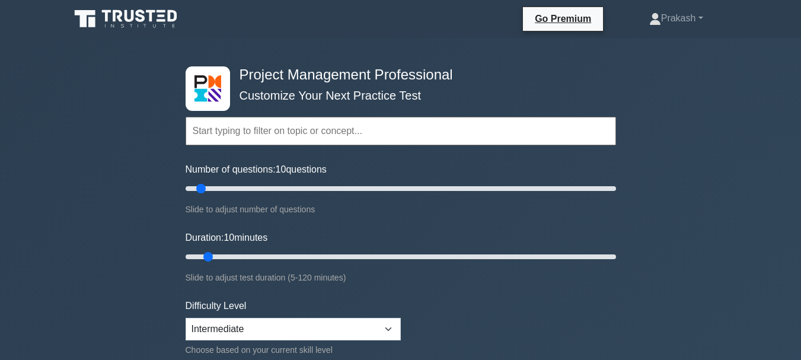
select select "intermediate"
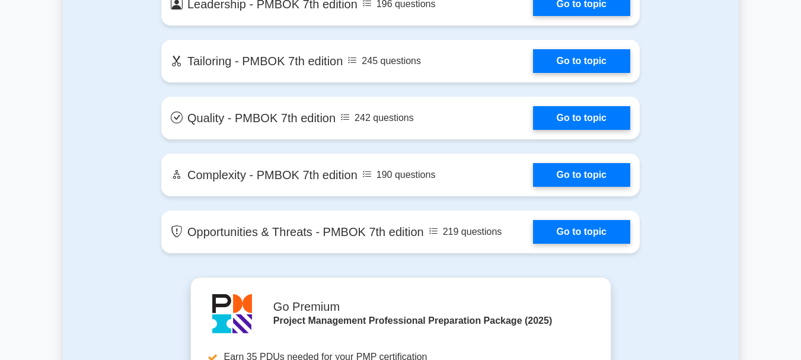
scroll to position [2931, 0]
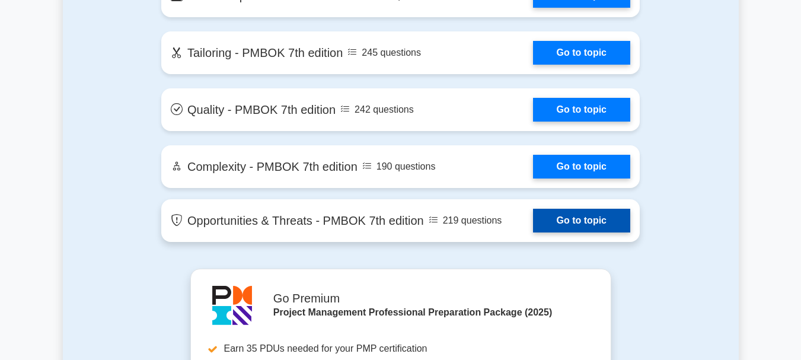
click at [533, 218] on link "Go to topic" at bounding box center [581, 221] width 97 height 24
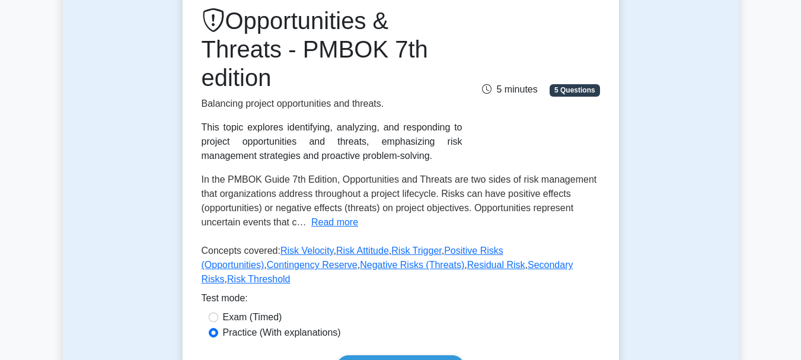
scroll to position [178, 0]
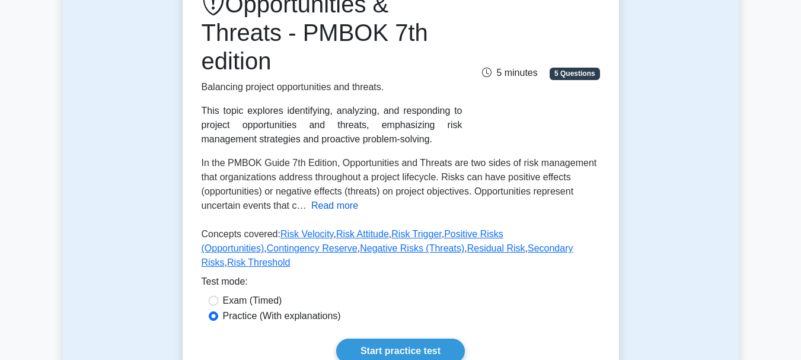
click at [340, 208] on button "Read more" at bounding box center [334, 206] width 47 height 14
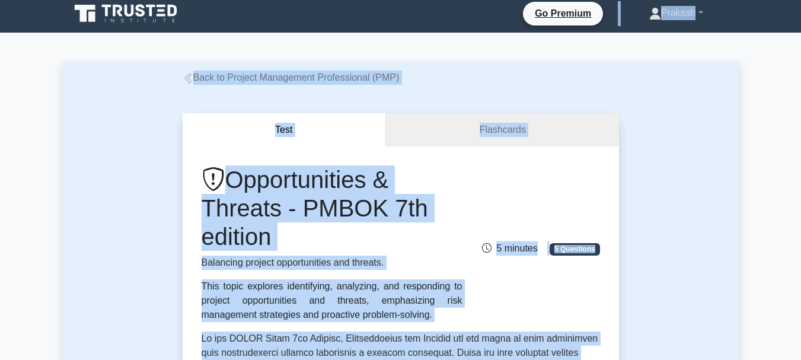
scroll to position [0, 0]
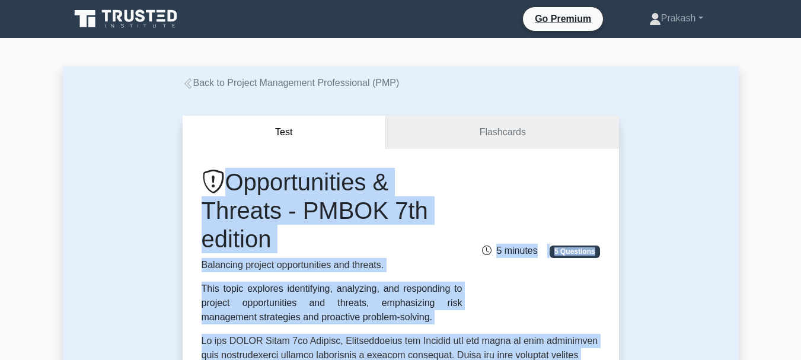
drag, startPoint x: 419, startPoint y: 187, endPoint x: 206, endPoint y: 158, distance: 214.3
copy div "Opportunities & Threats - PMBOK 7th edition Balancing project opportunities and…"
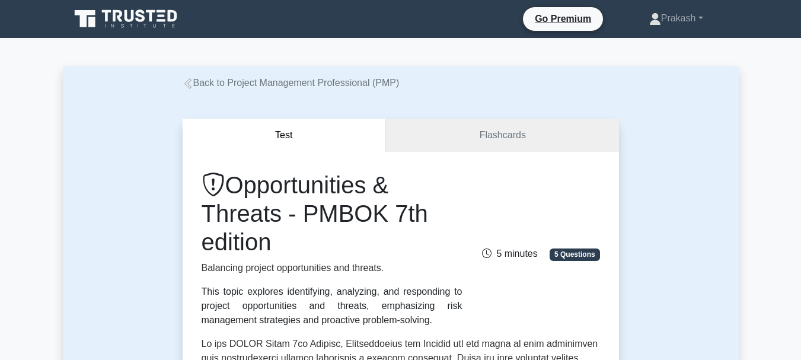
click at [579, 86] on div "Back to Project Management Professional (PMP)" at bounding box center [401, 83] width 451 height 14
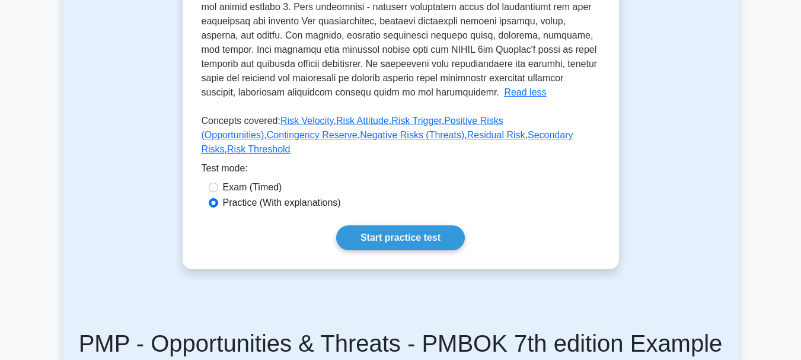
scroll to position [534, 0]
click at [398, 225] on link "Start practice test" at bounding box center [400, 237] width 129 height 25
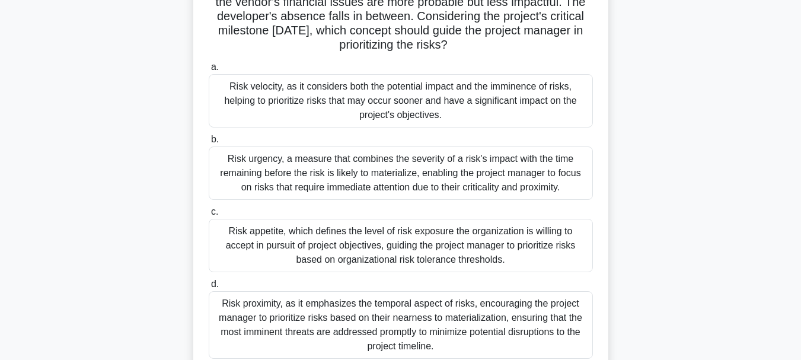
scroll to position [178, 0]
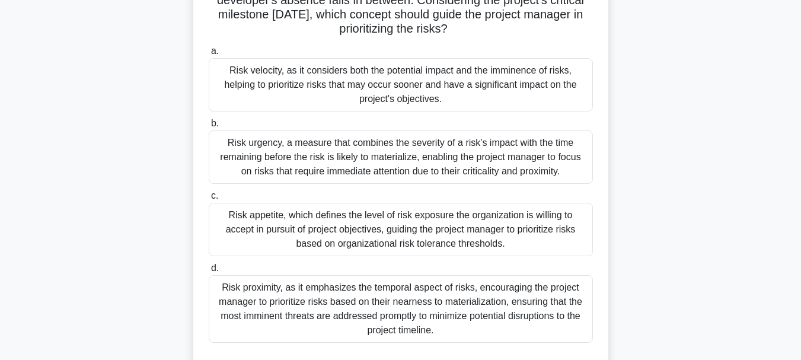
click at [367, 158] on div "Risk urgency, a measure that combines the severity of a risk's impact with the …" at bounding box center [401, 156] width 384 height 53
click at [209, 128] on input "b. Risk urgency, a measure that combines the severity of a risk's impact with t…" at bounding box center [209, 124] width 0 height 8
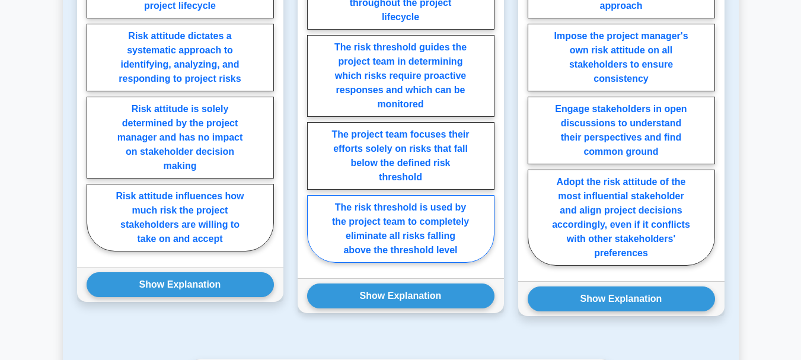
scroll to position [890, 0]
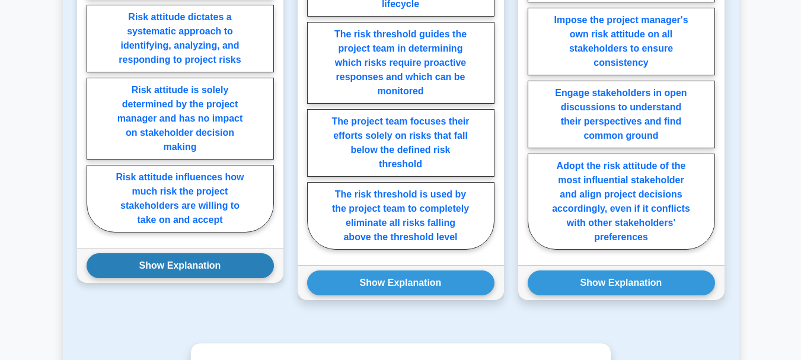
click at [196, 263] on button "Show Explanation" at bounding box center [180, 265] width 187 height 25
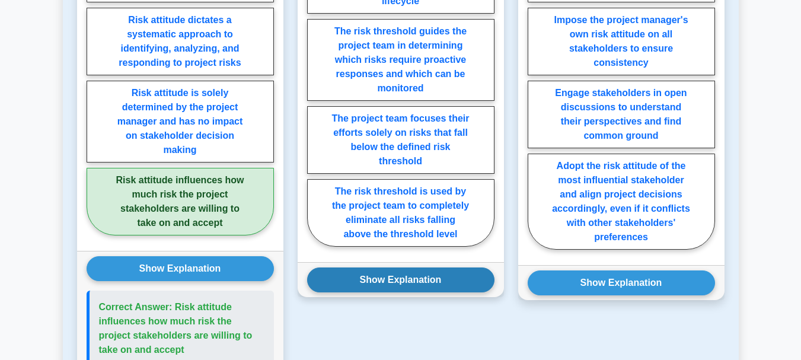
click at [367, 273] on button "Show Explanation" at bounding box center [400, 279] width 187 height 25
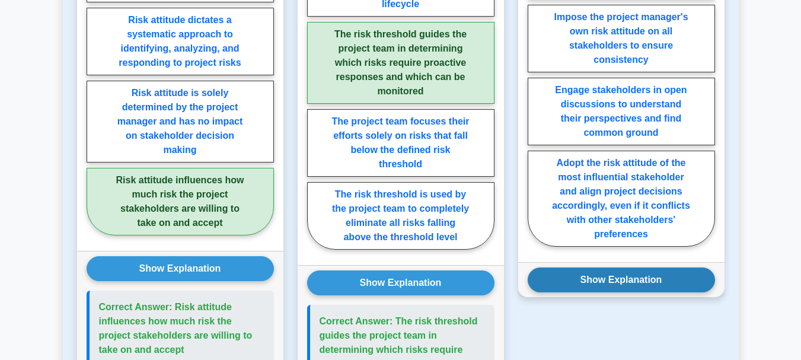
click at [581, 273] on button "Show Explanation" at bounding box center [621, 279] width 187 height 25
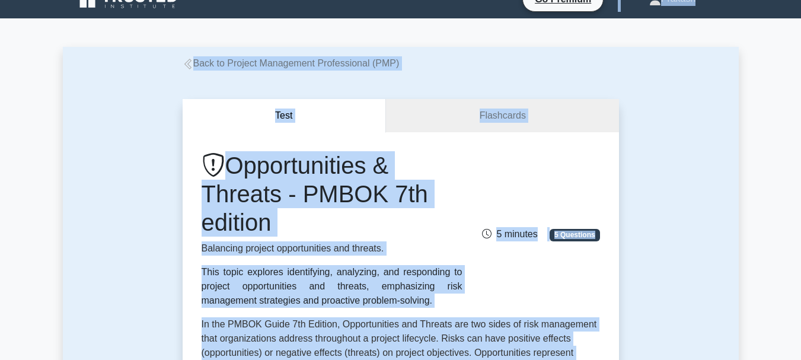
scroll to position [0, 0]
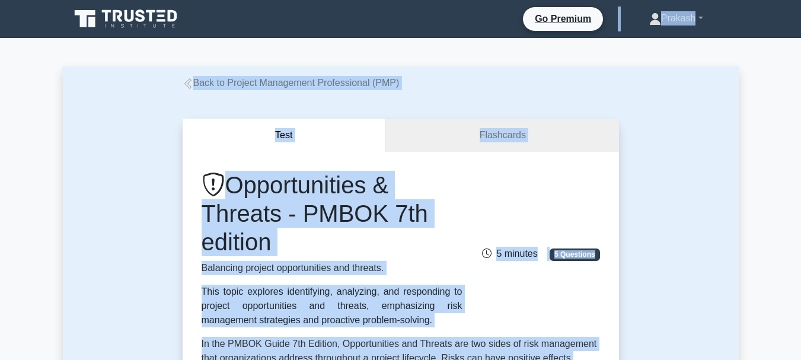
drag, startPoint x: 638, startPoint y: 183, endPoint x: 93, endPoint y: -39, distance: 589.0
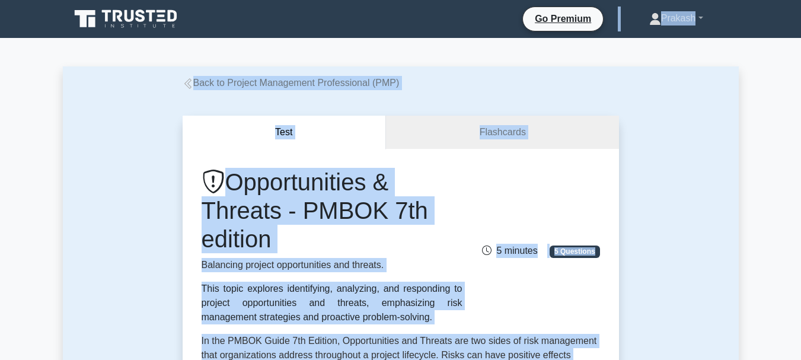
copy body "Prakash Profile Settings Back to Project Management Professional (PMP) Test Fla…"
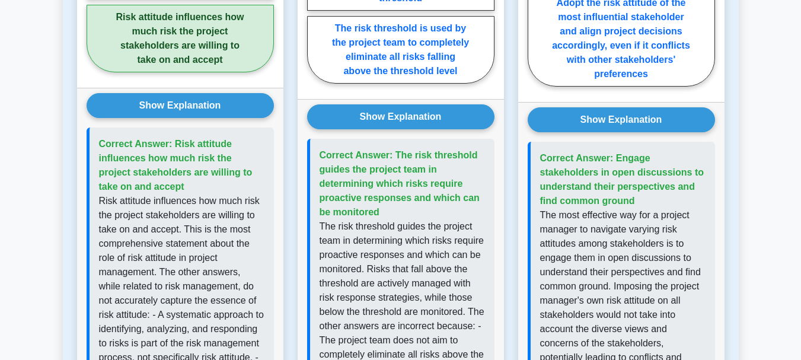
scroll to position [1067, 0]
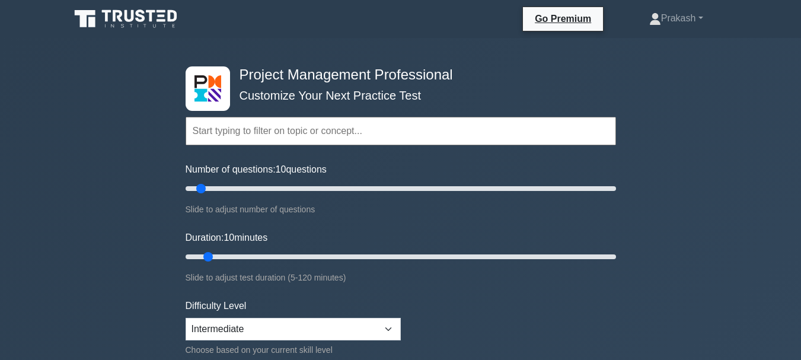
select select "intermediate"
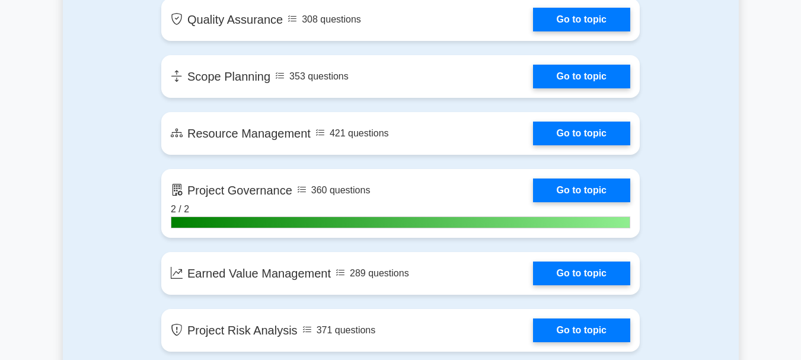
scroll to position [1863, 0]
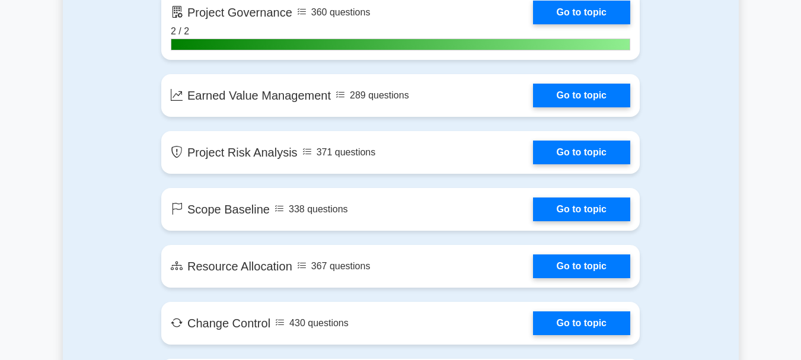
click at [694, 111] on div "Contents of the Project Management Professional package 9955 PMP questions grou…" at bounding box center [401, 142] width 676 height 2387
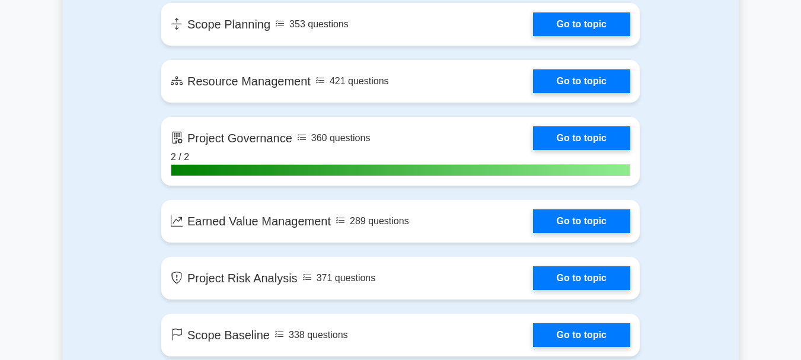
scroll to position [1688, 0]
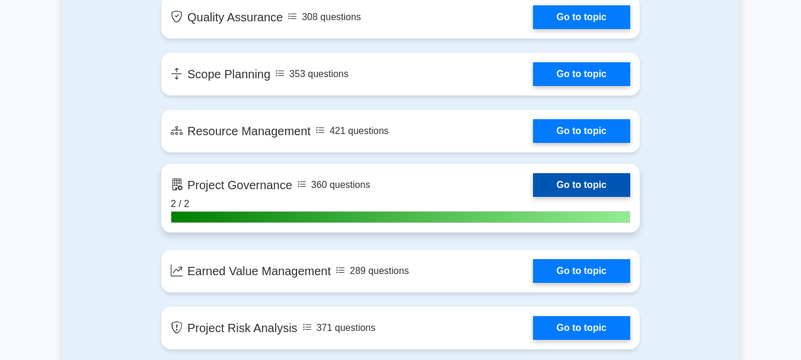
click at [533, 181] on link "Go to topic" at bounding box center [581, 185] width 97 height 24
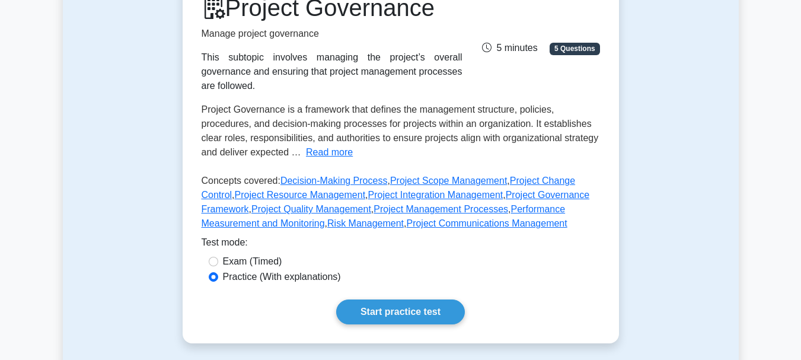
scroll to position [356, 0]
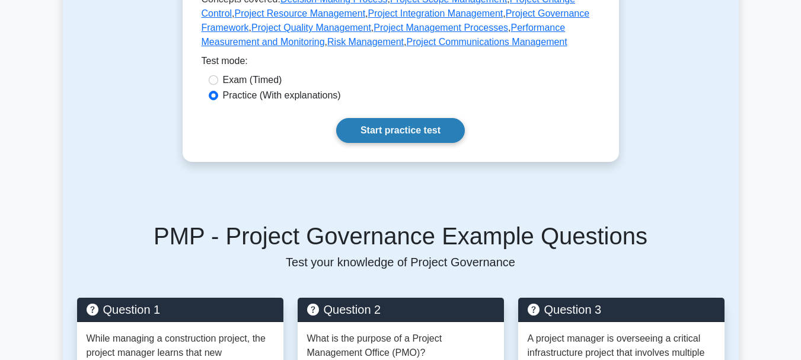
click at [405, 118] on link "Start practice test" at bounding box center [400, 130] width 129 height 25
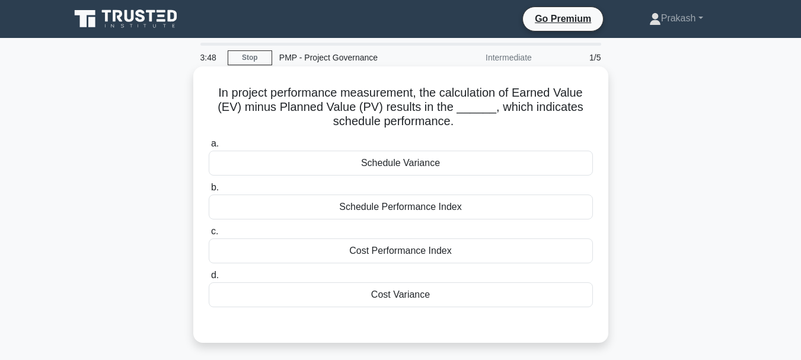
click at [400, 161] on div "Schedule Variance" at bounding box center [401, 163] width 384 height 25
click at [209, 148] on input "a. Schedule Variance" at bounding box center [209, 144] width 0 height 8
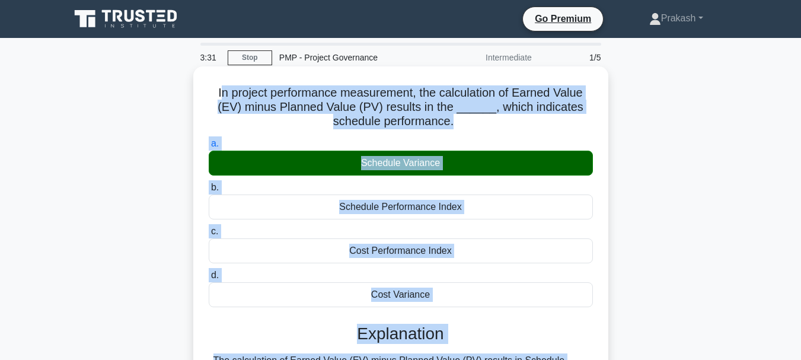
drag, startPoint x: 399, startPoint y: 244, endPoint x: 217, endPoint y: 94, distance: 236.3
click at [217, 94] on div "In project performance measurement, the calculation of Earned Value (EV) minus …" at bounding box center [401, 337] width 406 height 533
copy div "n project performance measurement, the calculation of Earned Value (EV) minus P…"
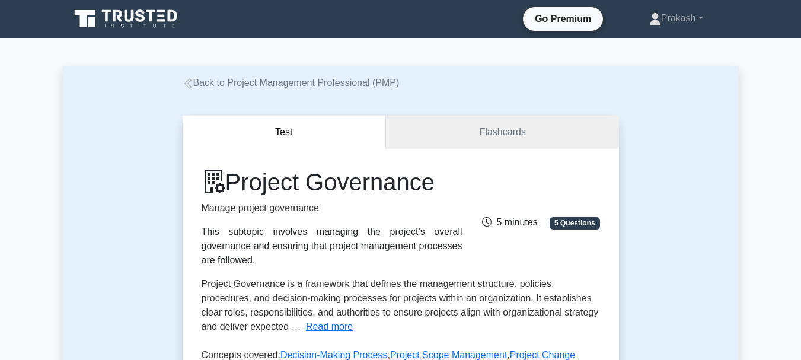
click at [568, 171] on div "Project Governance Manage project governance This subtopic involves managing th…" at bounding box center [401, 218] width 413 height 100
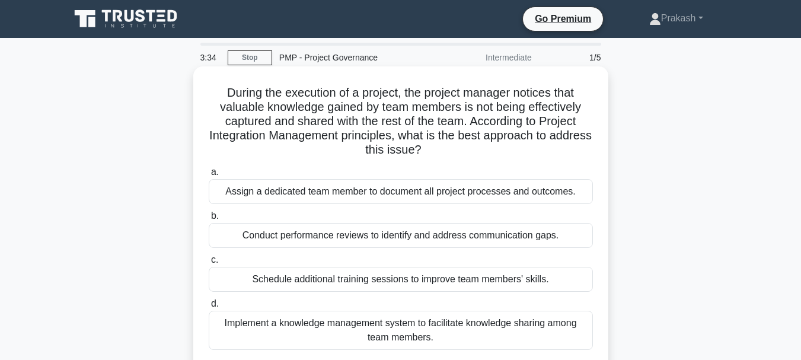
click at [374, 239] on div "Conduct performance reviews to identify and address communication gaps." at bounding box center [401, 235] width 384 height 25
click at [209, 220] on input "b. Conduct performance reviews to identify and address communication gaps." at bounding box center [209, 216] width 0 height 8
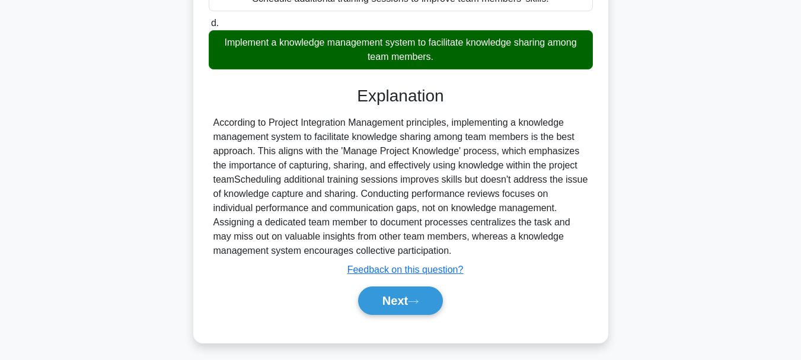
scroll to position [288, 0]
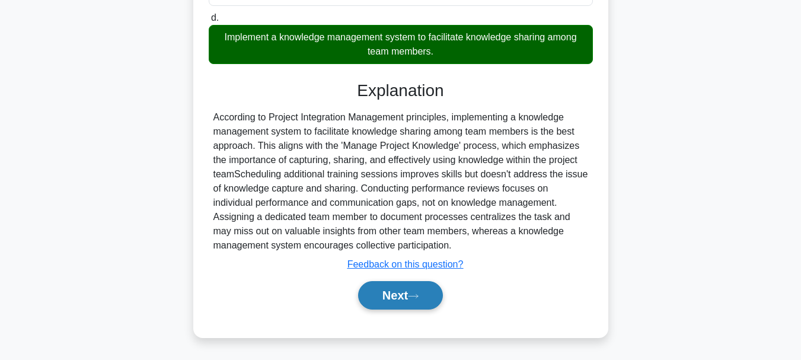
click at [397, 291] on button "Next" at bounding box center [400, 295] width 85 height 28
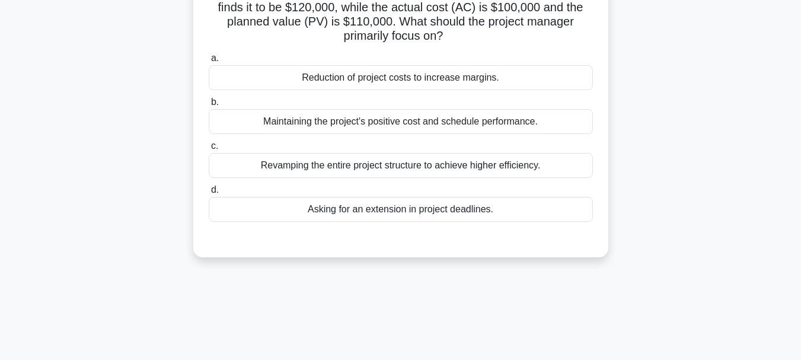
scroll to position [0, 0]
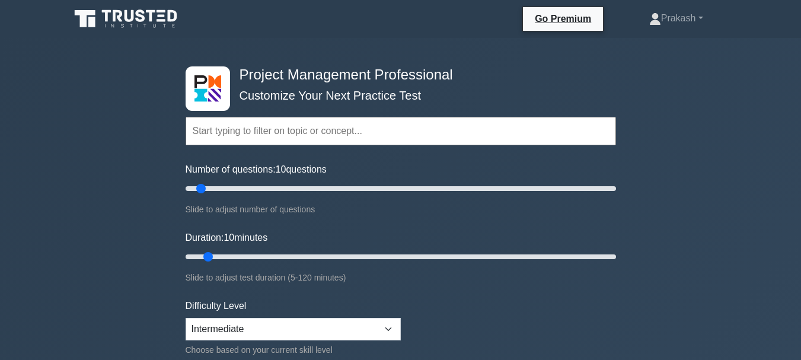
select select "intermediate"
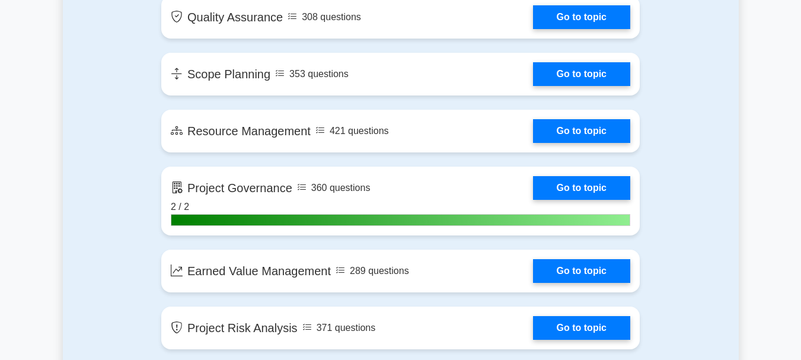
scroll to position [1688, 0]
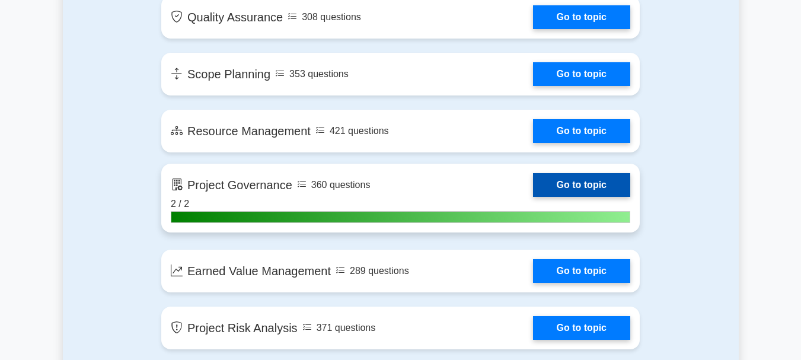
click at [533, 188] on link "Go to topic" at bounding box center [581, 185] width 97 height 24
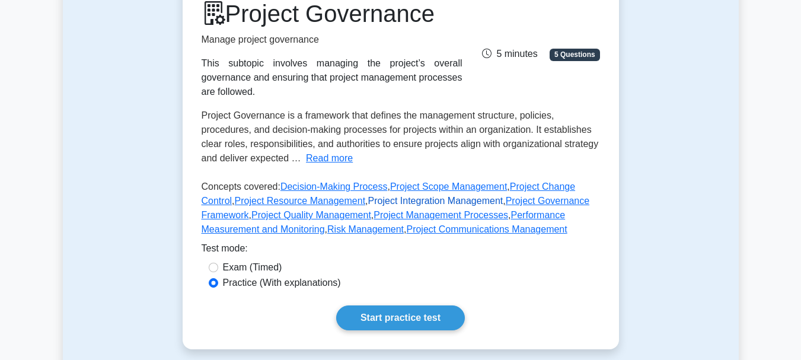
scroll to position [178, 0]
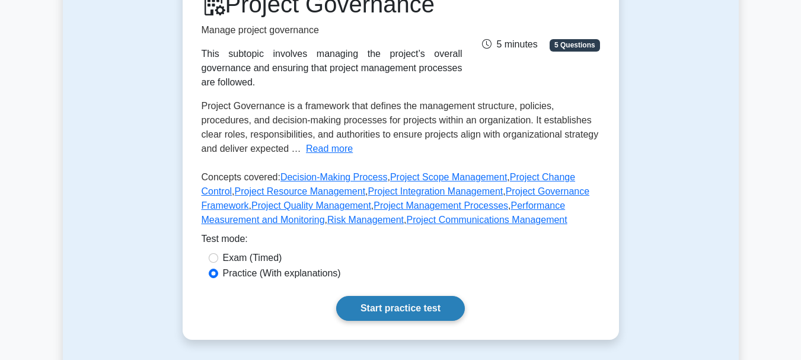
click at [412, 298] on link "Start practice test" at bounding box center [400, 308] width 129 height 25
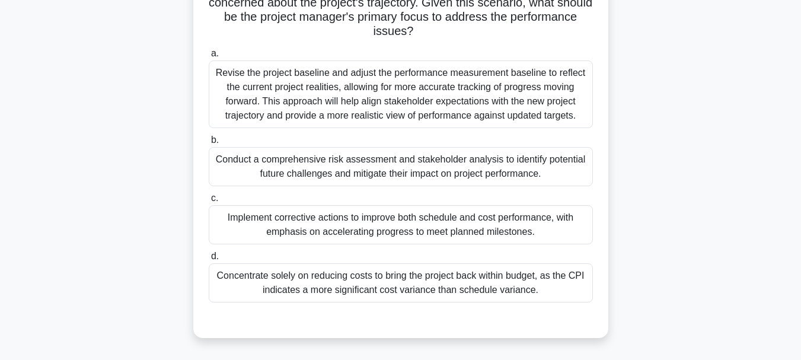
scroll to position [178, 0]
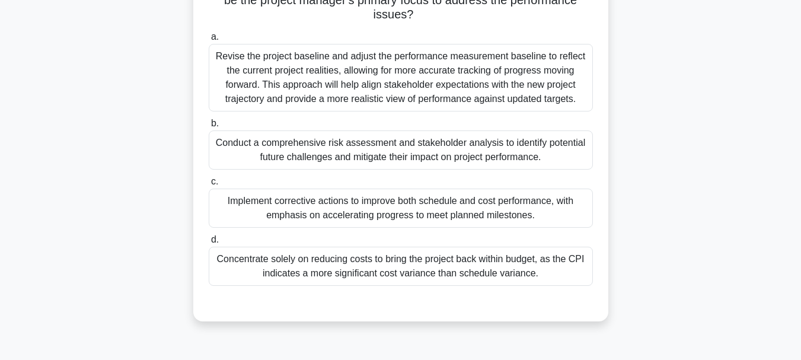
click at [320, 56] on div "Revise the project baseline and adjust the performance measurement baseline to …" at bounding box center [401, 78] width 384 height 68
click at [209, 41] on input "a. Revise the project baseline and adjust the performance measurement baseline …" at bounding box center [209, 37] width 0 height 8
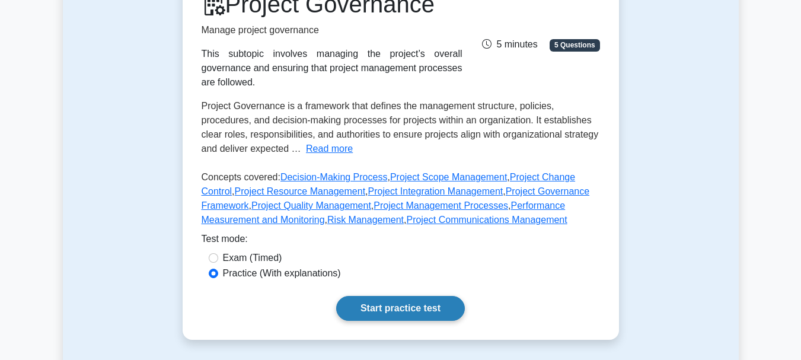
click at [407, 296] on link "Start practice test" at bounding box center [400, 308] width 129 height 25
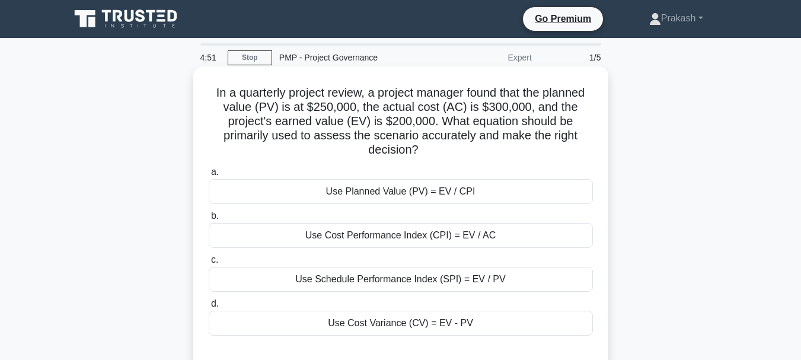
click at [361, 279] on div "Use Schedule Performance Index (SPI) = EV / PV" at bounding box center [401, 279] width 384 height 25
click at [209, 264] on input "c. Use Schedule Performance Index (SPI) = EV / PV" at bounding box center [209, 260] width 0 height 8
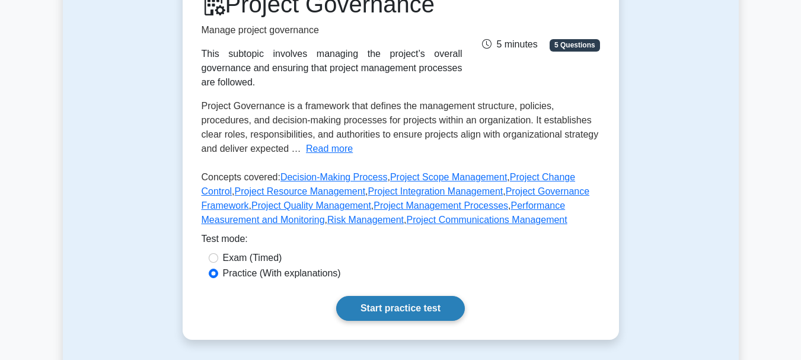
click at [404, 296] on link "Start practice test" at bounding box center [400, 308] width 129 height 25
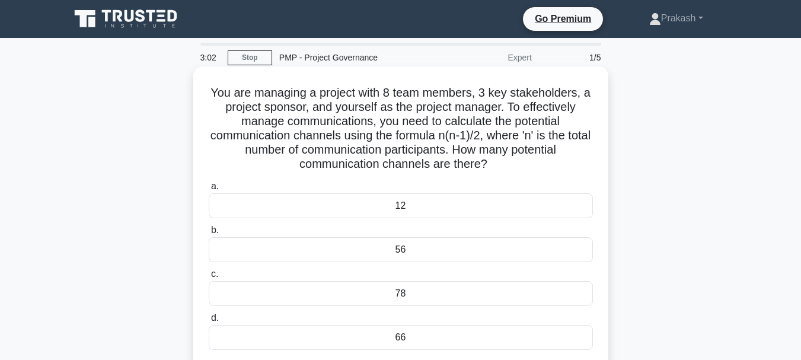
click at [355, 297] on div "78" at bounding box center [401, 293] width 384 height 25
click at [209, 278] on input "c. 78" at bounding box center [209, 274] width 0 height 8
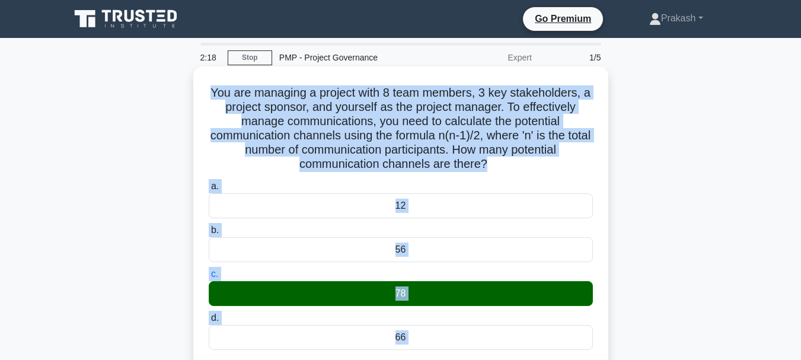
drag, startPoint x: 515, startPoint y: 291, endPoint x: 206, endPoint y: 95, distance: 365.7
click at [206, 95] on div "You are managing a project with 8 team members, 3 key stakeholders, a project s…" at bounding box center [401, 302] width 406 height 462
copy div "You are managing a project with 8 team members, 3 key stakeholders, a project s…"
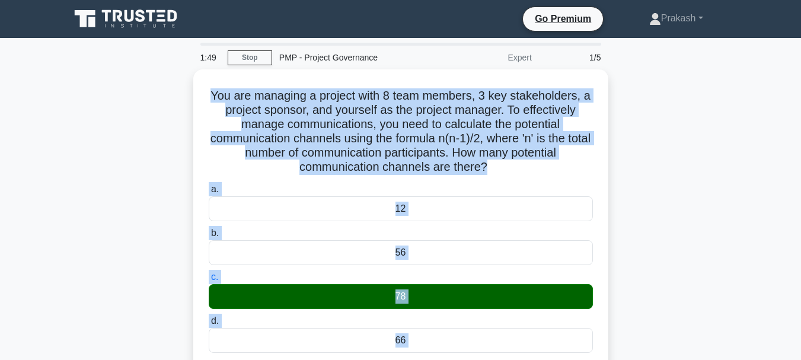
click at [692, 190] on div "You are managing a project with 8 team members, 3 key stakeholders, a project s…" at bounding box center [401, 312] width 676 height 486
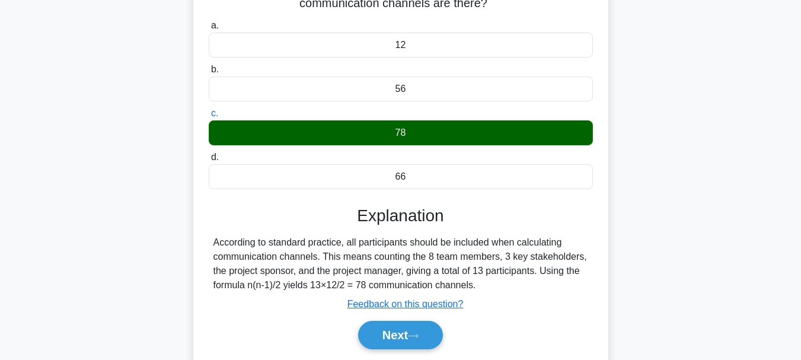
scroll to position [178, 0]
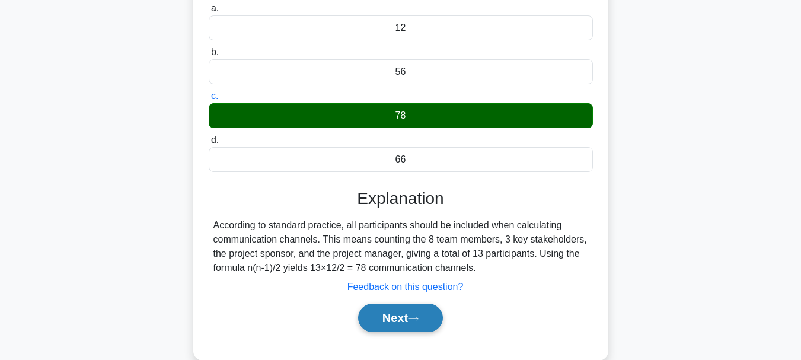
click at [420, 310] on button "Next" at bounding box center [400, 318] width 85 height 28
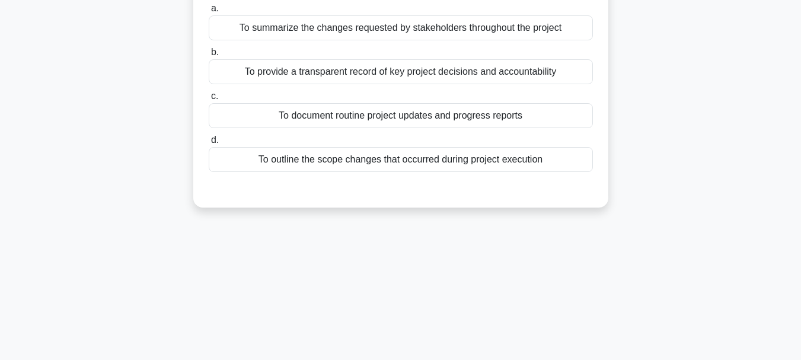
scroll to position [0, 0]
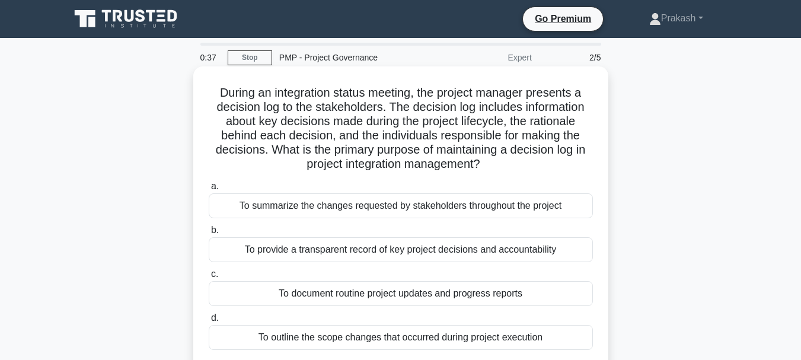
click at [485, 252] on div "To provide a transparent record of key project decisions and accountability" at bounding box center [401, 249] width 384 height 25
click at [209, 234] on input "b. To provide a transparent record of key project decisions and accountability" at bounding box center [209, 231] width 0 height 8
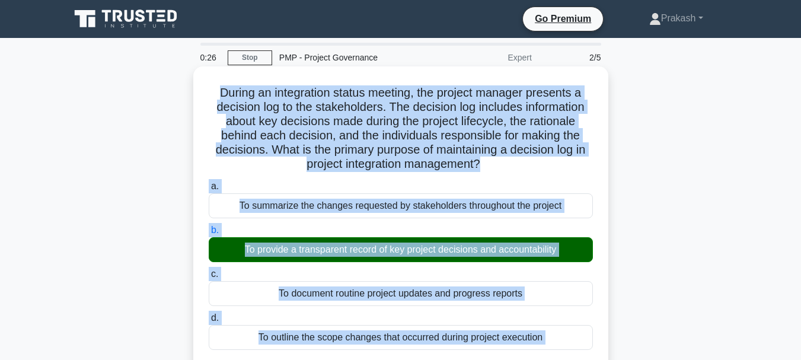
drag, startPoint x: 485, startPoint y: 278, endPoint x: 208, endPoint y: 87, distance: 335.6
copy div "During an integration status meeting, the project manager presents a decision l…"
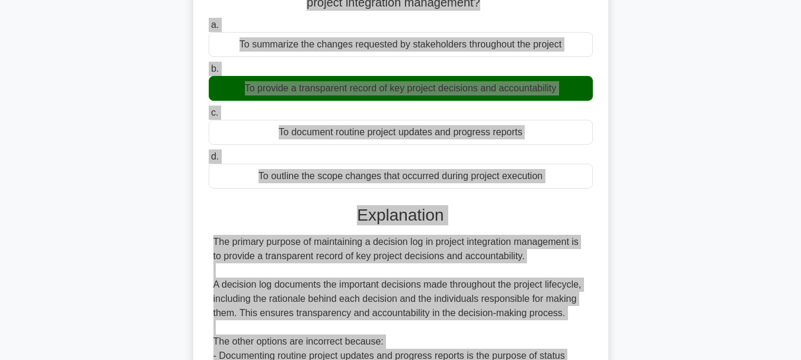
scroll to position [178, 0]
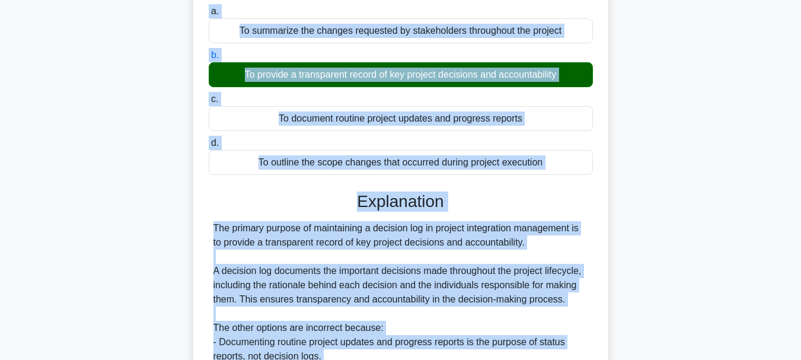
click at [694, 171] on div "During an integration status meeting, the project manager presents a decision l…" at bounding box center [401, 205] width 676 height 628
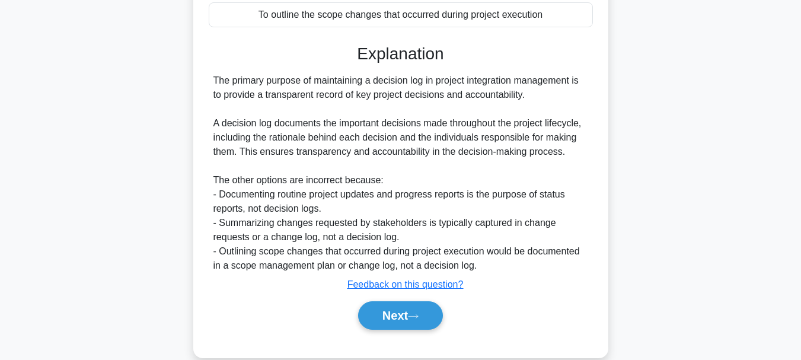
scroll to position [343, 0]
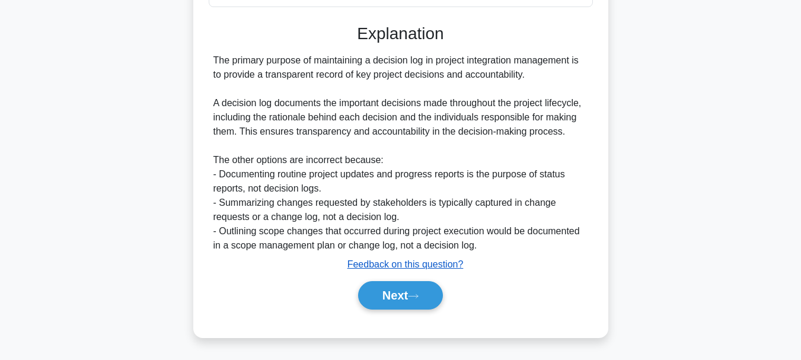
click at [390, 266] on u "Feedback on this question?" at bounding box center [406, 264] width 116 height 10
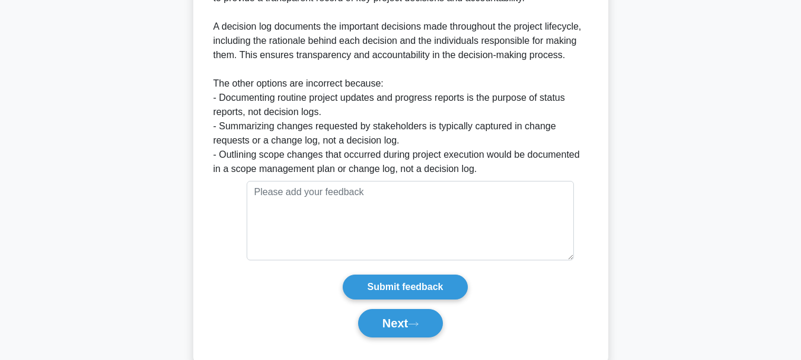
scroll to position [448, 0]
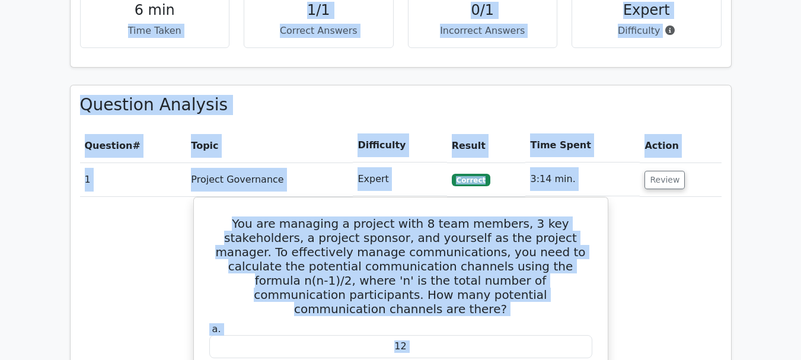
scroll to position [780, 0]
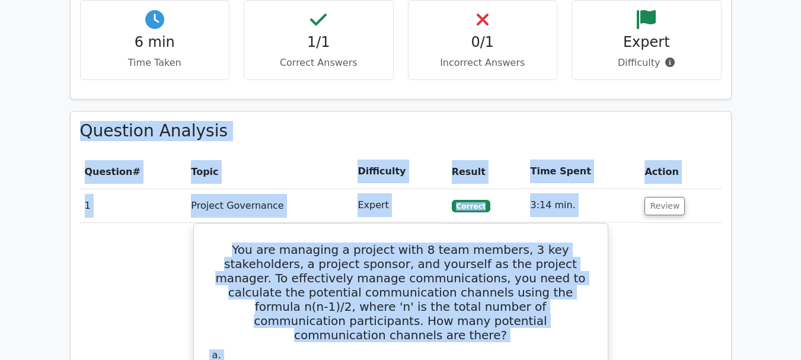
drag, startPoint x: 489, startPoint y: 283, endPoint x: 77, endPoint y: 66, distance: 465.8
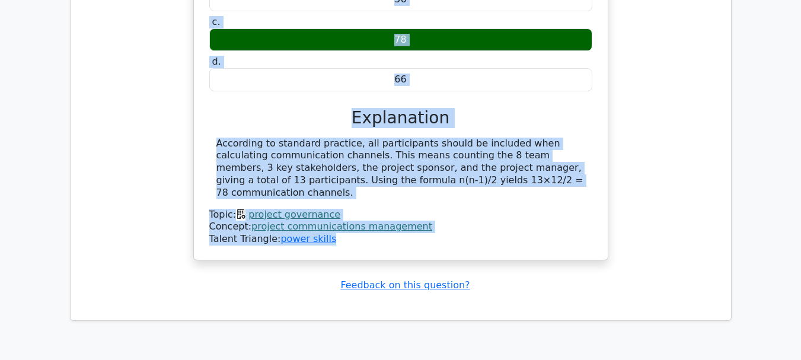
scroll to position [1245, 0]
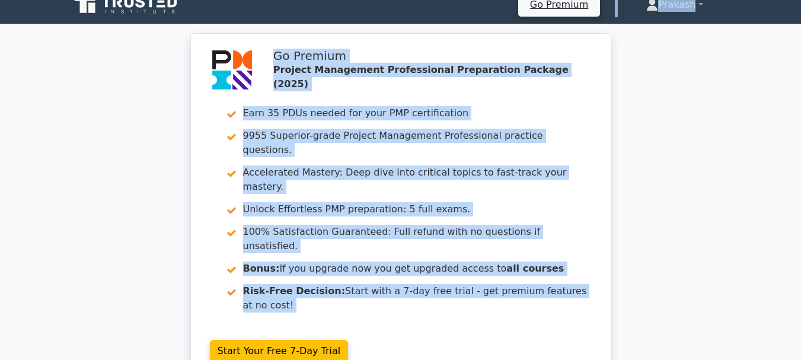
scroll to position [0, 0]
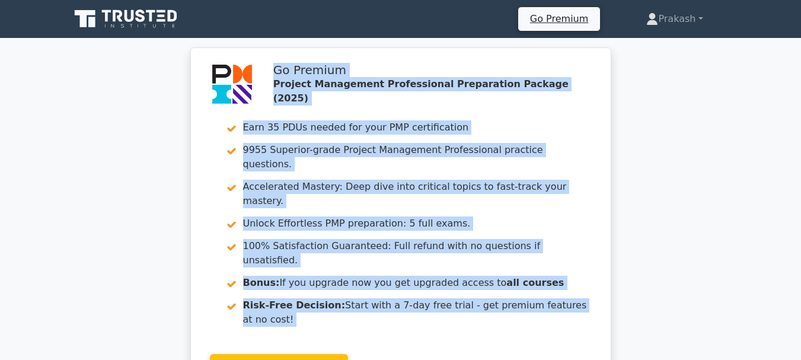
drag, startPoint x: 357, startPoint y: 111, endPoint x: 173, endPoint y: 94, distance: 184.6
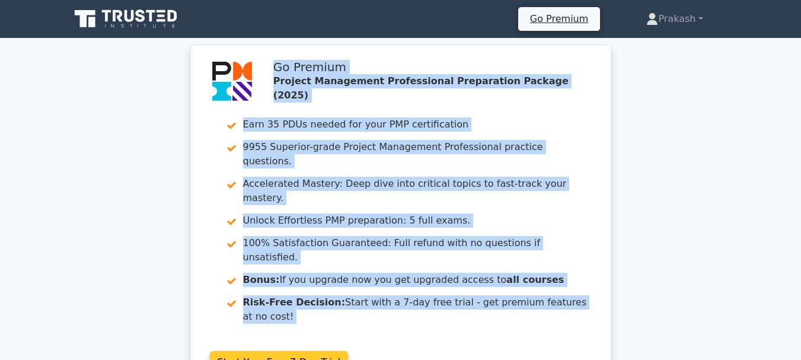
copy main "Go Premium Project Management Professional Preparation Package (2025) Earn 35 P…"
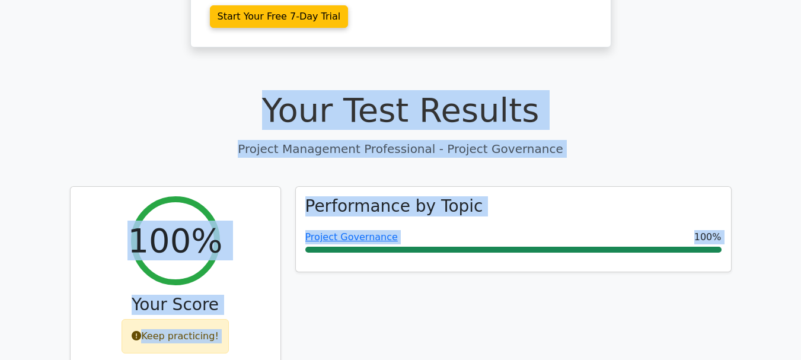
scroll to position [356, 0]
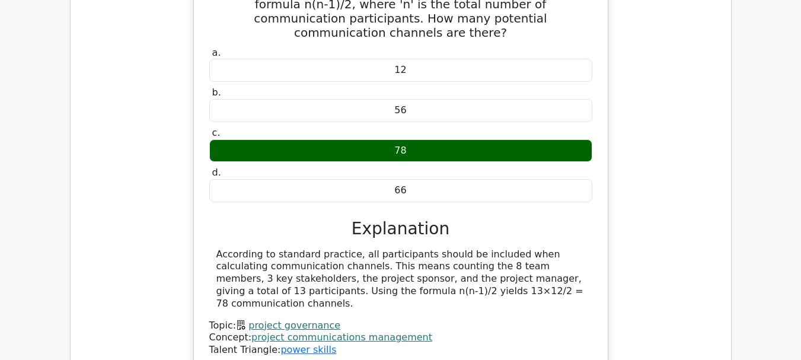
scroll to position [1067, 0]
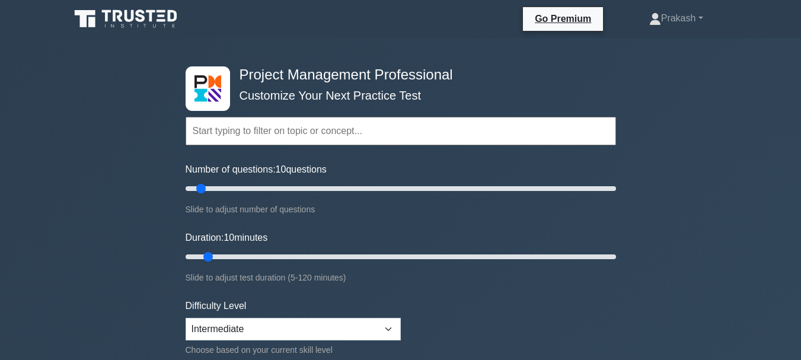
select select "intermediate"
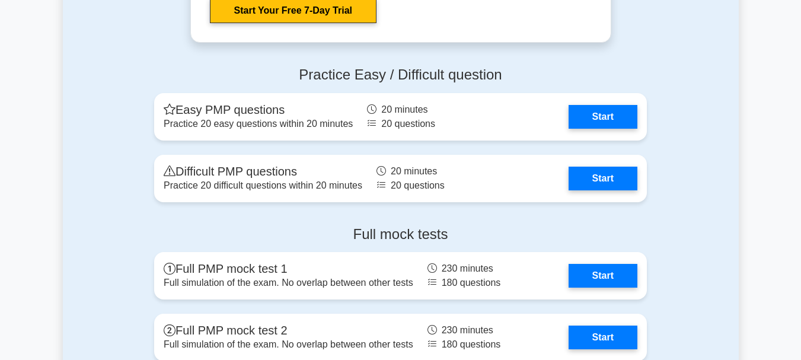
scroll to position [3467, 0]
